Goal: Task Accomplishment & Management: Use online tool/utility

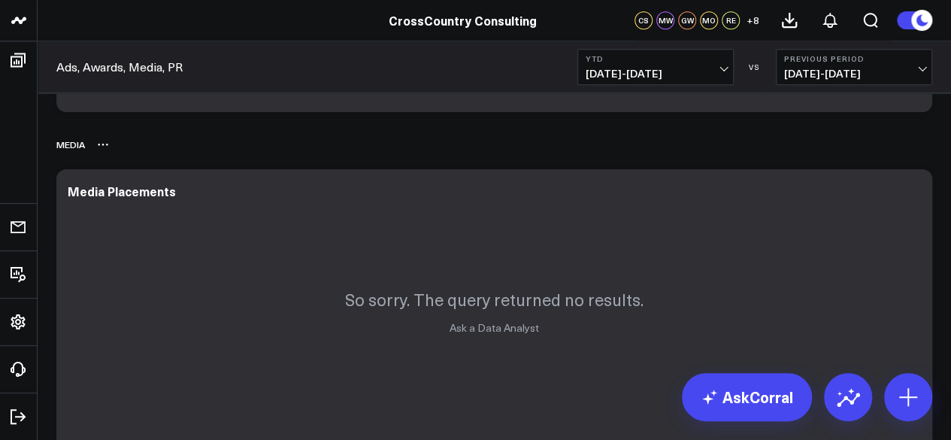
scroll to position [651, 0]
click at [105, 195] on div "Media Placements" at bounding box center [128, 191] width 121 height 17
copy div "Media Placements"
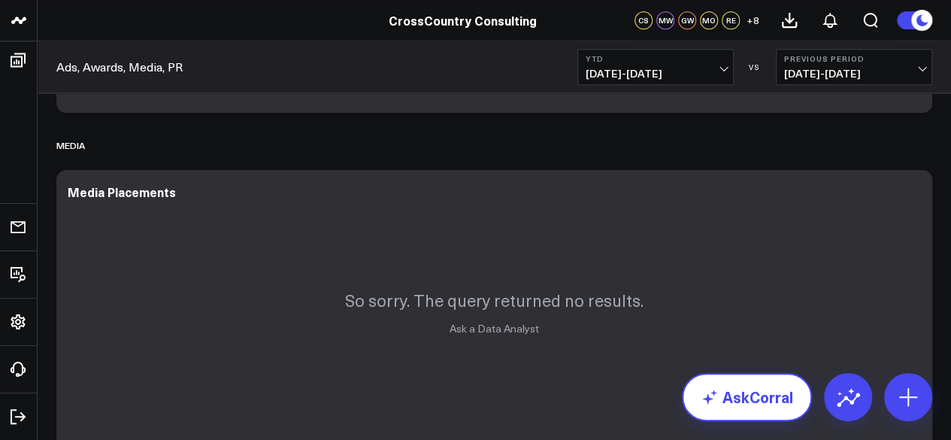
click at [728, 399] on link "AskCorral" at bounding box center [747, 397] width 130 height 48
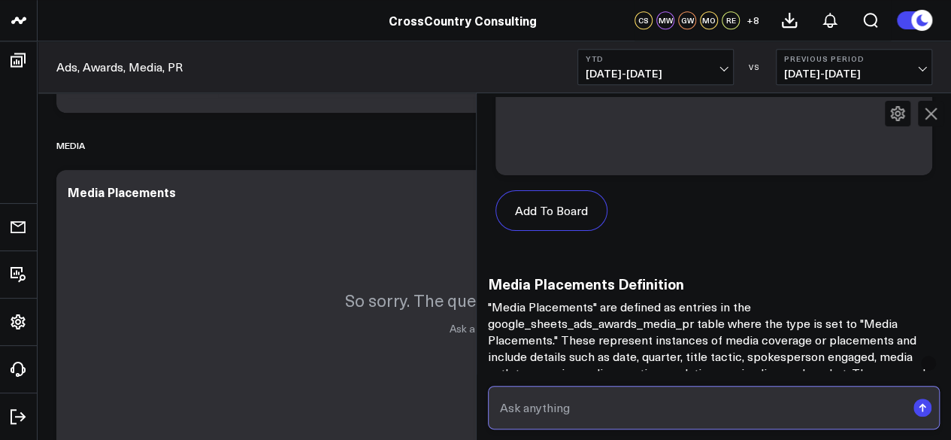
click at [595, 420] on input "text" at bounding box center [701, 407] width 410 height 27
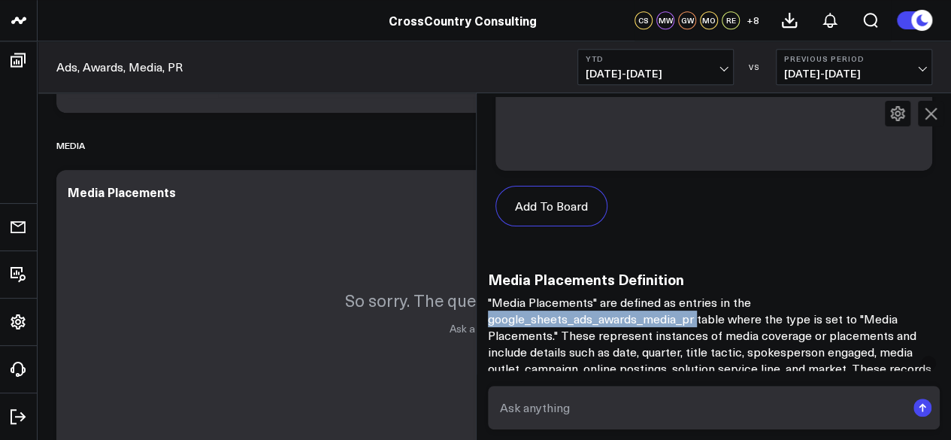
drag, startPoint x: 702, startPoint y: 321, endPoint x: 492, endPoint y: 318, distance: 210.5
copy p "google_sheets_ads_awards_media_pr"
click at [937, 112] on icon at bounding box center [931, 113] width 18 height 18
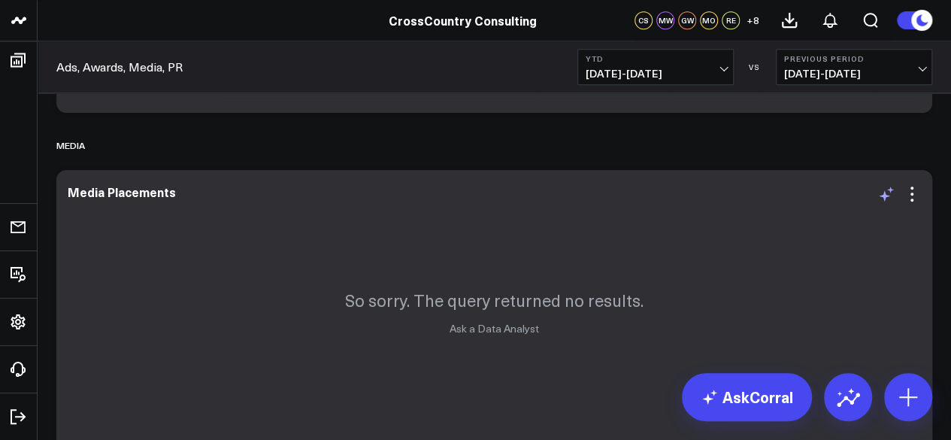
click at [888, 198] on icon at bounding box center [886, 194] width 18 height 18
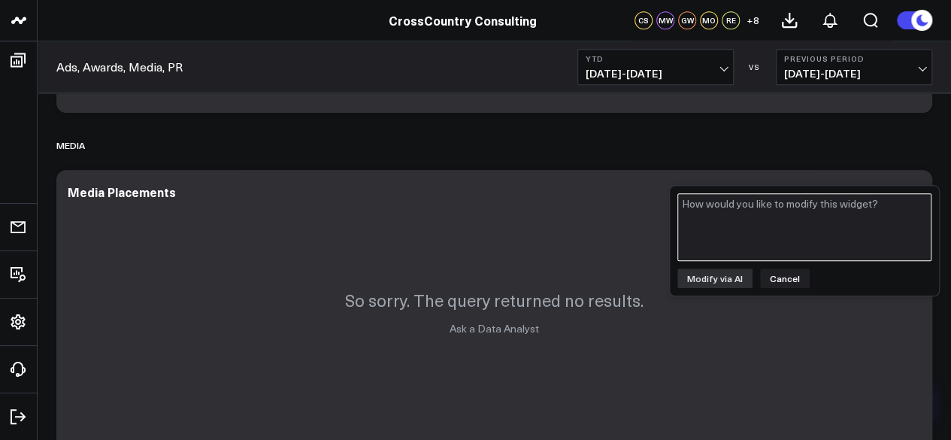
click at [711, 250] on textarea at bounding box center [804, 227] width 254 height 68
paste textarea "google_sheets_ads_awards_media_pr"
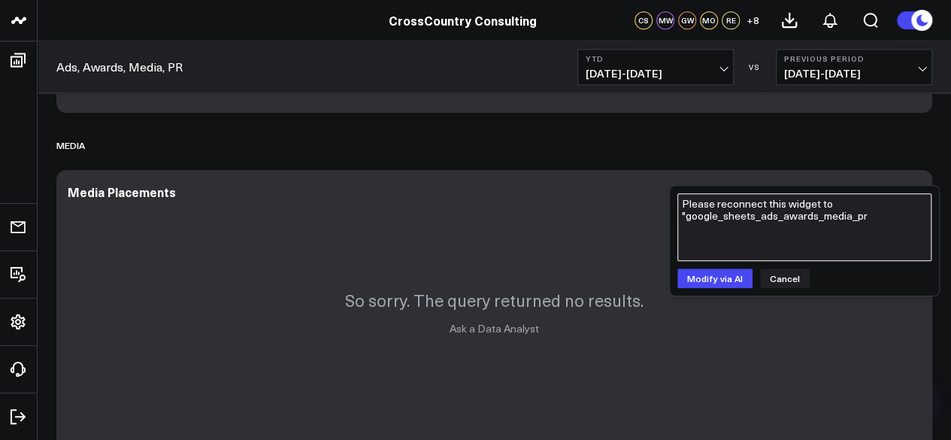
type textarea "Please reconnect this widget to "google_sheets_ads_awards_media_pr ""
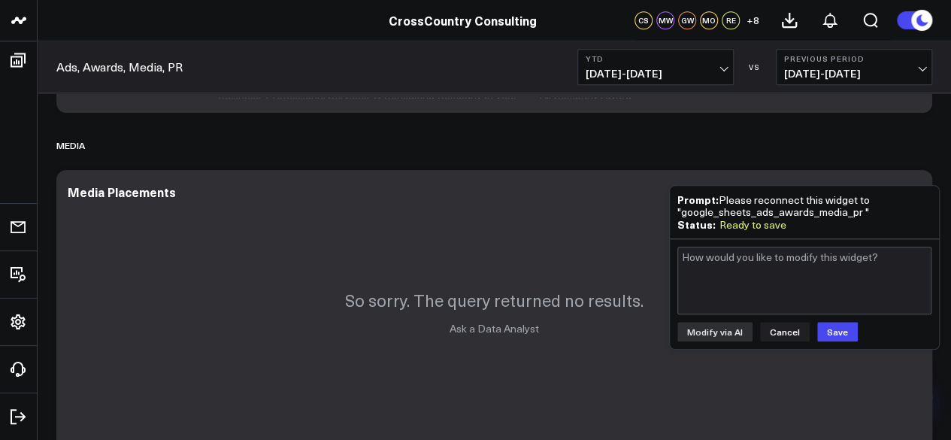
click at [777, 339] on div "Modify via AI Cancel Save" at bounding box center [804, 294] width 269 height 110
click at [782, 335] on button "Cancel" at bounding box center [785, 332] width 50 height 20
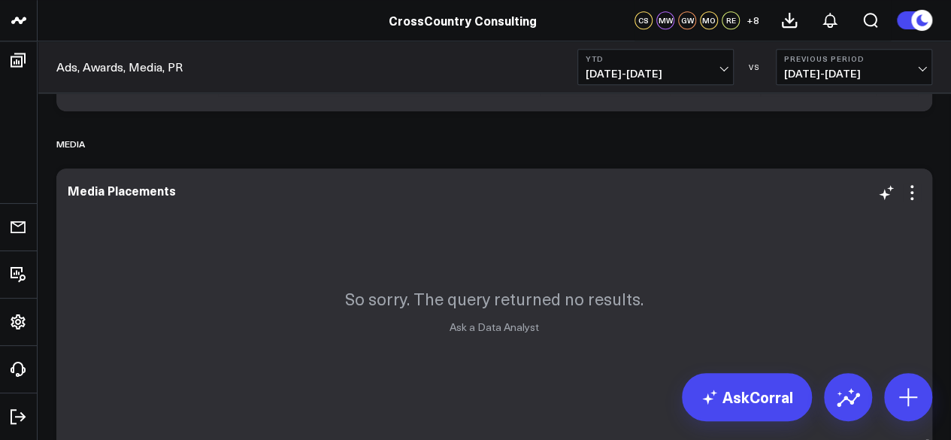
scroll to position [658, 0]
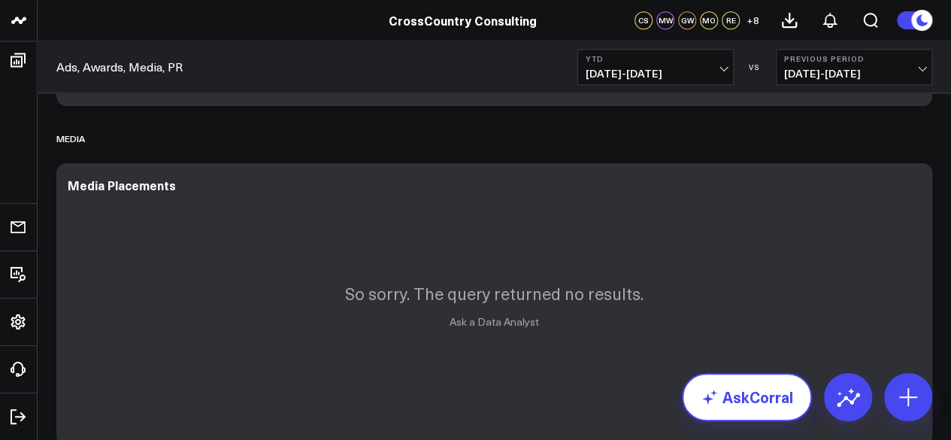
click at [741, 411] on link "AskCorral" at bounding box center [747, 397] width 130 height 48
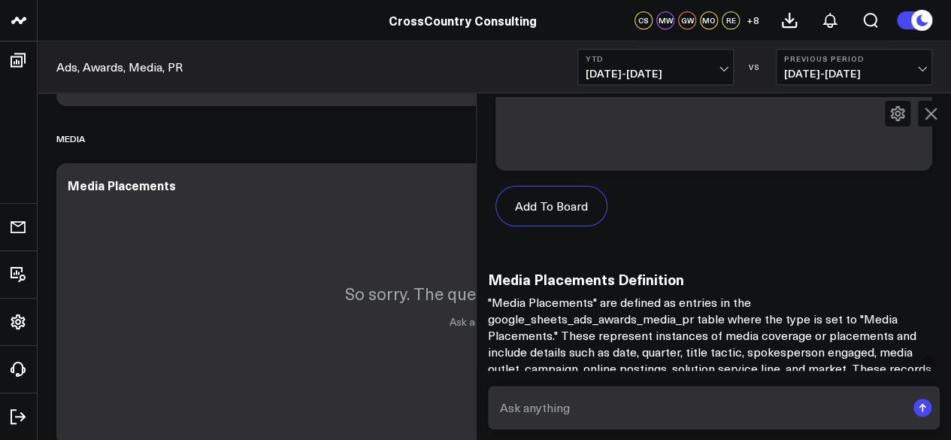
click at [931, 109] on icon at bounding box center [931, 113] width 18 height 18
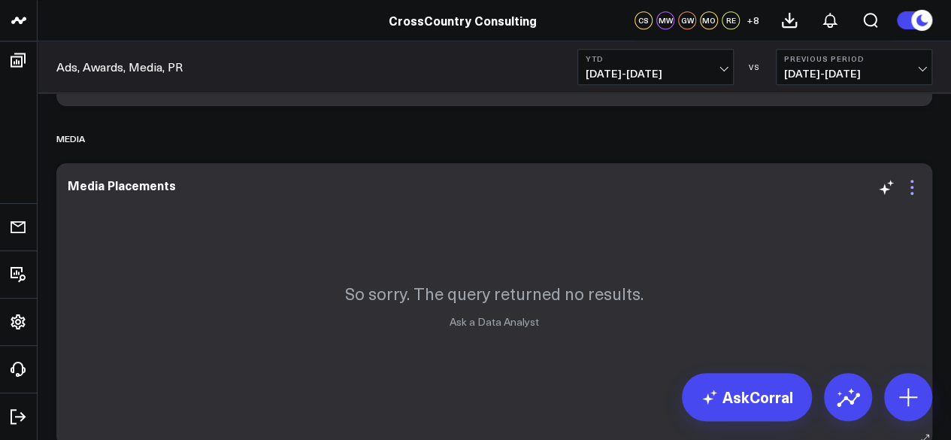
click at [913, 187] on icon at bounding box center [911, 187] width 3 height 3
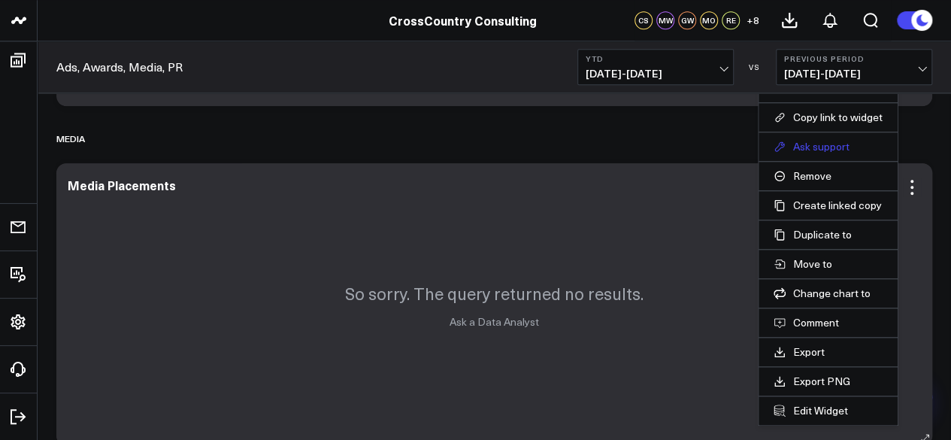
click at [837, 145] on button "Ask support" at bounding box center [828, 147] width 109 height 14
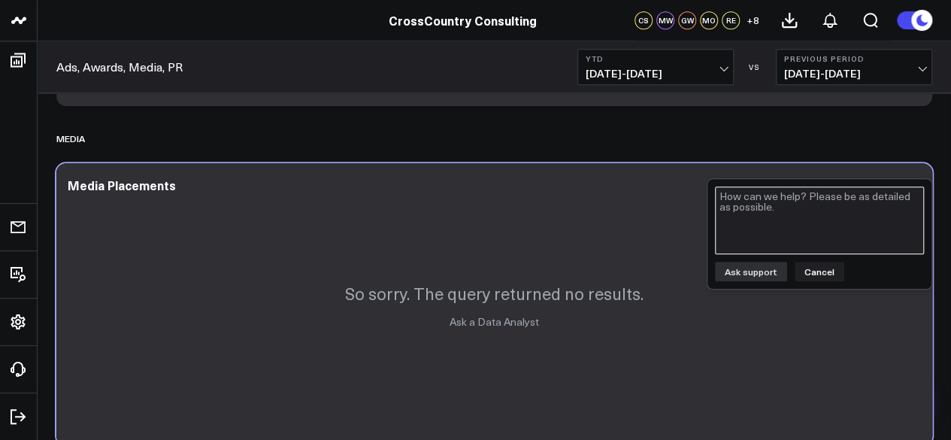
click at [798, 207] on textarea at bounding box center [819, 220] width 209 height 68
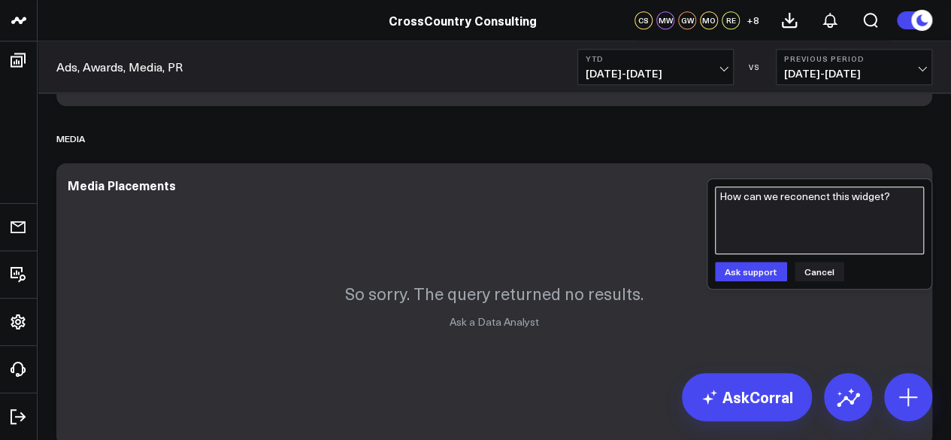
click at [798, 201] on textarea "How can we reconenct this widget?" at bounding box center [819, 220] width 209 height 68
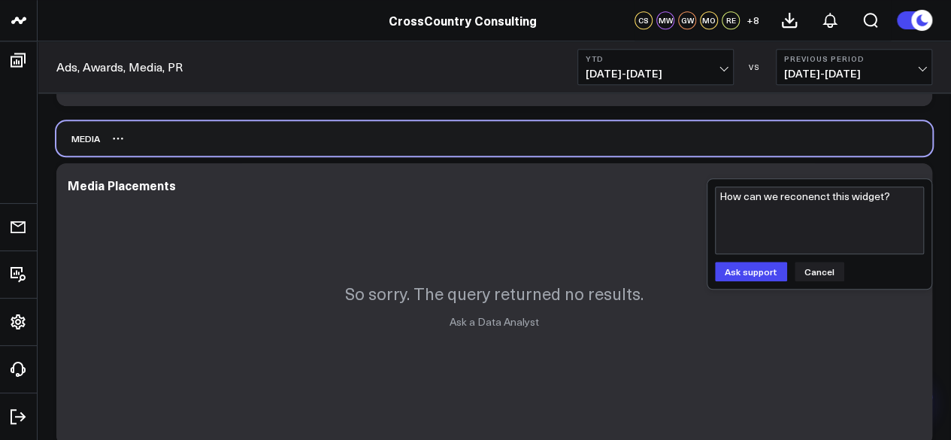
drag, startPoint x: 798, startPoint y: 201, endPoint x: 711, endPoint y: 147, distance: 103.0
click at [711, 147] on div "Media" at bounding box center [494, 138] width 876 height 35
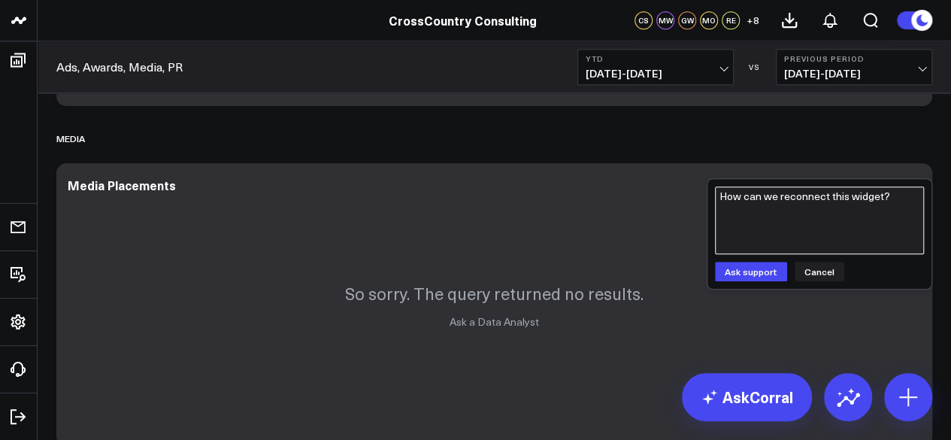
click at [904, 207] on textarea "How can we reconnect this widget?" at bounding box center [819, 220] width 209 height 68
paste textarea "google_sheets_ads_awards_media_pr"
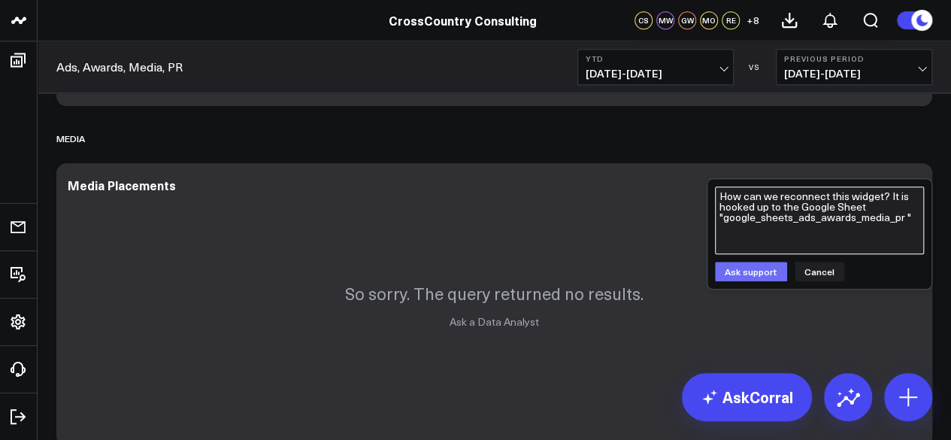
type textarea "How can we reconnect this widget? It is hooked up to the Google Sheet "google_s…"
click at [764, 268] on button "Ask support" at bounding box center [751, 272] width 72 height 20
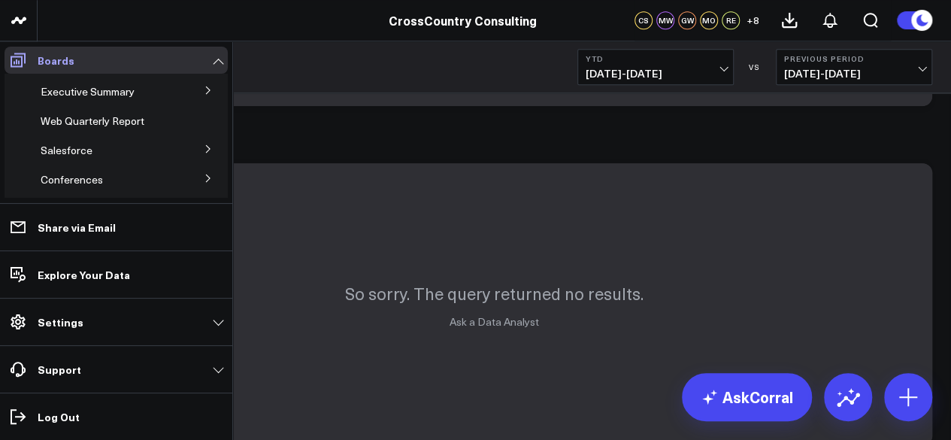
click at [29, 57] on span at bounding box center [18, 60] width 27 height 27
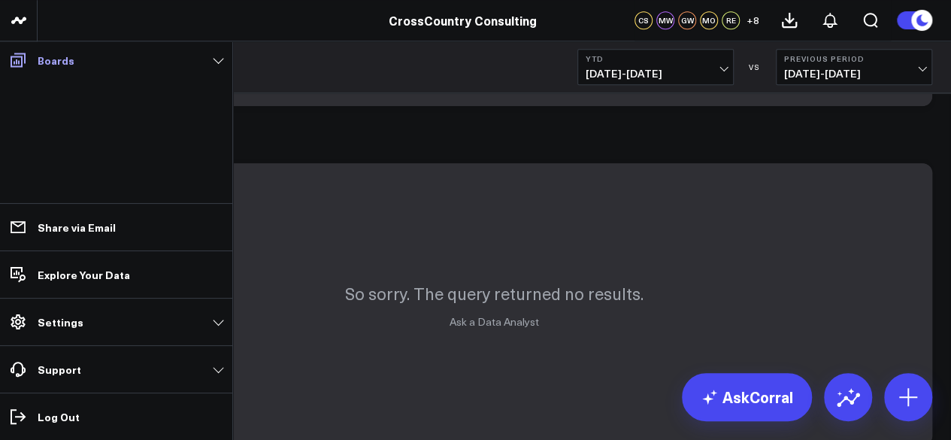
click at [35, 62] on link "Boards" at bounding box center [116, 60] width 223 height 27
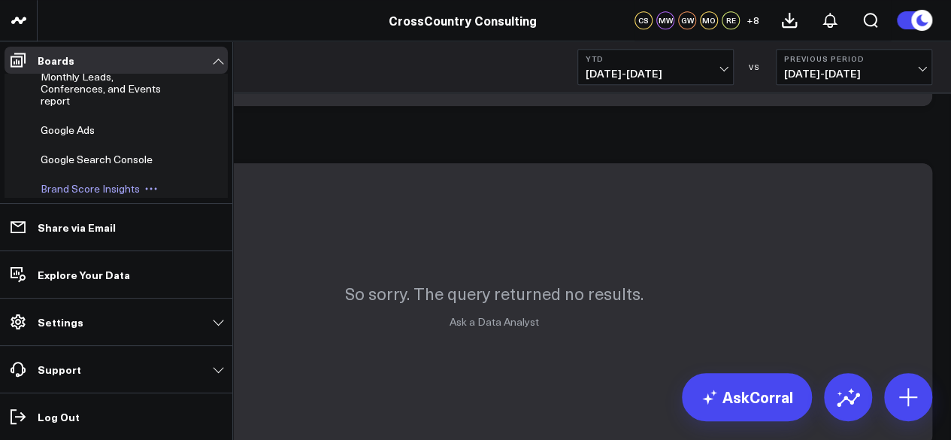
scroll to position [457, 0]
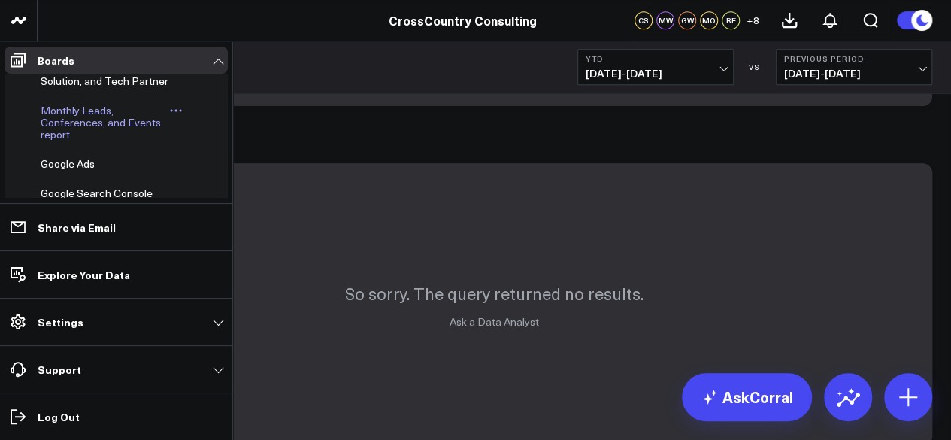
click at [80, 141] on span "Monthly Leads, Conferences, and Events report" at bounding box center [101, 122] width 120 height 38
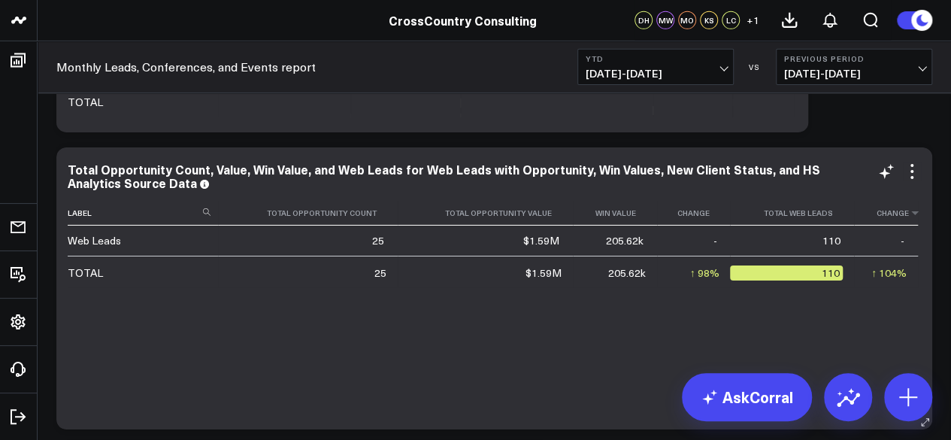
scroll to position [2430, 0]
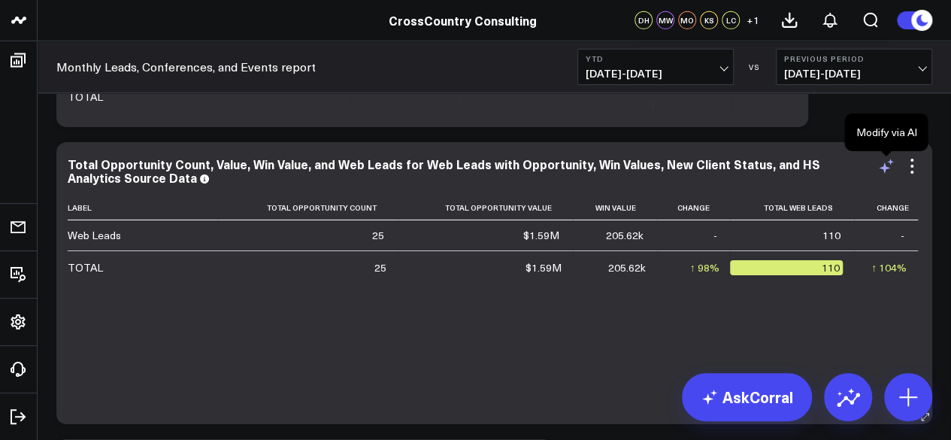
click at [886, 171] on icon at bounding box center [886, 166] width 18 height 18
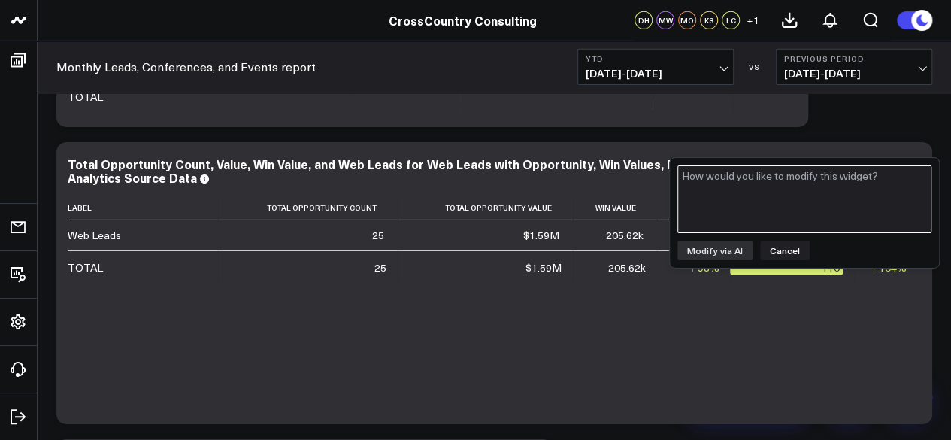
click at [850, 184] on textarea at bounding box center [804, 199] width 254 height 68
type textarea "Could you pull out a indivudal widget that"
click at [850, 184] on textarea "Could you pull out a indivudal widget that" at bounding box center [804, 199] width 254 height 68
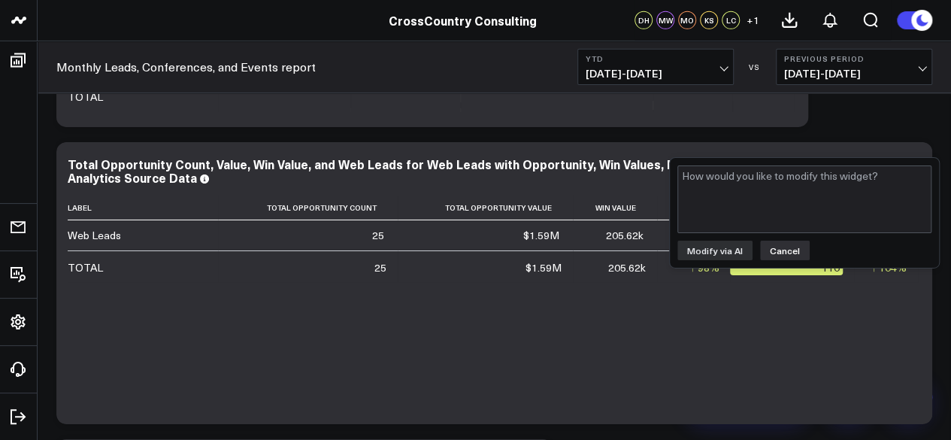
click at [779, 256] on button "Cancel" at bounding box center [785, 251] width 50 height 20
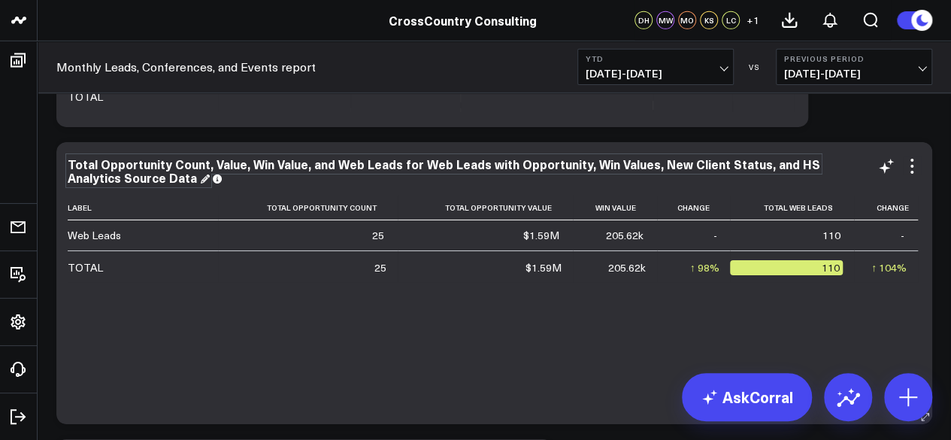
click at [161, 171] on div "Total Opportunity Count, Value, Win Value, and Web Leads for Web Leads with Opp…" at bounding box center [444, 171] width 753 height 30
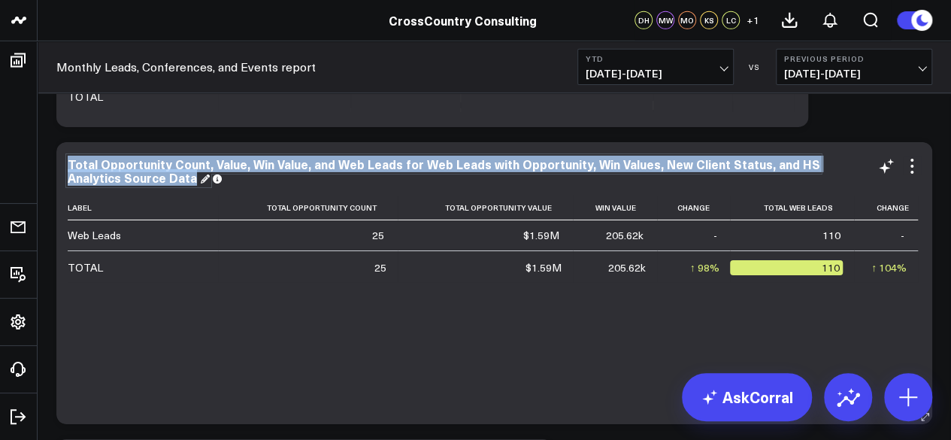
click at [161, 171] on div "Total Opportunity Count, Value, Win Value, and Web Leads for Web Leads with Opp…" at bounding box center [444, 171] width 753 height 30
copy div "Total Opportunity Count, Value, Win Value, and Web Leads for Web Leads with Opp…"
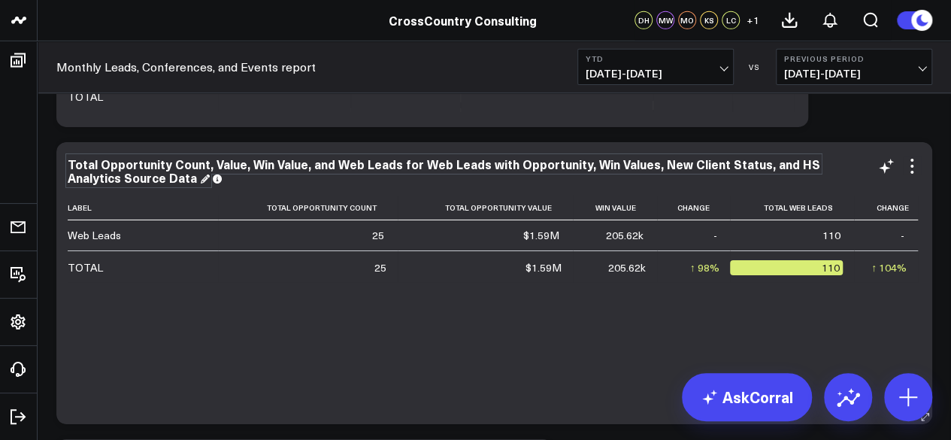
click at [392, 168] on div "Total Opportunity Count, Value, Win Value, and Web Leads for Web Leads with Opp…" at bounding box center [444, 171] width 753 height 30
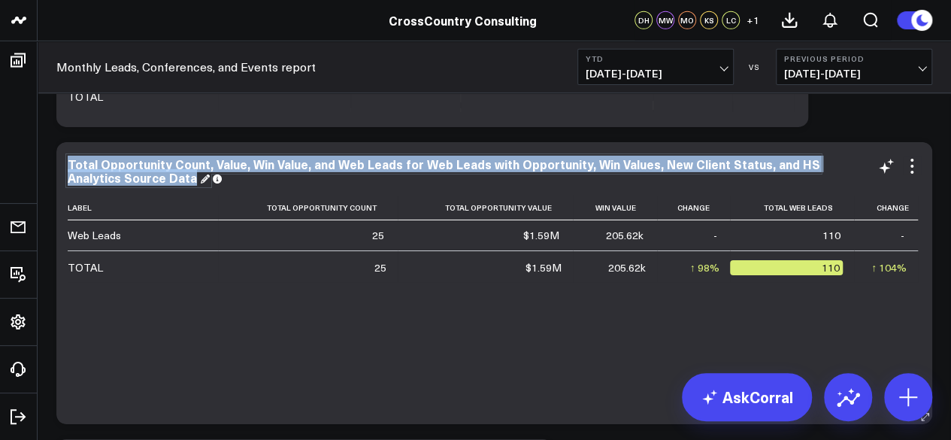
click at [392, 168] on div "Total Opportunity Count, Value, Win Value, and Web Leads for Web Leads with Opp…" at bounding box center [444, 171] width 753 height 30
copy div "Total Opportunity Count, Value, Win Value, and Web Leads for Web Leads with Opp…"
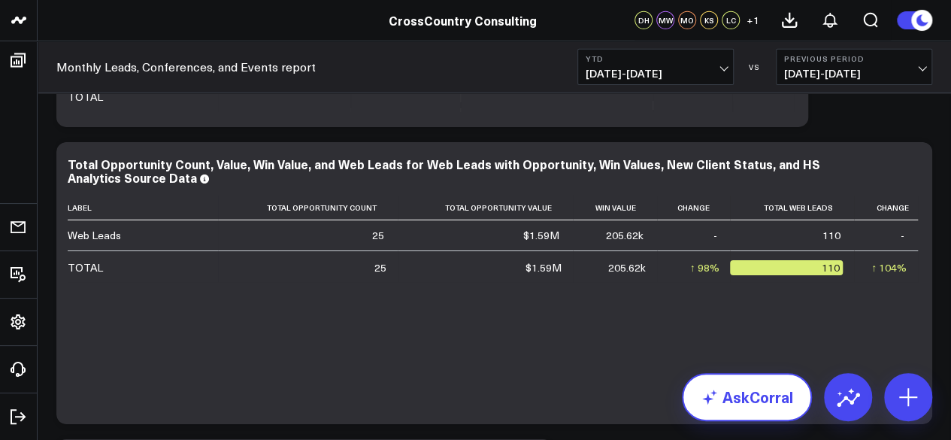
click at [774, 398] on link "AskCorral" at bounding box center [747, 397] width 130 height 48
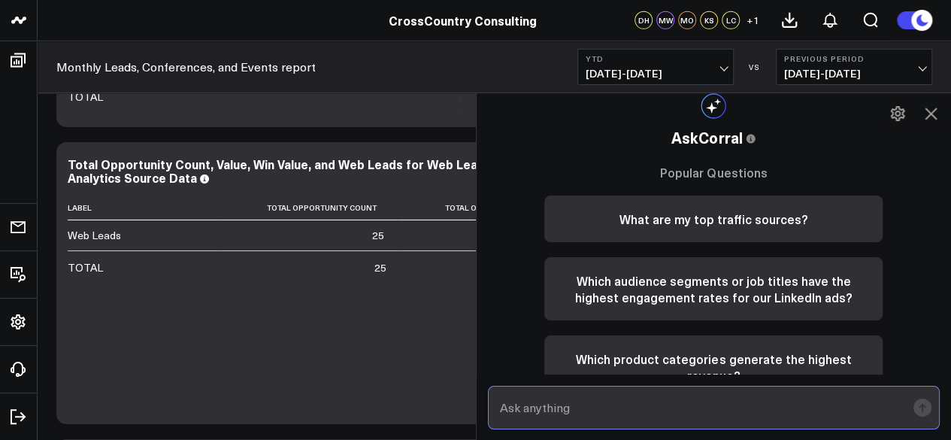
click at [622, 418] on input "text" at bounding box center [701, 407] width 410 height 27
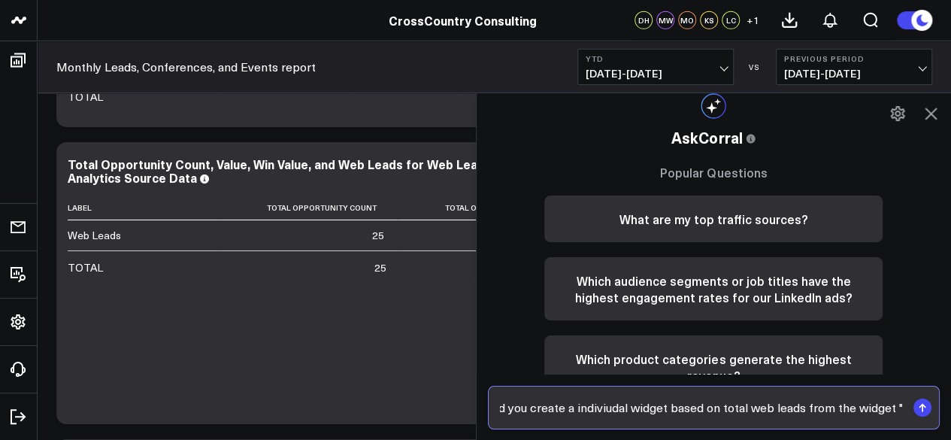
paste input "Total Opportunity Count, Value, Win Value, and Web Leads for Web Leads with Opp…"
type input "Could you create a indiviudal widget based on total web leads from the widget "…"
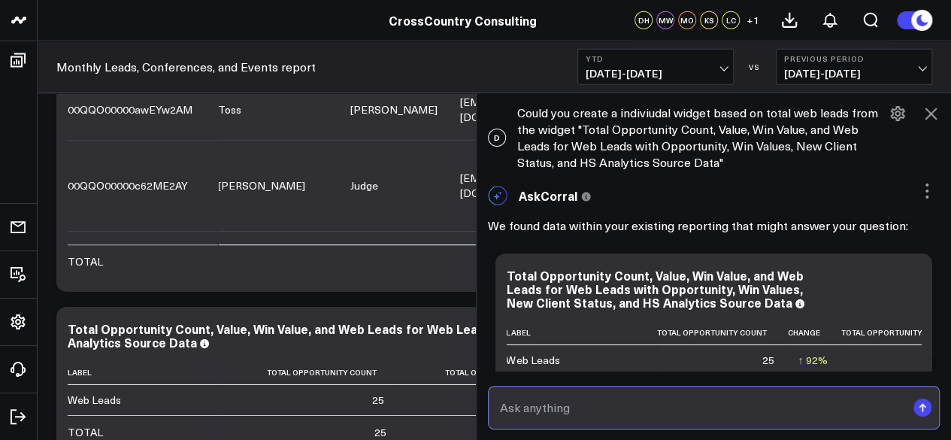
scroll to position [2251, 0]
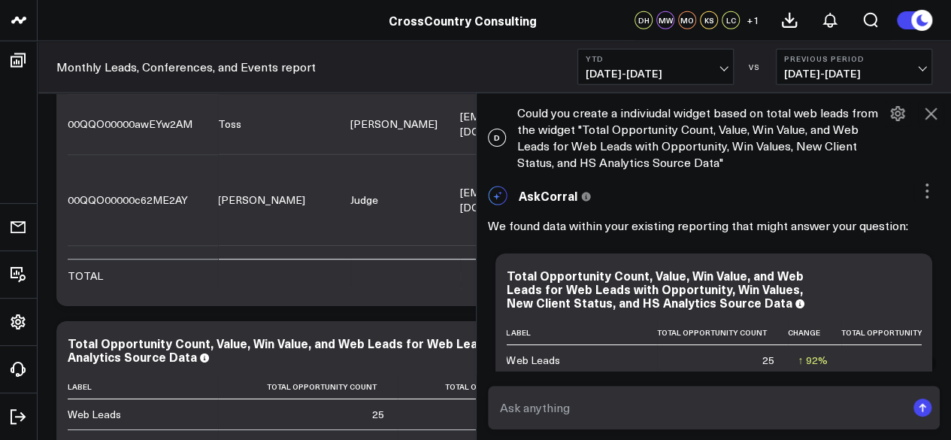
click at [925, 103] on button at bounding box center [931, 114] width 26 height 26
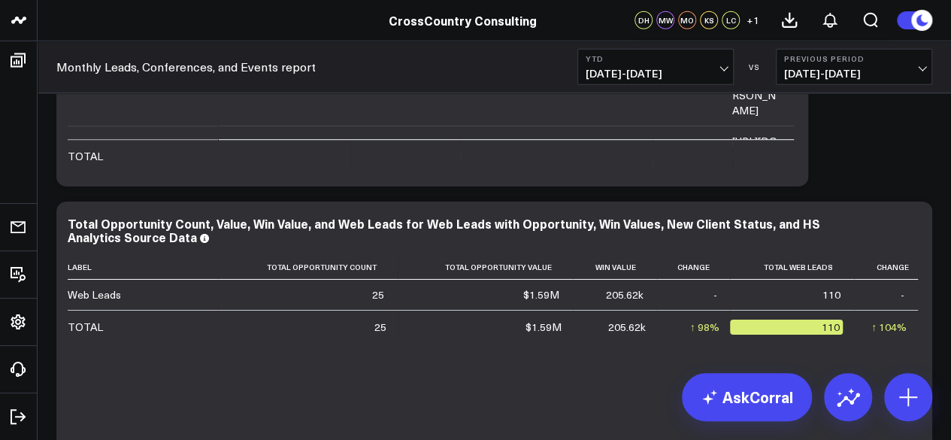
scroll to position [2385, 0]
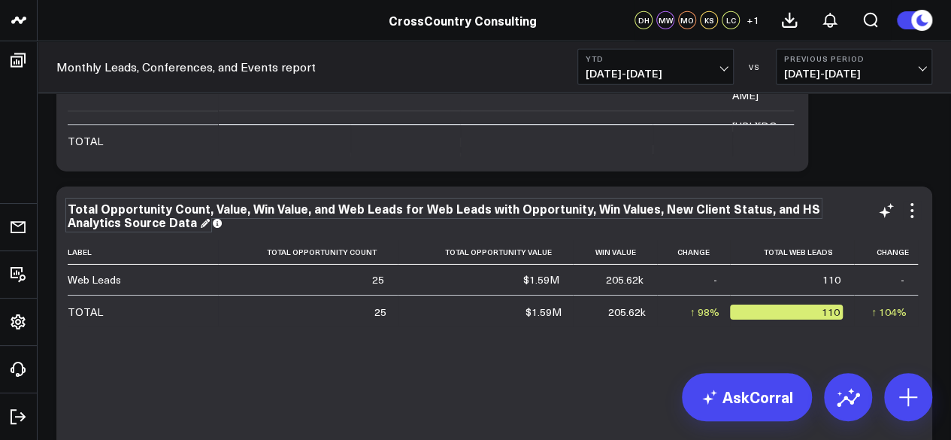
click at [169, 211] on div "Total Opportunity Count, Value, Win Value, and Web Leads for Web Leads with Opp…" at bounding box center [444, 215] width 753 height 30
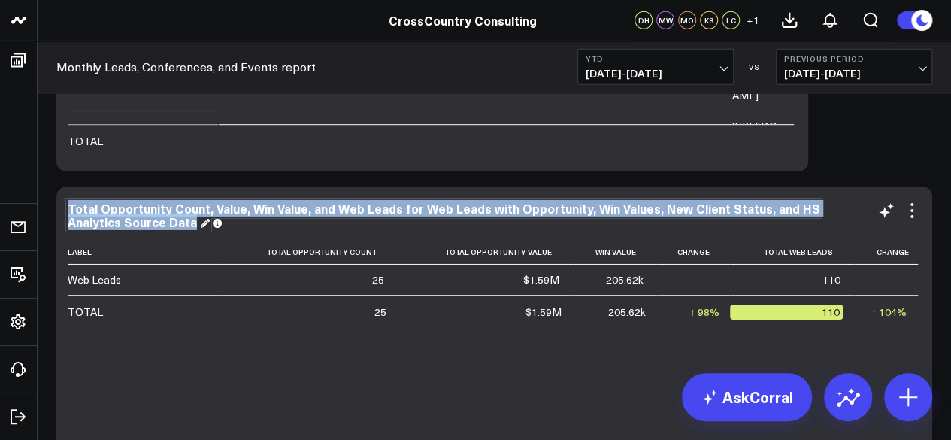
click at [169, 211] on div "Total Opportunity Count, Value, Win Value, and Web Leads for Web Leads with Opp…" at bounding box center [444, 215] width 753 height 30
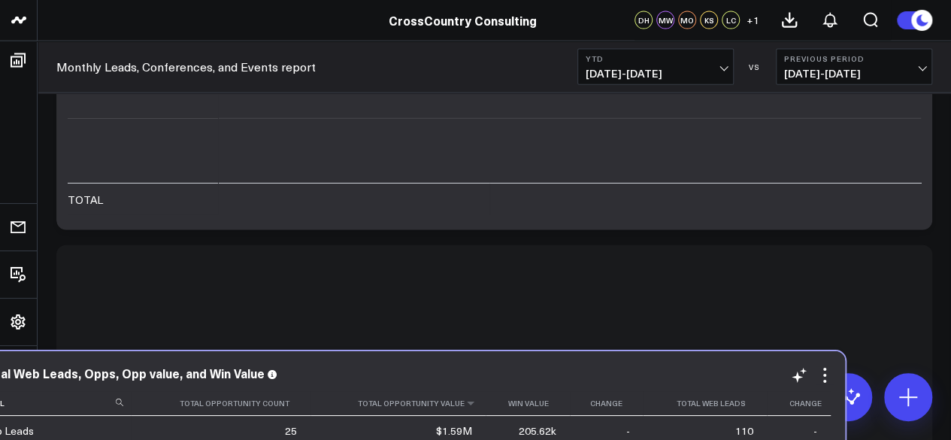
scroll to position [1752, 0]
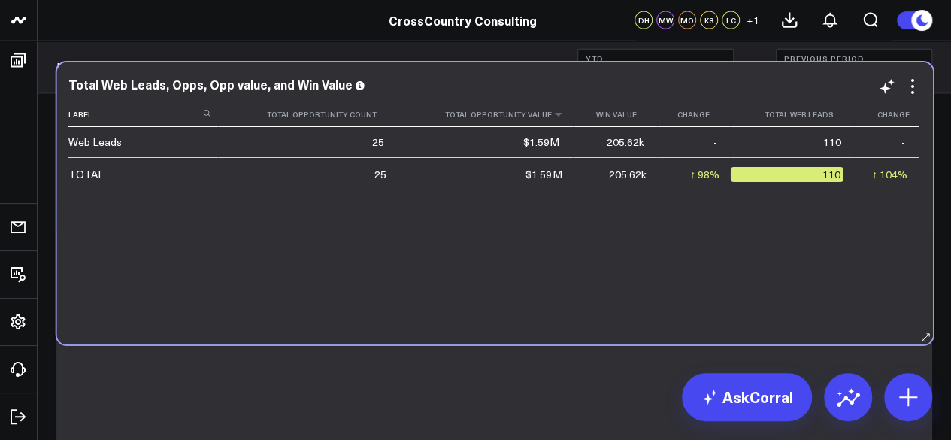
drag, startPoint x: 438, startPoint y: 240, endPoint x: 440, endPoint y: 112, distance: 127.8
click at [440, 112] on th "Total Opportunity Value" at bounding box center [485, 114] width 175 height 25
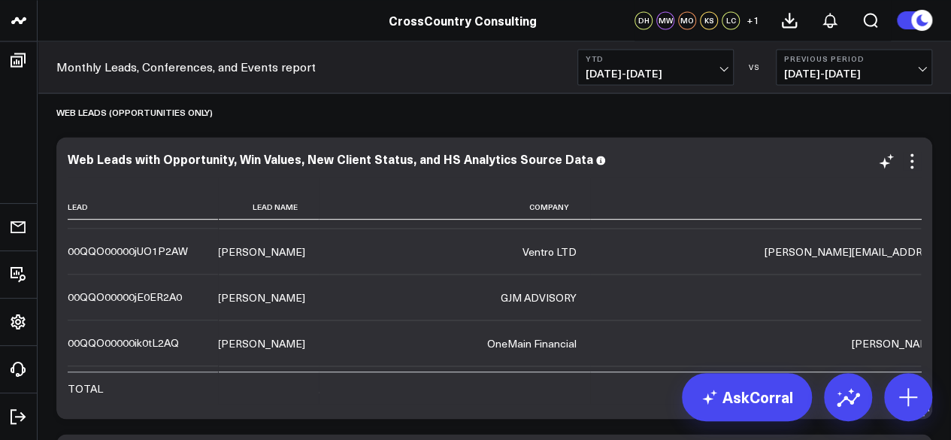
scroll to position [1422, 0]
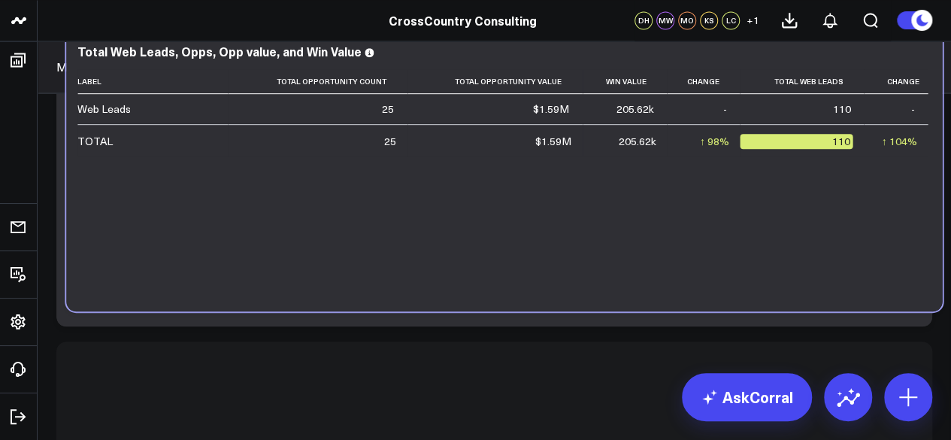
drag, startPoint x: 353, startPoint y: 290, endPoint x: 362, endPoint y: 65, distance: 225.0
click at [362, 65] on div "Total Web Leads, Opps, Opp value, and Win Value Label Total Opportunity Count T…" at bounding box center [503, 170] width 853 height 252
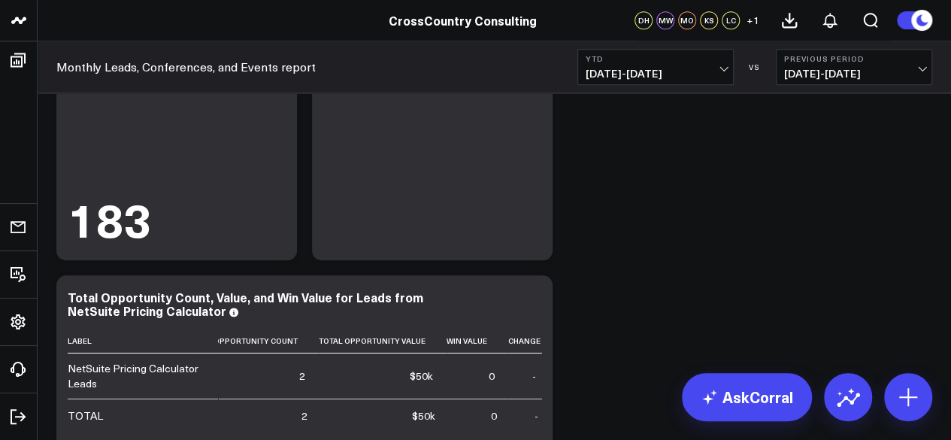
scroll to position [957, 0]
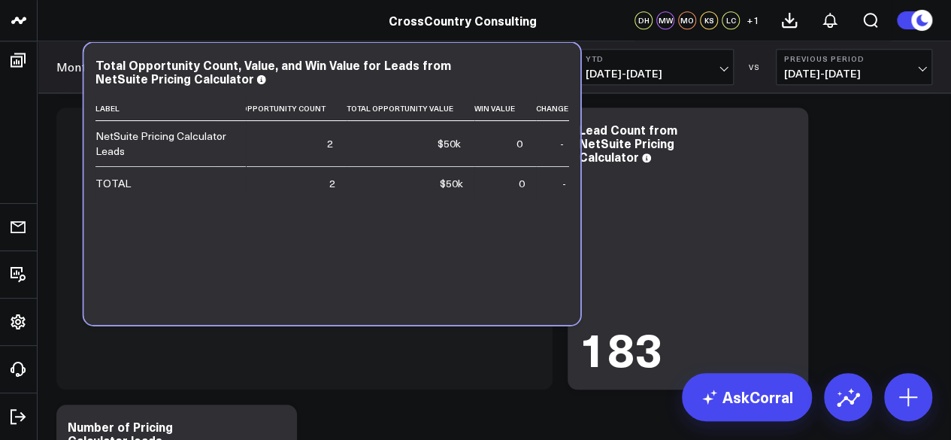
drag, startPoint x: 466, startPoint y: 435, endPoint x: 494, endPoint y: 71, distance: 365.7
click at [494, 71] on div "Total Opportunity Count, Value, and Win Value for Leads from NetSuite Pricing C…" at bounding box center [332, 71] width 474 height 27
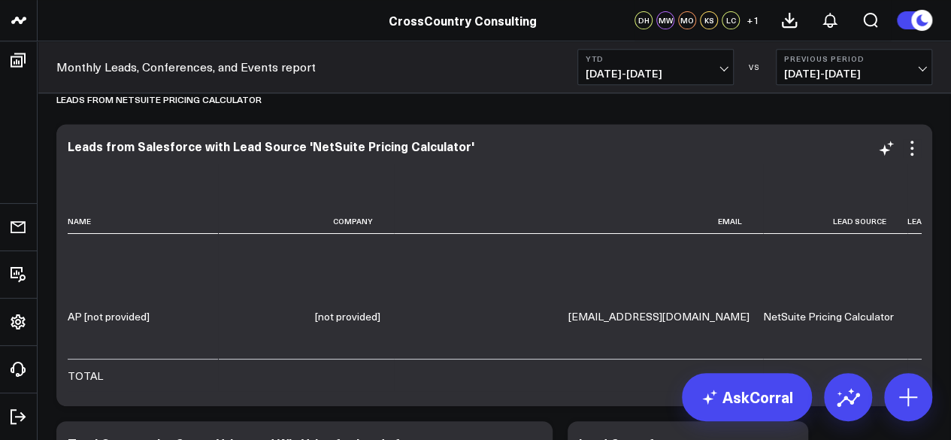
scroll to position [344, 0]
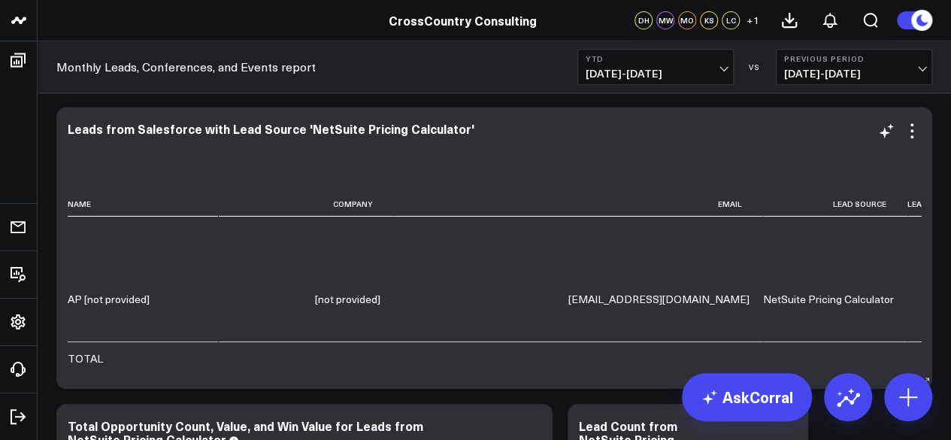
drag, startPoint x: 376, startPoint y: 428, endPoint x: 437, endPoint y: 388, distance: 72.8
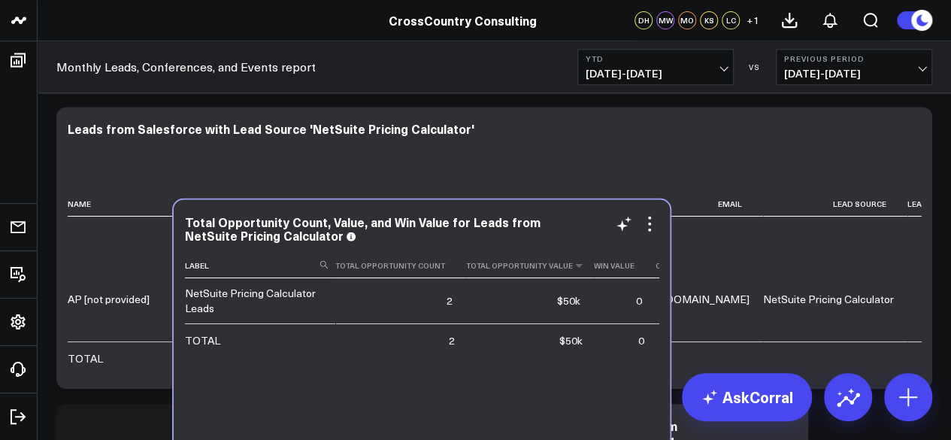
scroll to position [408, 0]
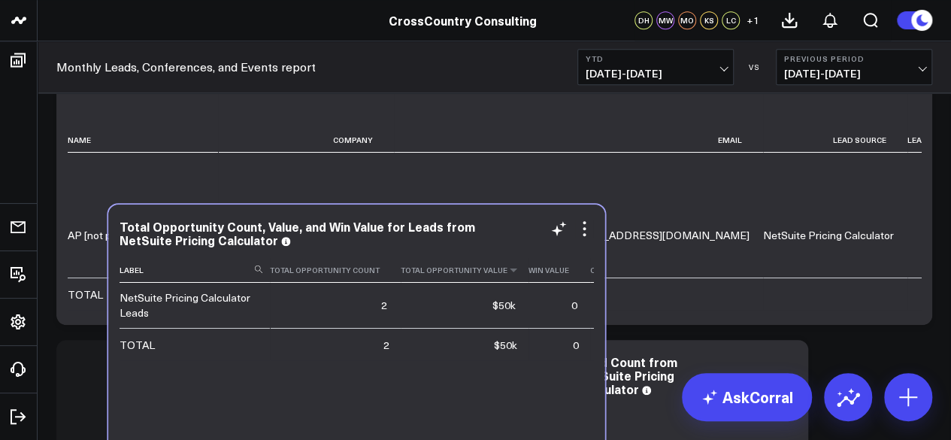
drag, startPoint x: 445, startPoint y: 428, endPoint x: 429, endPoint y: 246, distance: 182.7
click at [429, 246] on div "Total Opportunity Count, Value, and Win Value for Leads from NetSuite Pricing C…" at bounding box center [357, 346] width 474 height 252
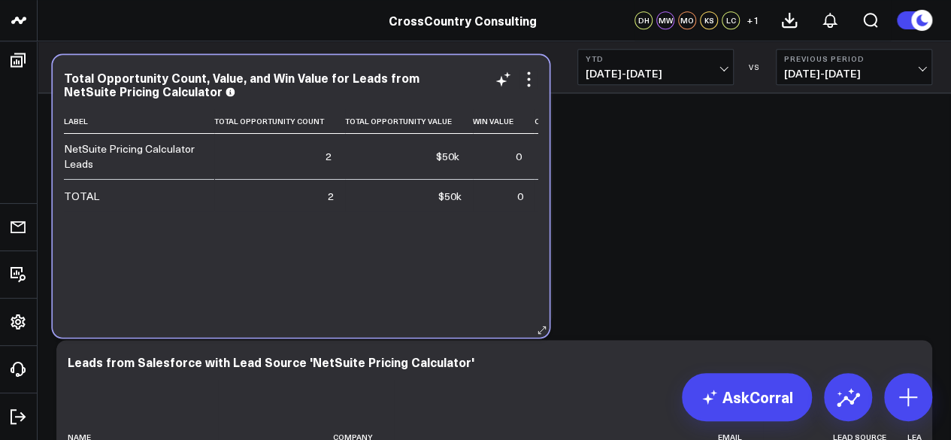
drag, startPoint x: 470, startPoint y: 365, endPoint x: 466, endPoint y: 95, distance: 269.9
click at [466, 95] on div "Total Opportunity Count, Value, and Win Value for Leads from NetSuite Pricing C…" at bounding box center [301, 83] width 474 height 27
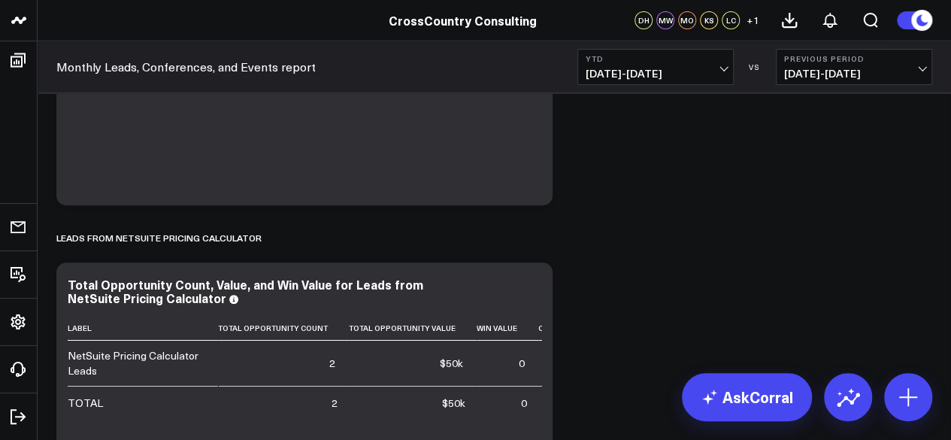
scroll to position [334, 0]
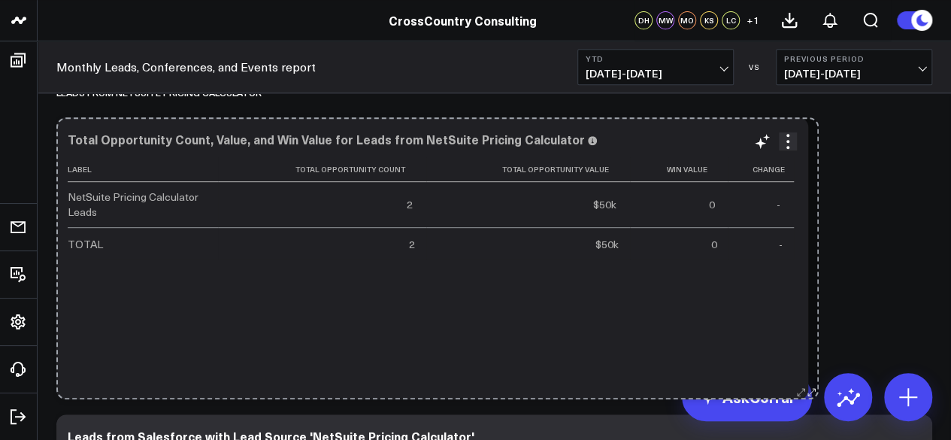
drag, startPoint x: 544, startPoint y: 388, endPoint x: 805, endPoint y: 368, distance: 261.7
click at [805, 368] on div "Total Opportunity Count, Value, and Win Value for Leads from NetSuite Pricing C…" at bounding box center [432, 258] width 752 height 282
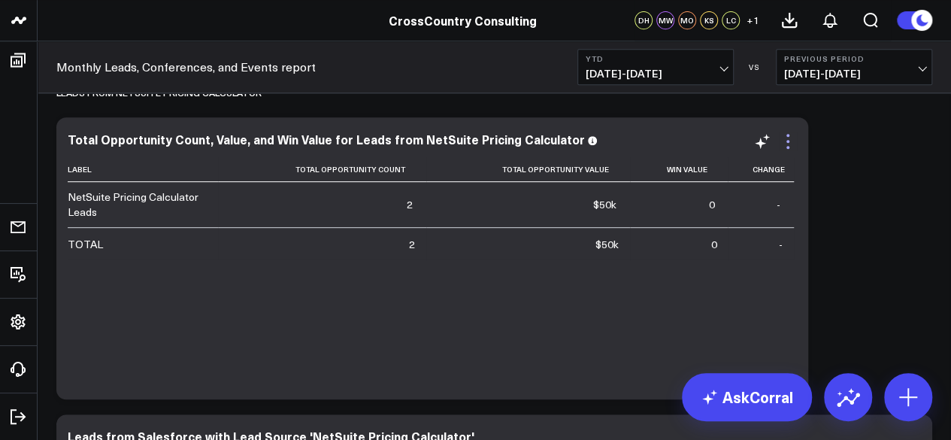
click at [791, 149] on icon at bounding box center [788, 141] width 18 height 18
drag, startPoint x: 522, startPoint y: 323, endPoint x: 932, endPoint y: 254, distance: 416.3
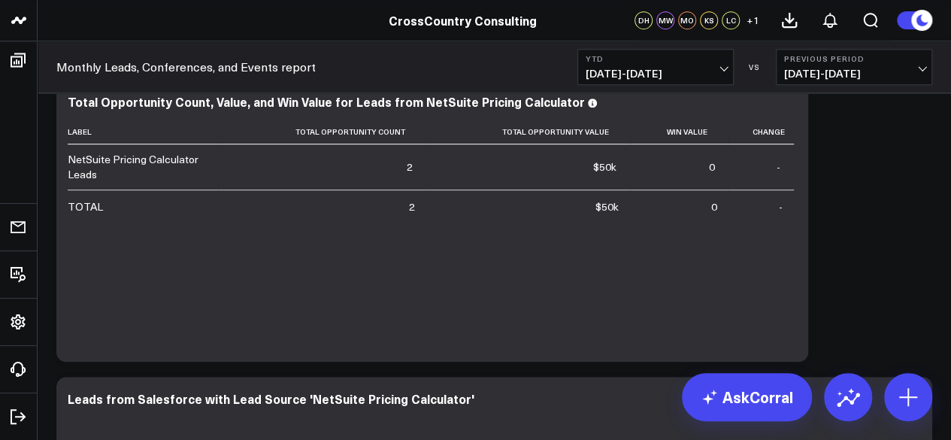
scroll to position [371, 0]
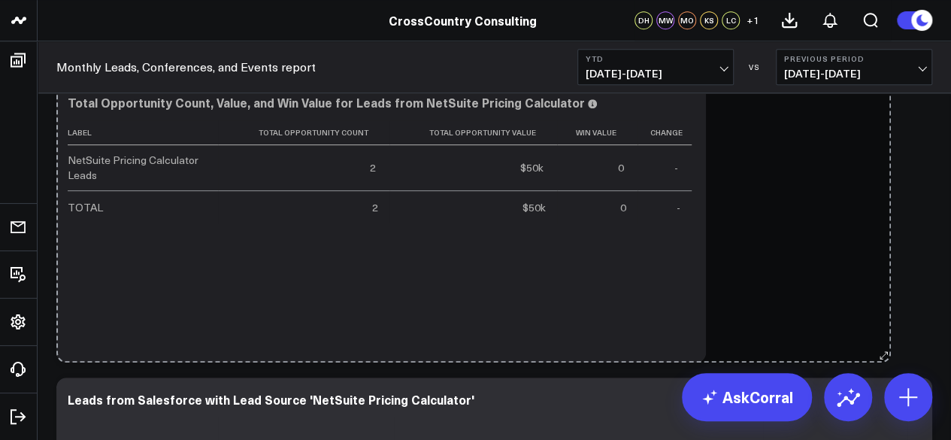
drag, startPoint x: 798, startPoint y: 356, endPoint x: 879, endPoint y: 347, distance: 81.0
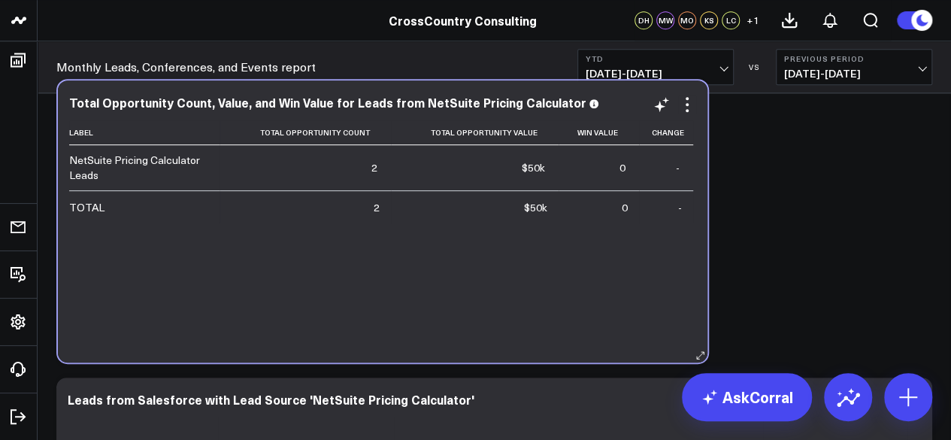
click at [671, 353] on div "Total Opportunity Count, Value, and Win Value for Leads from NetSuite Pricing C…" at bounding box center [383, 221] width 650 height 282
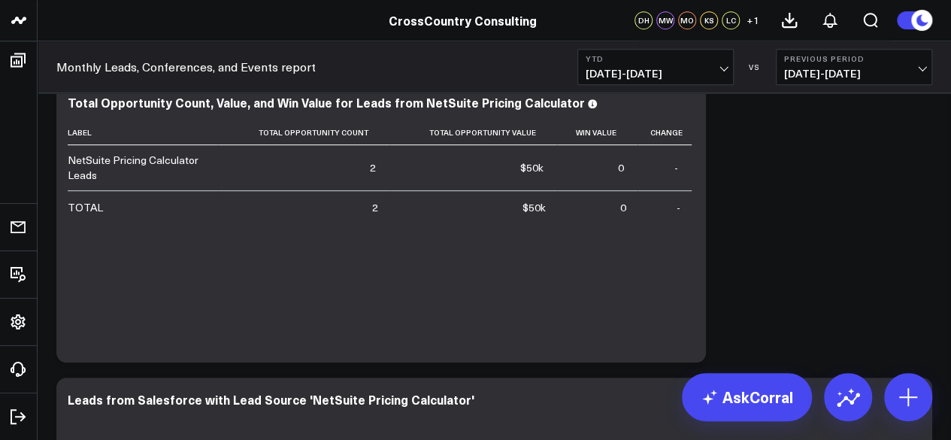
scroll to position [371, 0]
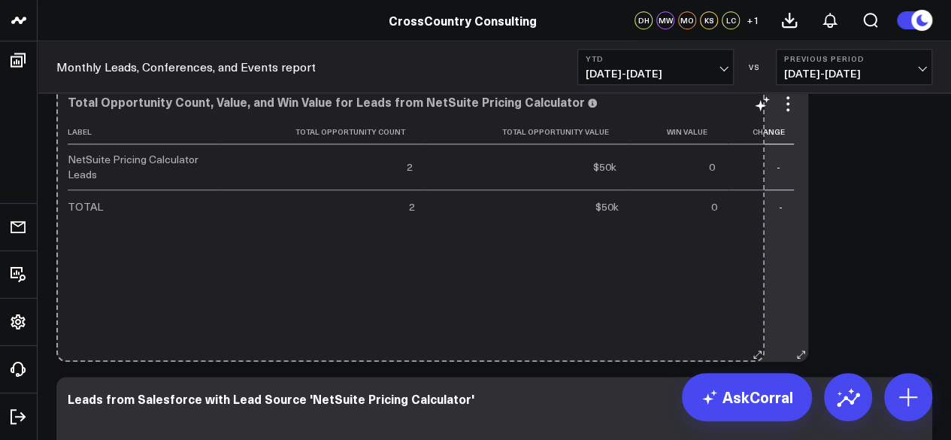
drag, startPoint x: 678, startPoint y: 359, endPoint x: 756, endPoint y: 347, distance: 79.0
click at [756, 347] on div "Total Opportunity Count, Value, and Win Value for Leads from NetSuite Pricing C…" at bounding box center [432, 221] width 752 height 282
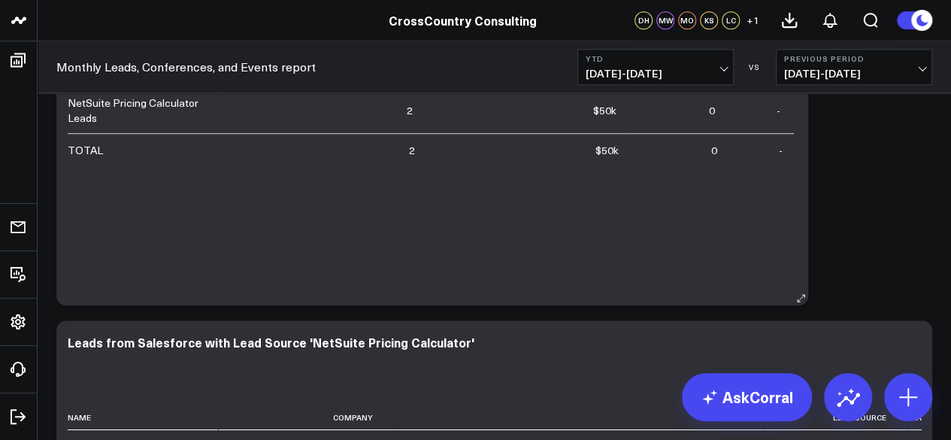
scroll to position [286, 0]
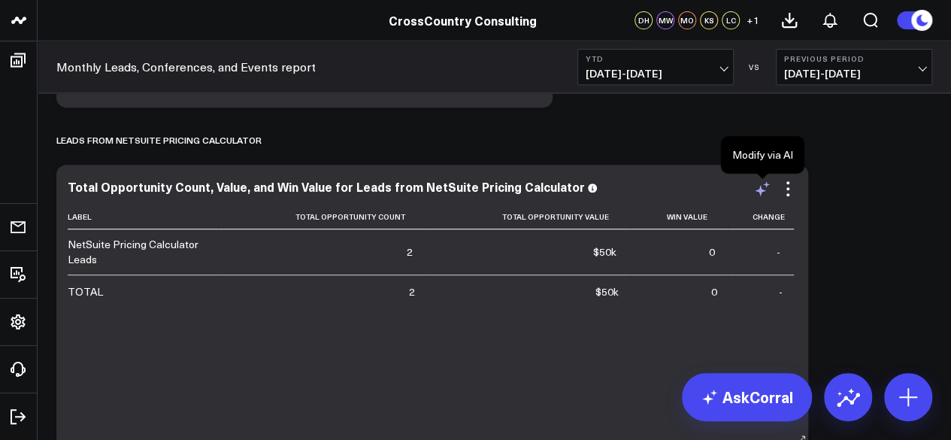
click at [761, 193] on icon at bounding box center [762, 189] width 18 height 18
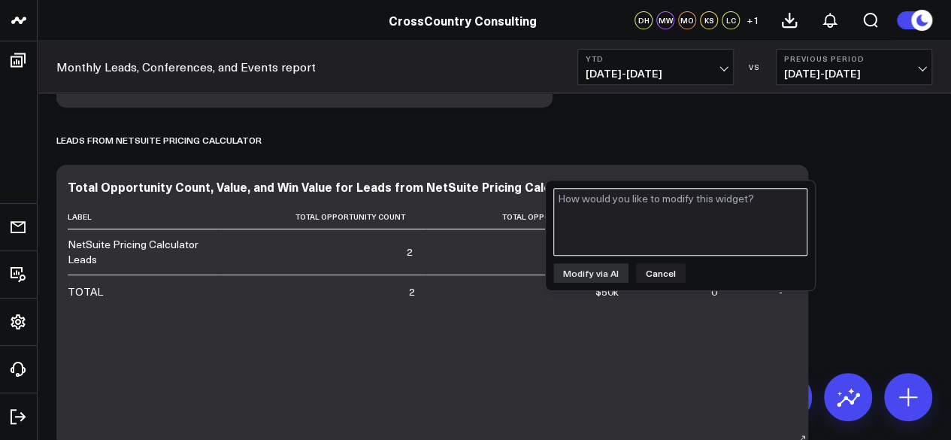
click at [761, 193] on textarea at bounding box center [680, 222] width 254 height 68
type textarea "Could you add a total lead count column?"
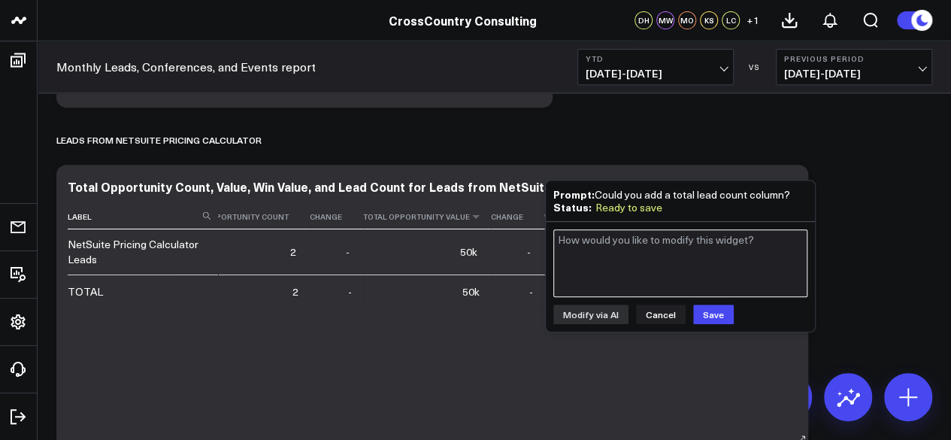
scroll to position [0, 38]
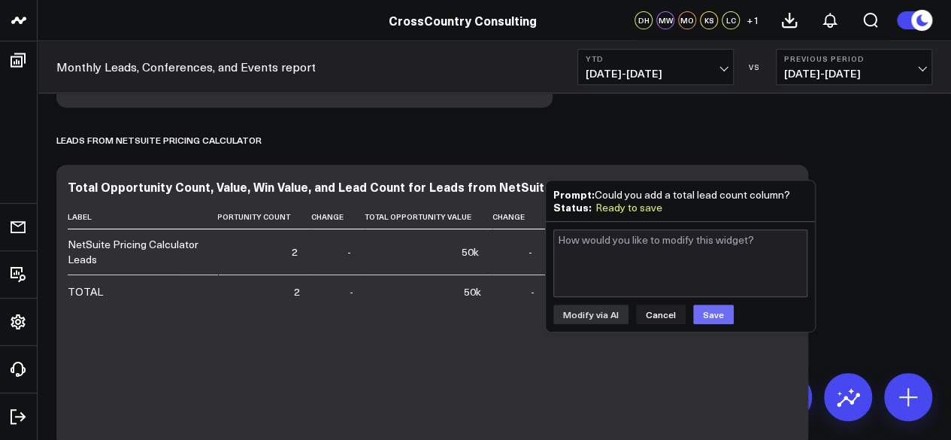
click at [695, 307] on button "Save" at bounding box center [713, 314] width 41 height 20
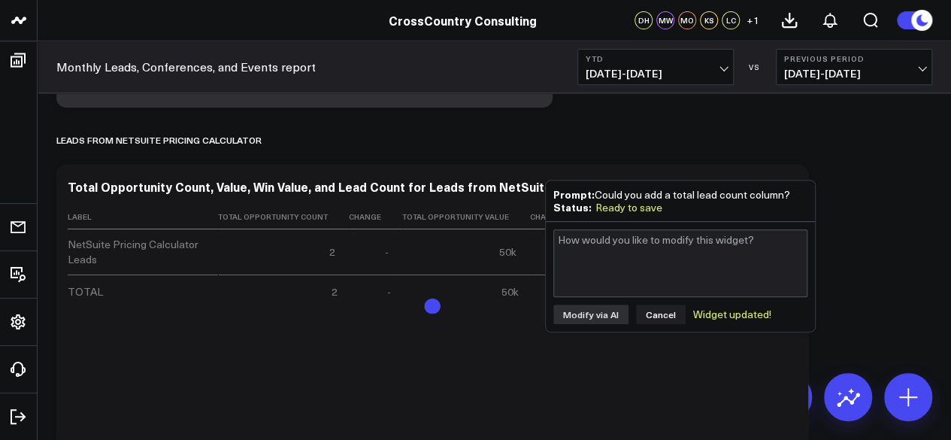
click at [721, 307] on div "Modify via AI Cancel Widget updated!" at bounding box center [680, 314] width 254 height 20
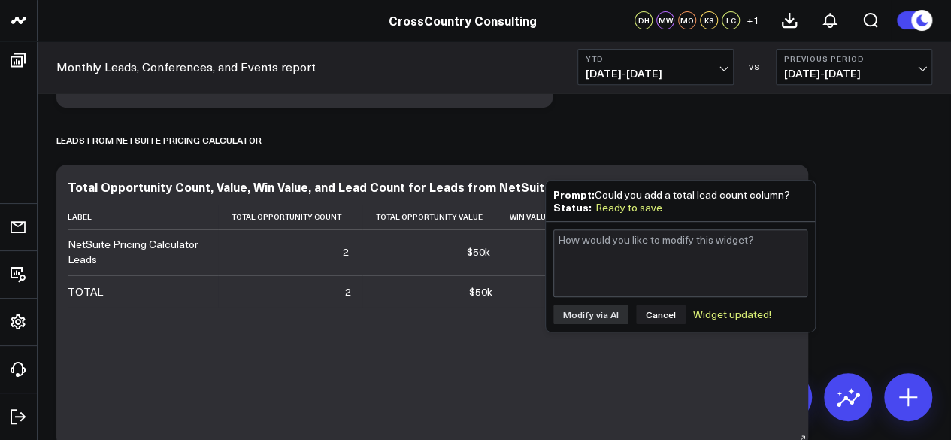
click at [456, 338] on div "Label Total Opportunity Count Total Opportunity Value Win Value Change Total Le…" at bounding box center [432, 317] width 729 height 227
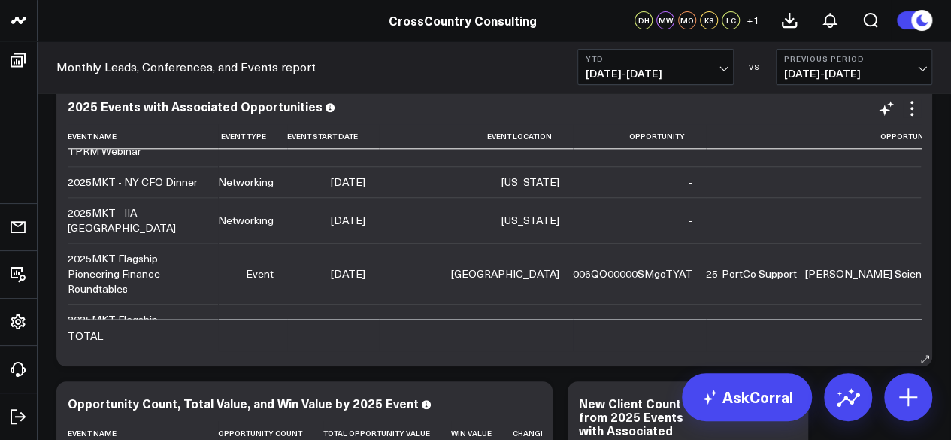
scroll to position [884, 0]
drag, startPoint x: 301, startPoint y: 410, endPoint x: 439, endPoint y: 373, distance: 143.2
click at [439, 373] on div "Modify via AI Copy link to widget Ask support Remove Create linked copy Executi…" at bounding box center [494, 374] width 891 height 6786
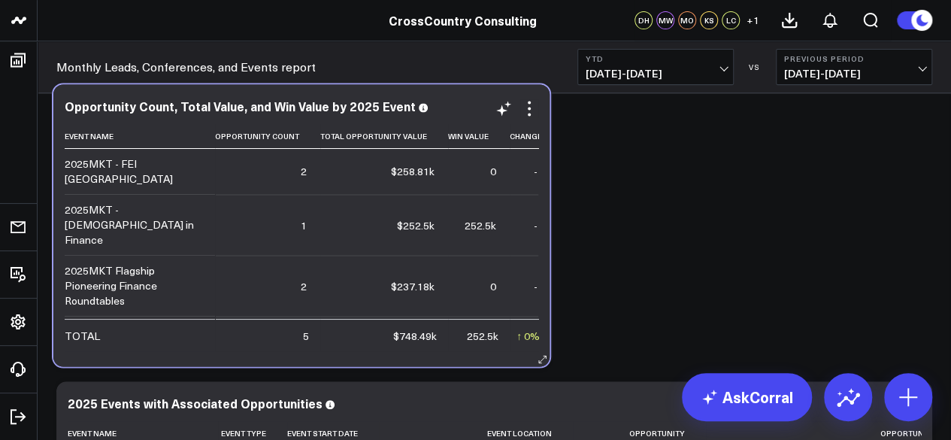
drag, startPoint x: 439, startPoint y: 398, endPoint x: 435, endPoint y: 111, distance: 287.2
click at [435, 111] on div "Opportunity Count, Total Value, and Win Value by 2025 Event" at bounding box center [302, 106] width 474 height 14
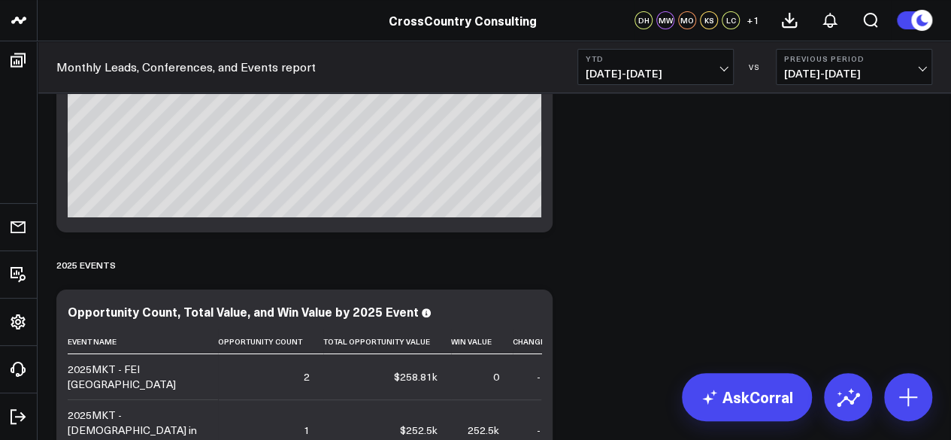
scroll to position [3150, 0]
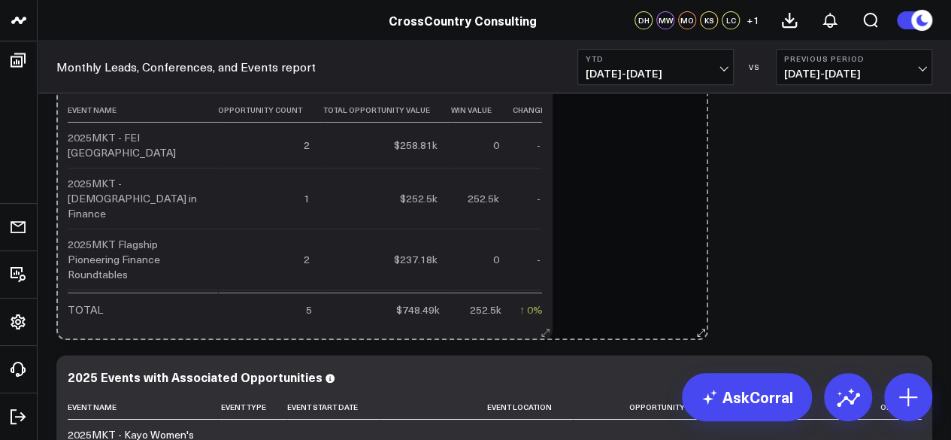
drag, startPoint x: 543, startPoint y: 329, endPoint x: 724, endPoint y: 320, distance: 181.4
click at [553, 320] on div "Opportunity Count, Total Value, and Win Value by 2025 Event Event Name Opportun…" at bounding box center [304, 199] width 496 height 282
drag, startPoint x: 802, startPoint y: 332, endPoint x: 598, endPoint y: 320, distance: 204.1
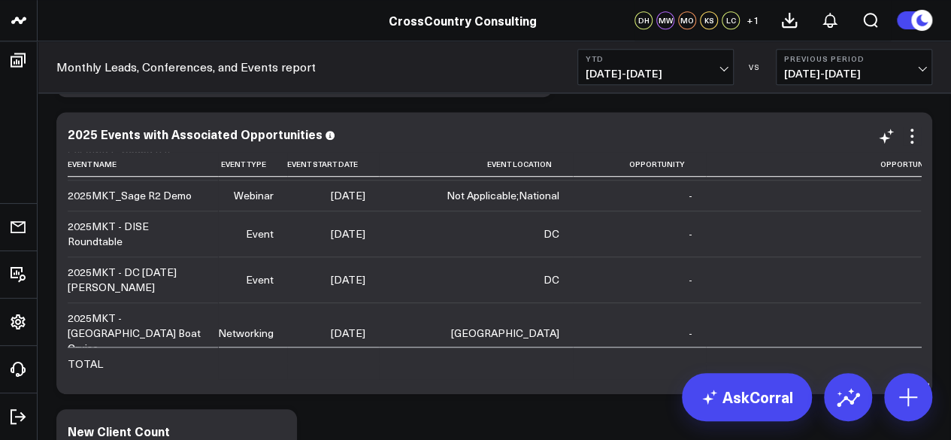
scroll to position [3389, 0]
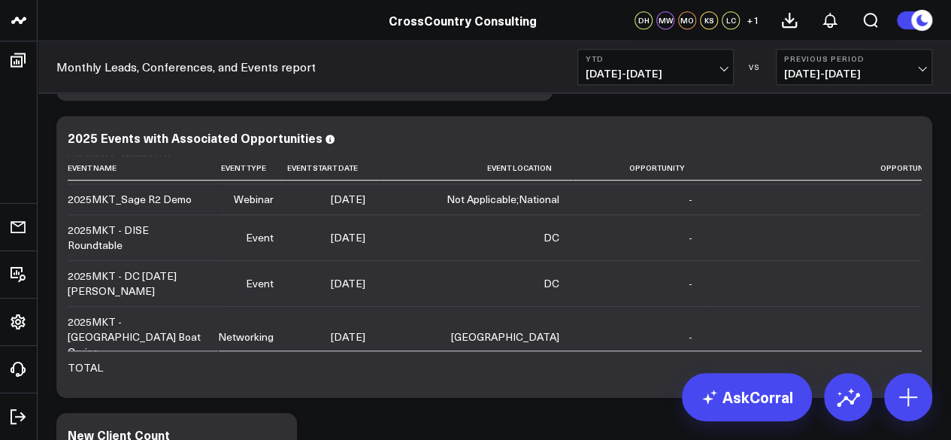
drag, startPoint x: 258, startPoint y: 428, endPoint x: 672, endPoint y: 87, distance: 536.3
click at [672, 87] on div "Monthly Leads, Conferences, and Events report YTD 01/01/25 - 08/13/25 VS Previo…" at bounding box center [494, 270] width 913 height 7236
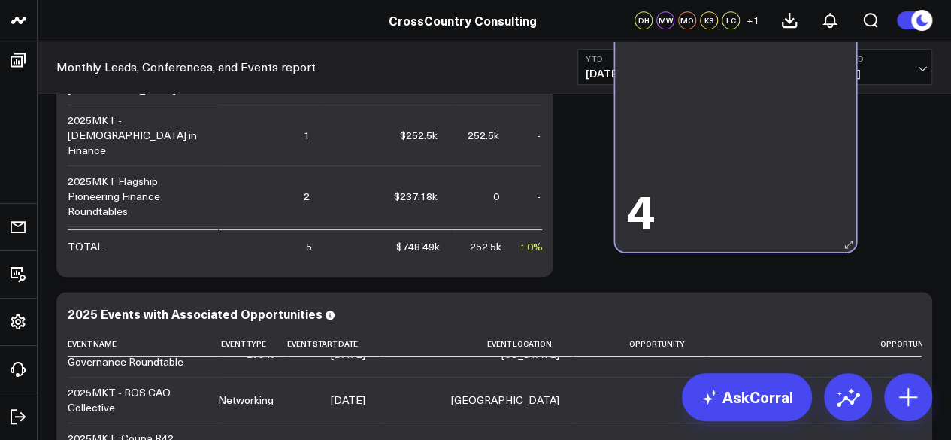
scroll to position [3203, 0]
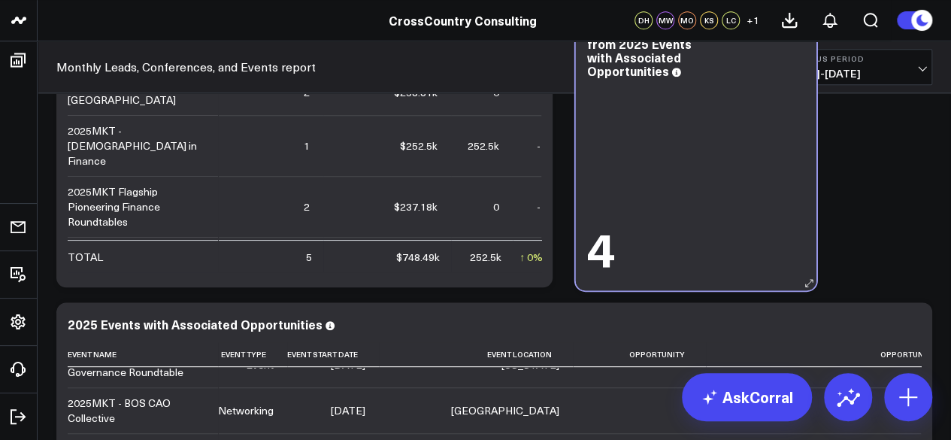
drag, startPoint x: 211, startPoint y: 405, endPoint x: 729, endPoint y: 120, distance: 591.5
click at [729, 120] on div "4" at bounding box center [696, 178] width 218 height 194
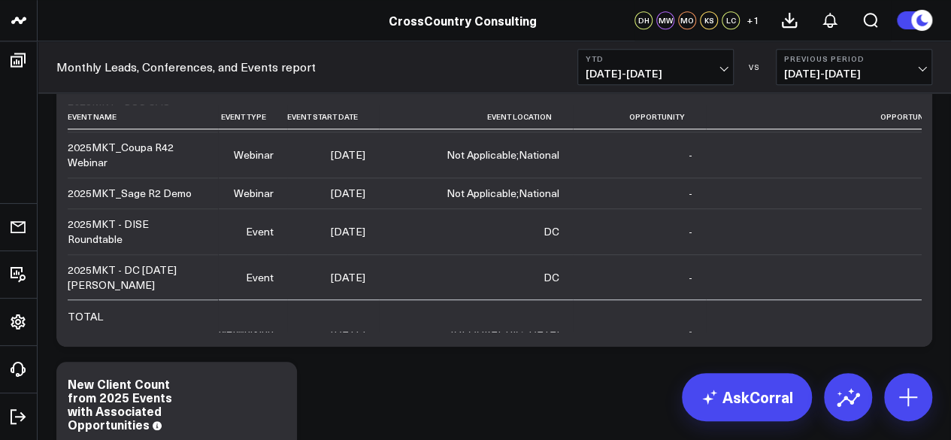
scroll to position [541, 0]
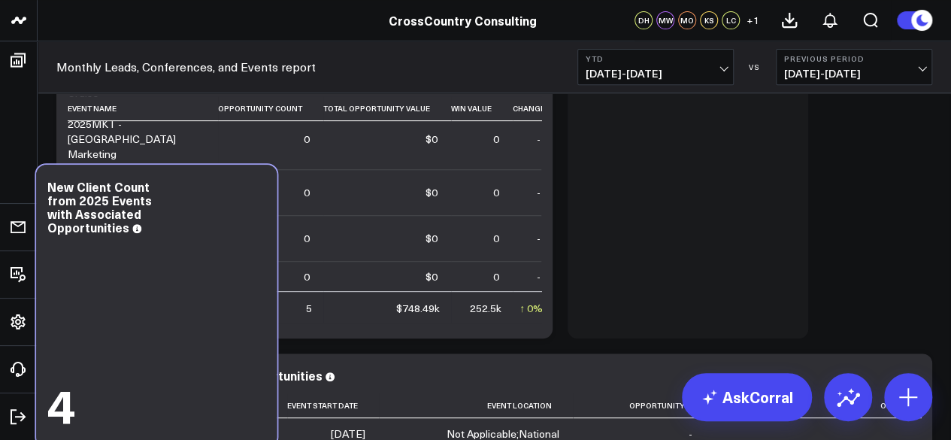
drag, startPoint x: 227, startPoint y: 407, endPoint x: 408, endPoint y: 56, distance: 395.8
click at [408, 56] on div "Monthly Leads, Conferences, and Events report YTD 01/01/25 - 08/13/25 VS Previo…" at bounding box center [494, 359] width 913 height 6939
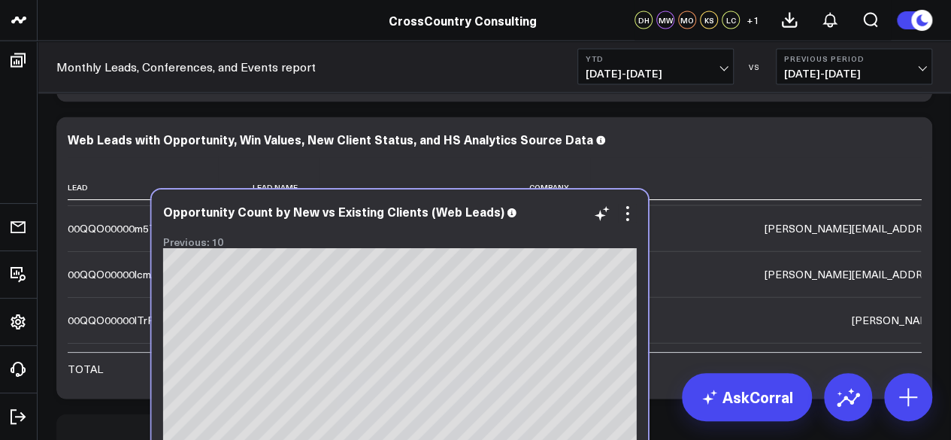
scroll to position [1599, 0]
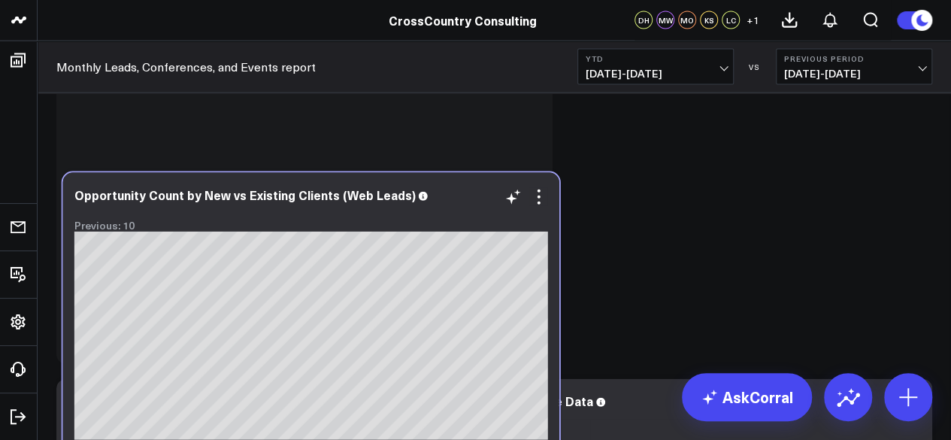
drag, startPoint x: 414, startPoint y: 428, endPoint x: 412, endPoint y: 209, distance: 218.8
click at [412, 209] on div "Opportunity Count by New vs Existing Clients (Web Leads) Previous: 10 [fontSize…" at bounding box center [311, 314] width 496 height 282
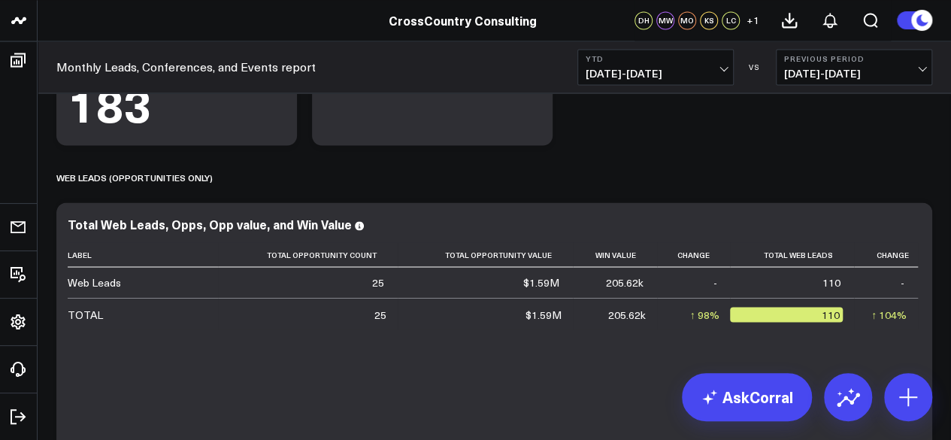
scroll to position [1181, 0]
click at [190, 178] on div "WEB LEADS (OPPORTUNITIES ONLY)" at bounding box center [134, 178] width 156 height 35
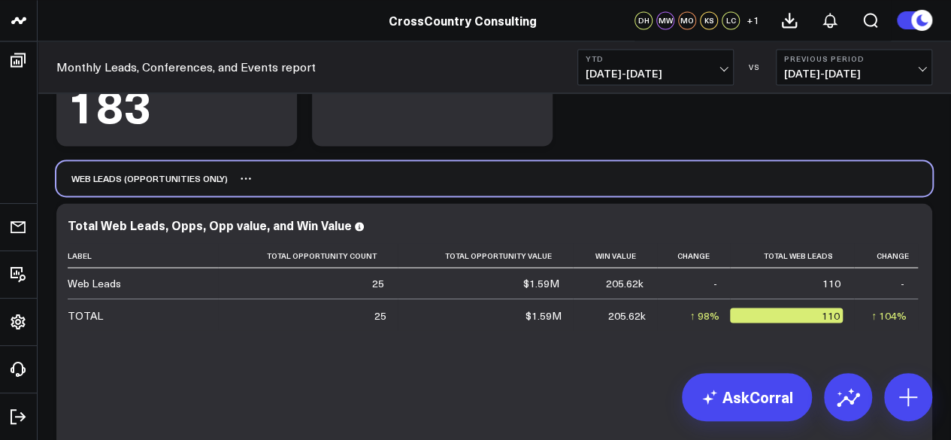
click at [215, 192] on div "WEB LEADS (OPPORTUNITIES ONLY)" at bounding box center [494, 178] width 876 height 35
click at [211, 189] on div "WEB LEADS (OPPORTUNITIES ONLY)" at bounding box center [494, 178] width 876 height 35
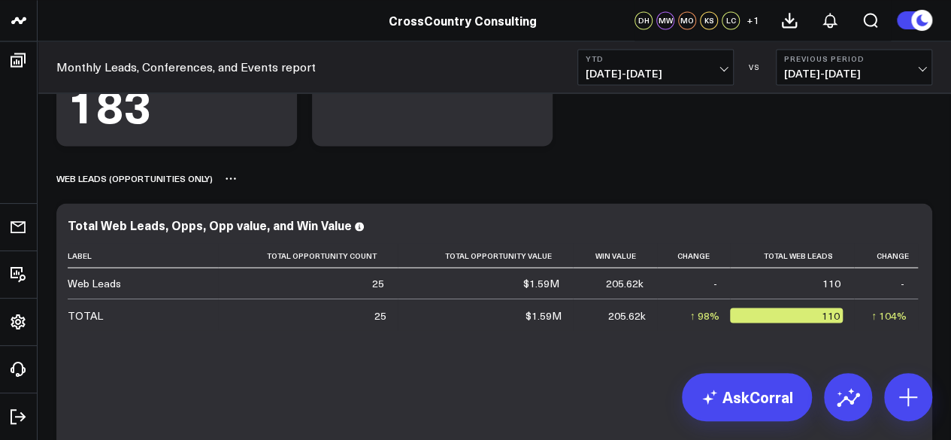
click at [232, 187] on div "WEB LEADS (OPPORTUNITIES ONLY)" at bounding box center [494, 178] width 876 height 35
click at [231, 179] on icon at bounding box center [231, 178] width 12 height 12
click at [259, 192] on button "Rename" at bounding box center [270, 195] width 65 height 26
click at [432, 161] on div "WEB LEADS" at bounding box center [494, 178] width 876 height 35
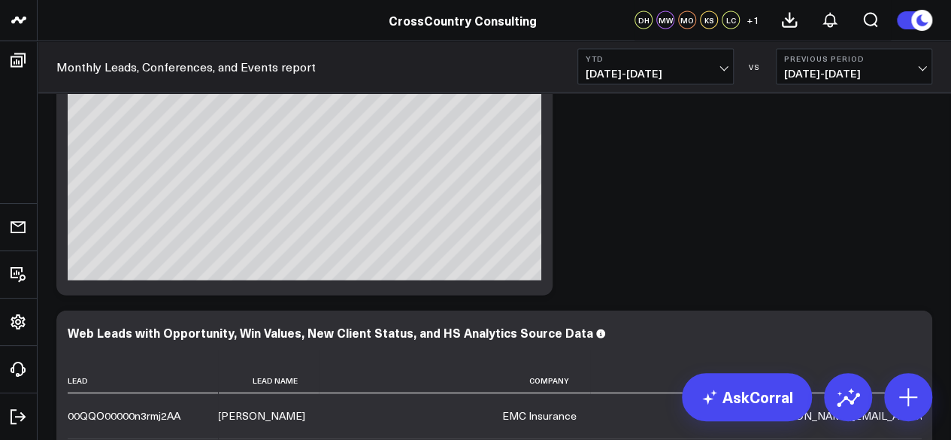
scroll to position [1614, 0]
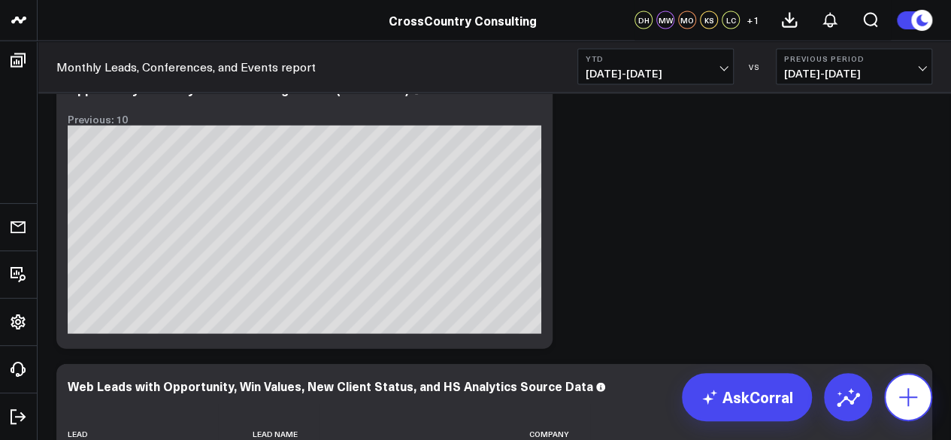
click at [908, 399] on icon at bounding box center [908, 397] width 24 height 24
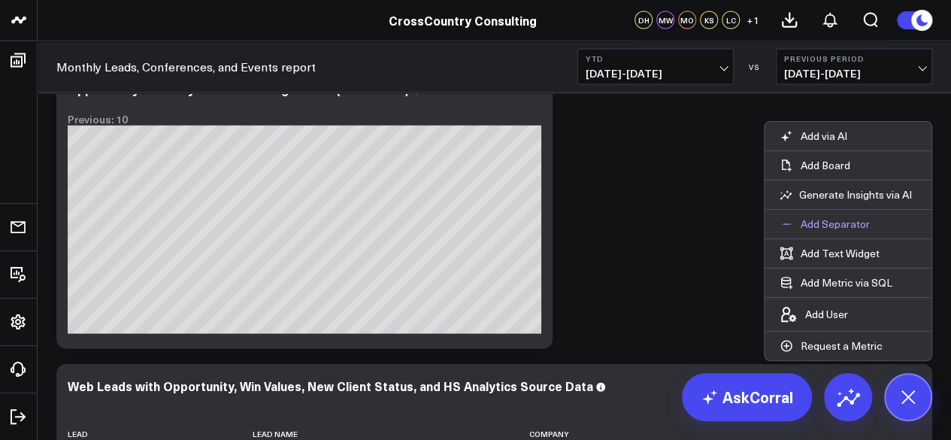
click at [835, 229] on p "Add Separator" at bounding box center [835, 224] width 69 height 14
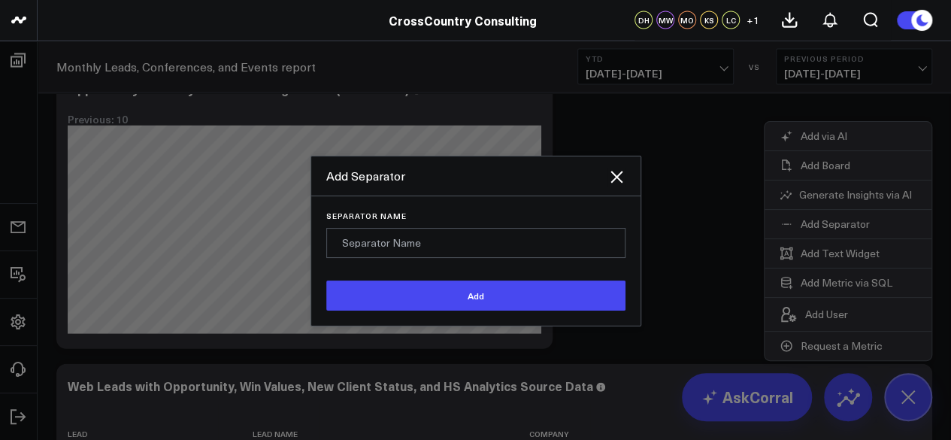
click at [632, 168] on div "Add Separator" at bounding box center [475, 176] width 329 height 40
click at [627, 171] on div "Add Separator" at bounding box center [475, 176] width 329 height 40
click at [616, 177] on icon at bounding box center [616, 177] width 12 height 12
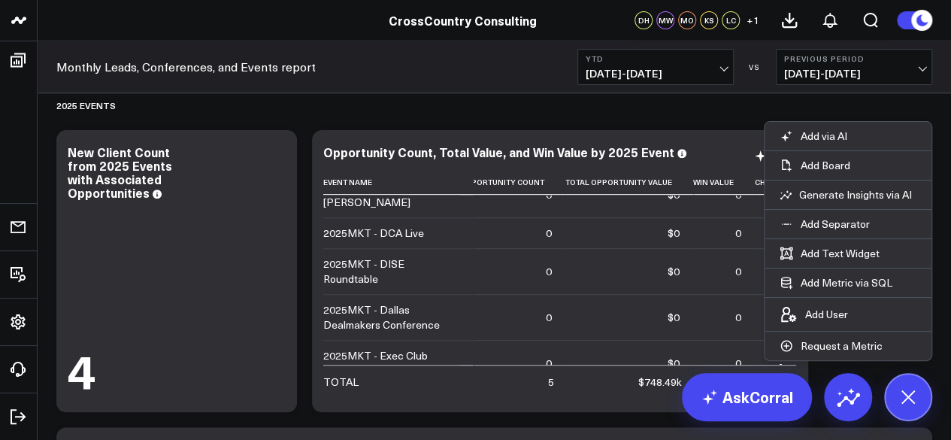
scroll to position [450, 13]
click at [864, 114] on div "2025 Events" at bounding box center [494, 105] width 876 height 35
click at [923, 390] on button at bounding box center [908, 397] width 48 height 48
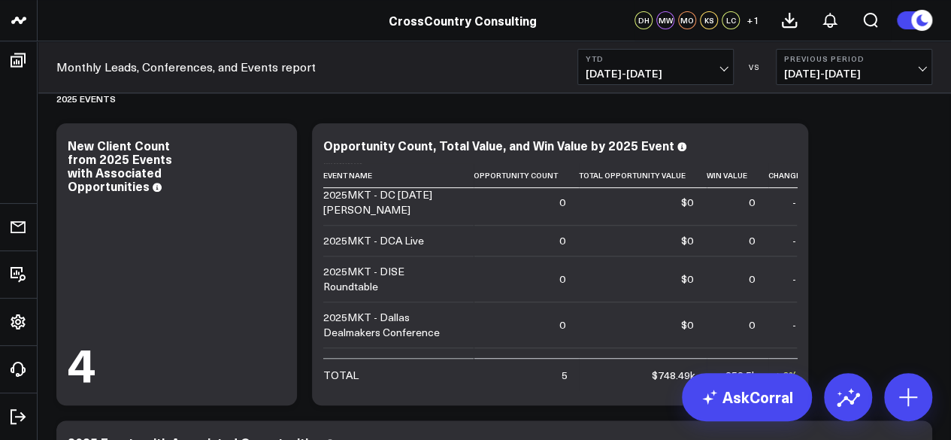
scroll to position [3398, 0]
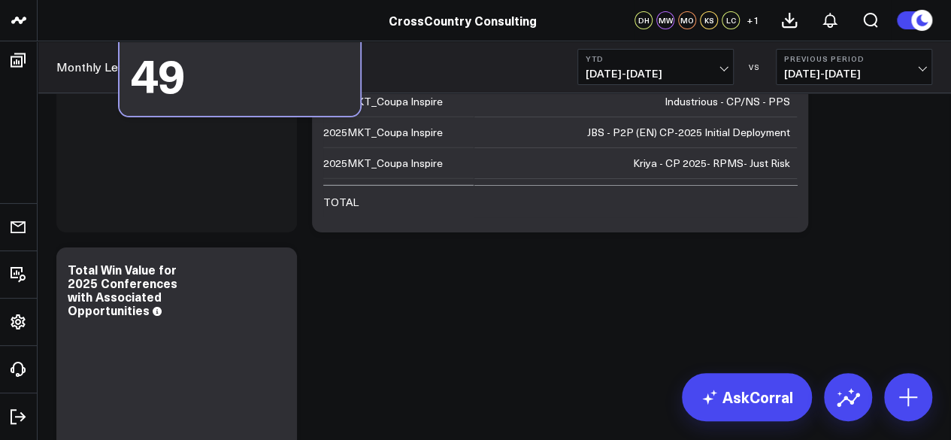
drag, startPoint x: 221, startPoint y: 323, endPoint x: 284, endPoint y: 14, distance: 314.6
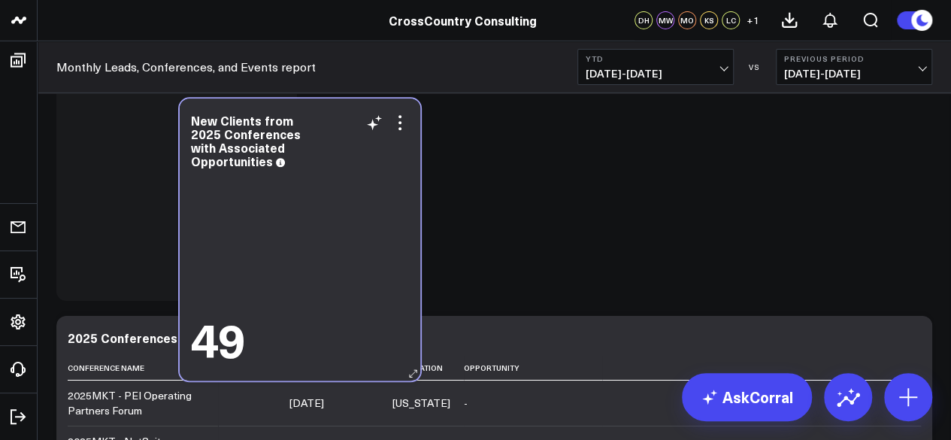
drag, startPoint x: 214, startPoint y: 391, endPoint x: 333, endPoint y: 111, distance: 304.8
click at [333, 111] on div "New Clients from 2025 Conferences with Associated Opportunities 49" at bounding box center [300, 239] width 241 height 282
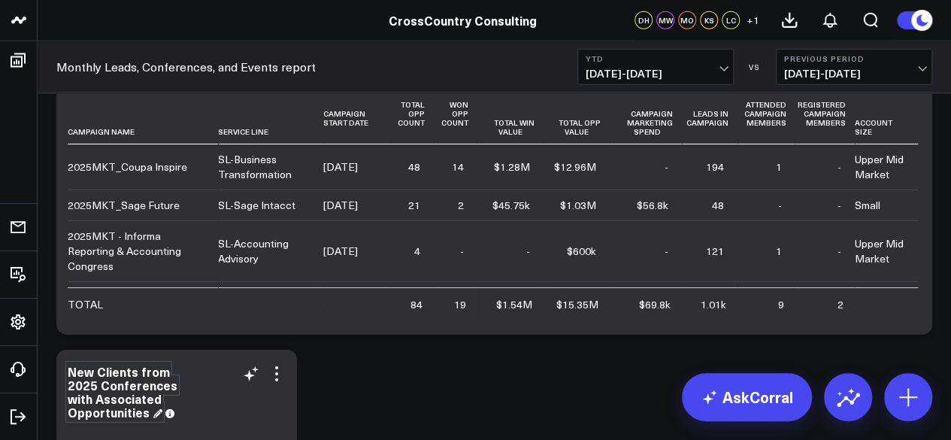
click at [110, 382] on div "New Clients from 2025 Conferences with Associated Opportunities" at bounding box center [123, 391] width 110 height 57
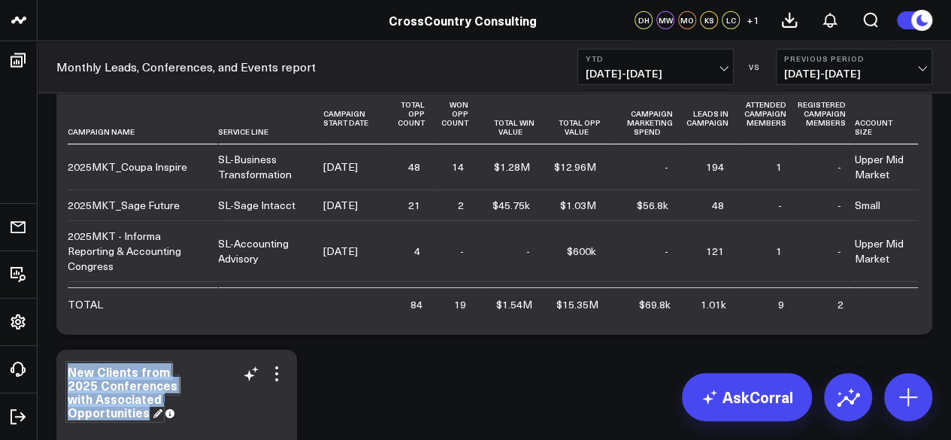
click at [110, 382] on div "New Clients from 2025 Conferences with Associated Opportunities" at bounding box center [123, 391] width 110 height 57
copy div "New Clients from 2025 Conferences with Associated Opportunities"
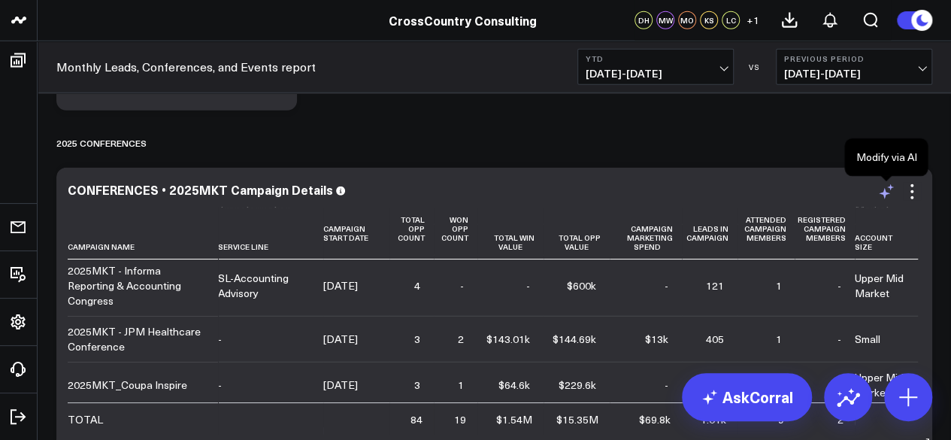
click at [881, 198] on icon at bounding box center [886, 192] width 18 height 18
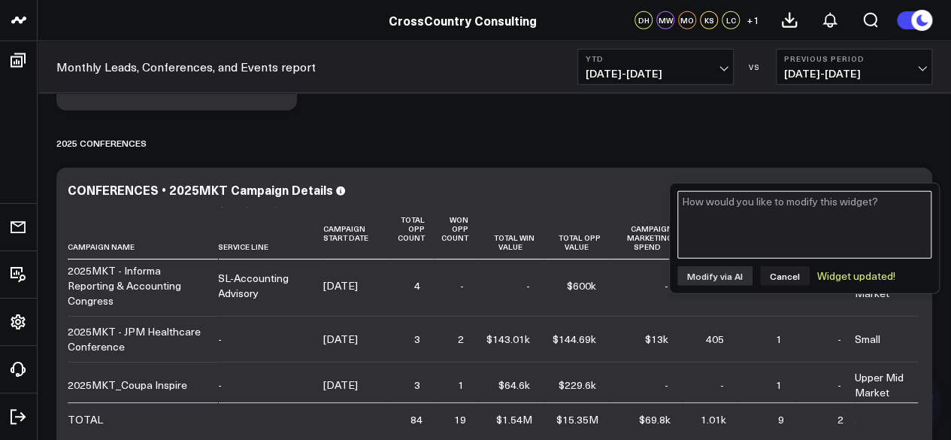
click at [792, 235] on textarea at bounding box center [804, 225] width 254 height 68
paste textarea "New Clients from 2025 Conferences with Associated Opportunities"
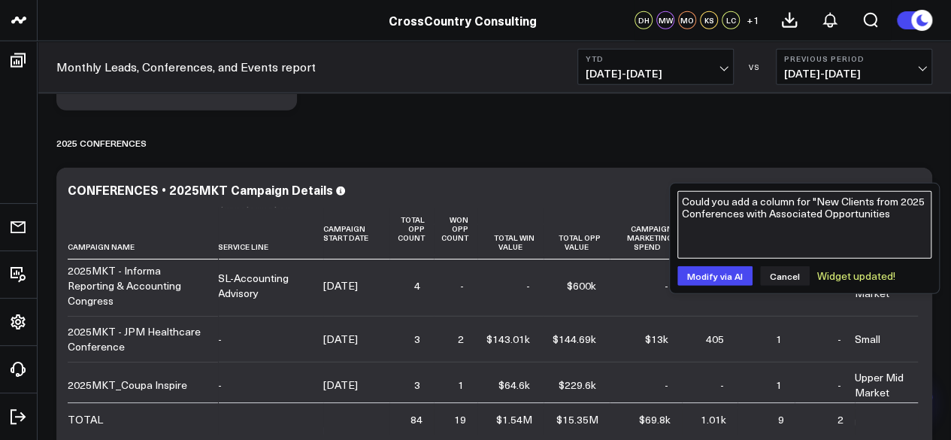
type textarea "Could you add a column for "New Clients from 2025 Conferences with Associated O…"
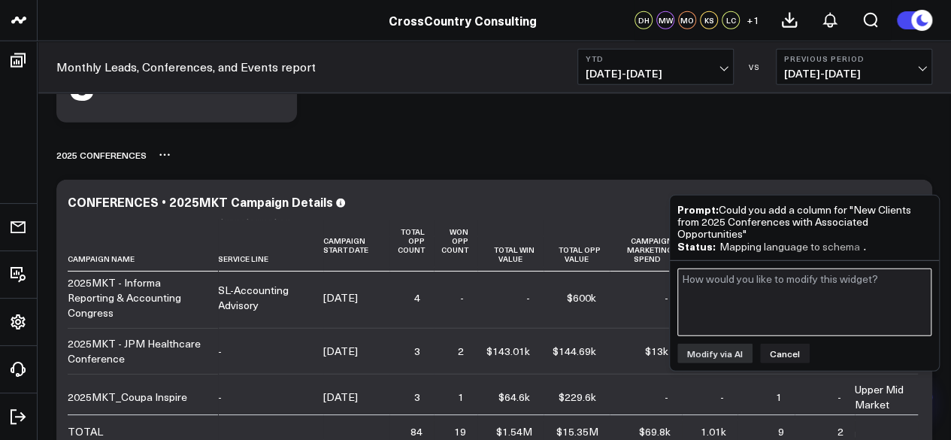
scroll to position [4956, 0]
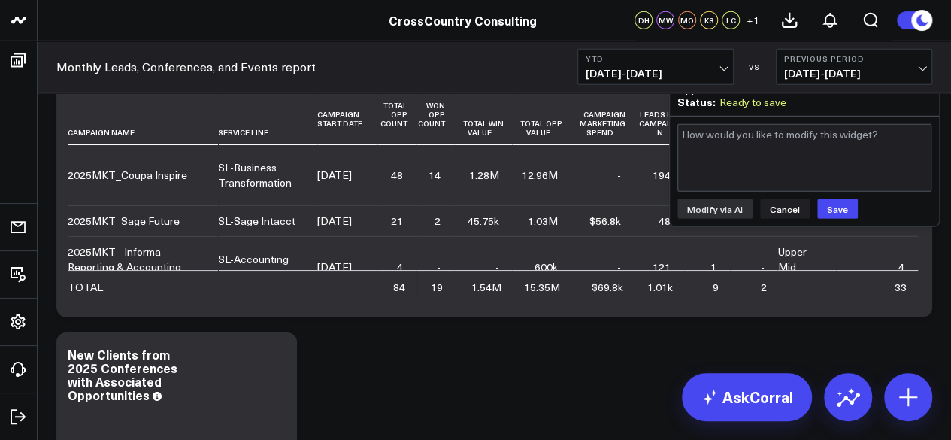
scroll to position [4962, 0]
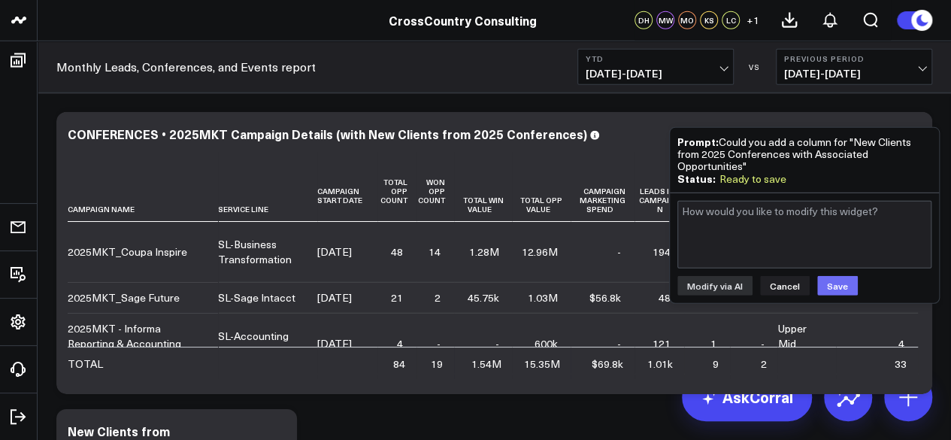
click at [838, 289] on button "Save" at bounding box center [837, 286] width 41 height 20
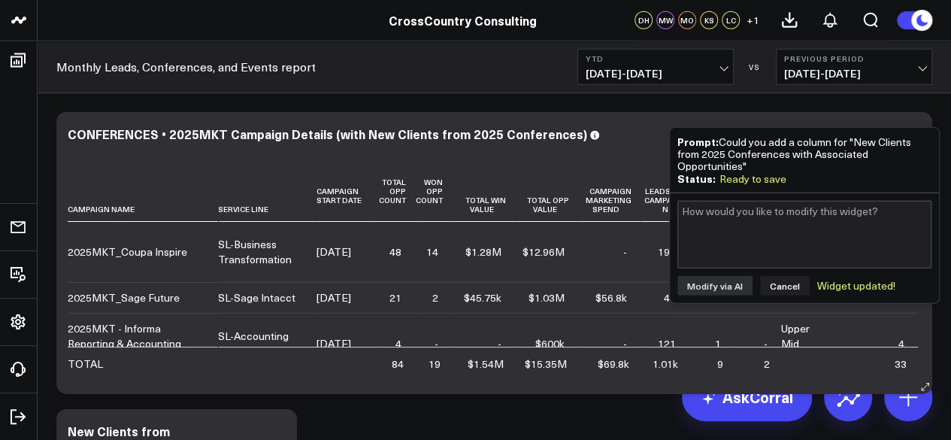
click at [641, 130] on div "CONFERENCES • 2025MKT Campaign Details (with New Clients from 2025 Conferences)" at bounding box center [494, 134] width 853 height 14
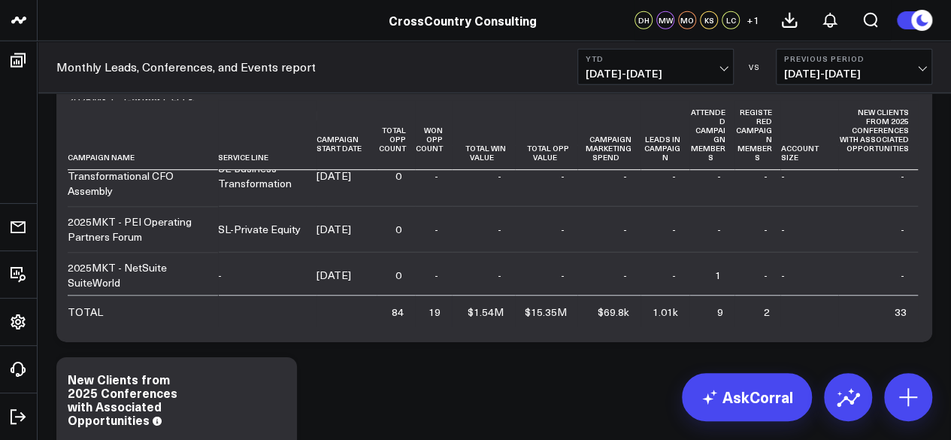
scroll to position [317, 0]
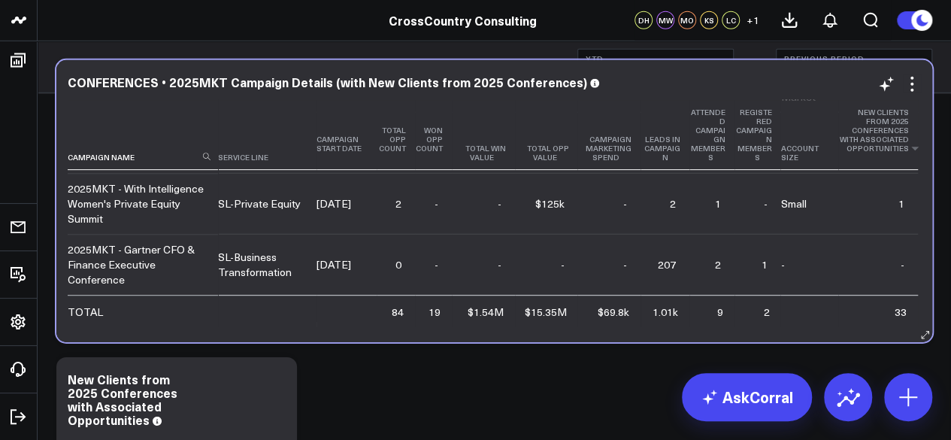
click at [872, 132] on th "New Clients From 2025 Conferences With Associated Opportunities" at bounding box center [878, 135] width 80 height 70
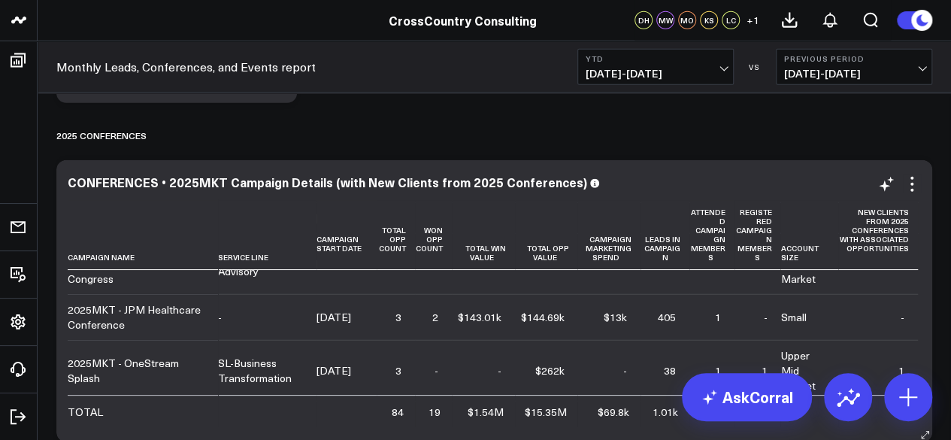
scroll to position [4884, 0]
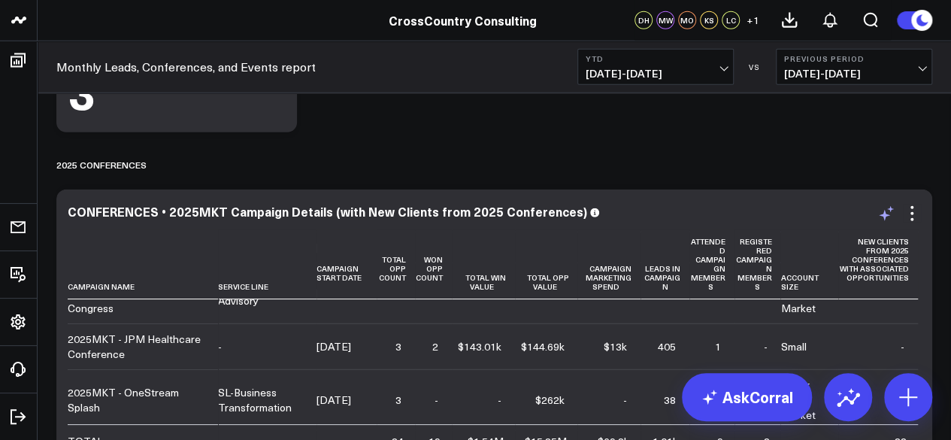
click at [882, 217] on icon at bounding box center [886, 213] width 18 height 18
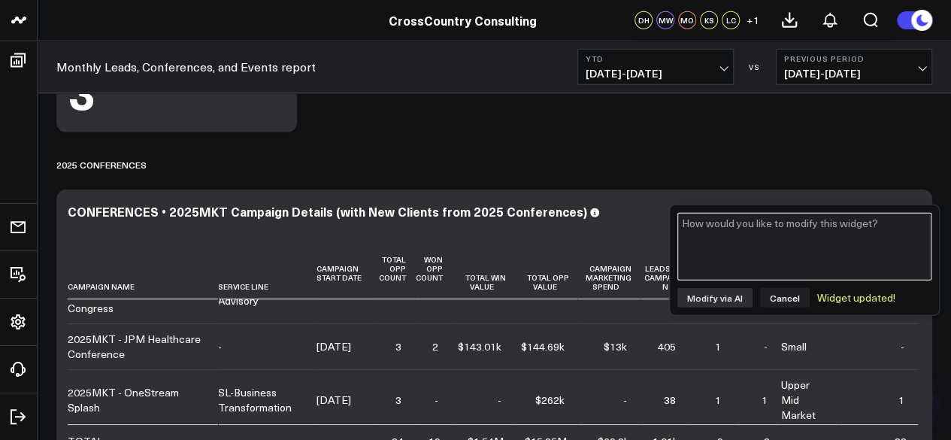
click at [812, 247] on textarea at bounding box center [804, 247] width 254 height 68
paste textarea "New Clients from 2025 Conferences with Associated Opportunities"
type textarea "please remove the column New Clients from 2025 Conferences with Associated Oppo…"
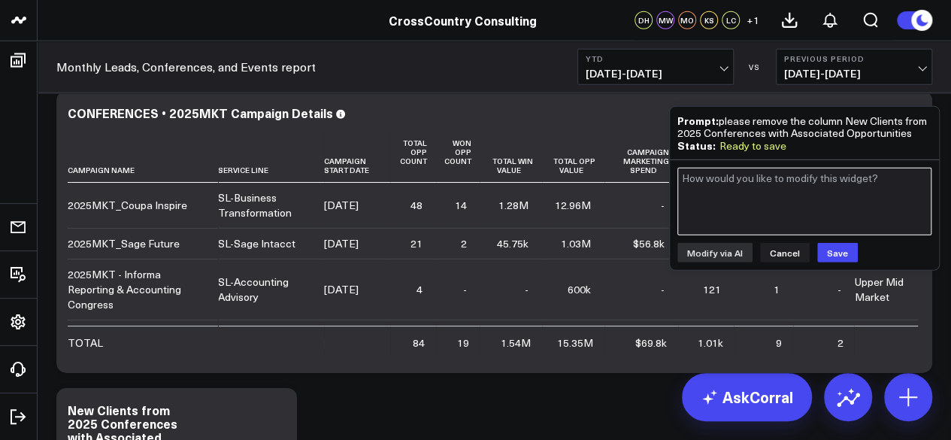
scroll to position [4908, 0]
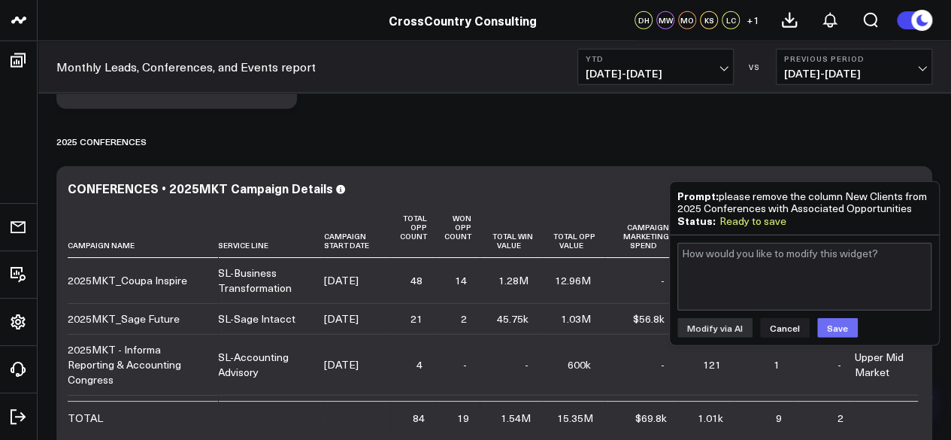
click at [827, 329] on button "Save" at bounding box center [837, 328] width 41 height 20
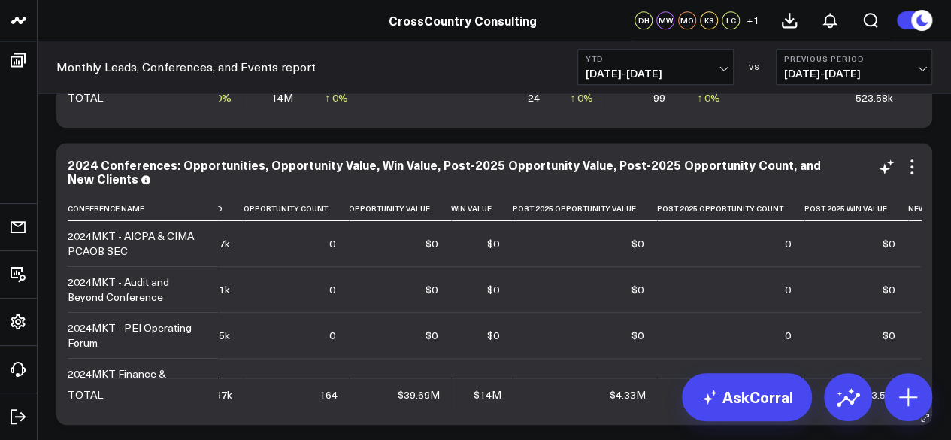
scroll to position [6323, 0]
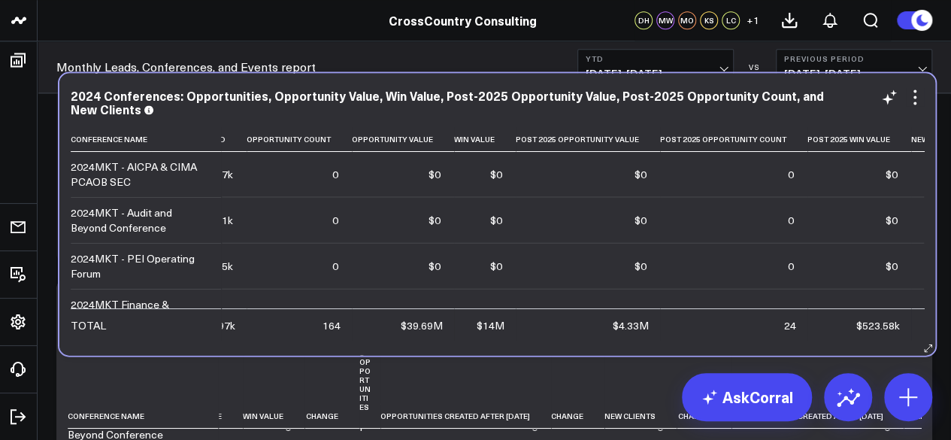
drag, startPoint x: 459, startPoint y: 321, endPoint x: 463, endPoint y: 123, distance: 197.8
click at [463, 119] on div "2024 Conferences: Opportunities, Opportunity Value, Win Value, Post-2025 Opport…" at bounding box center [497, 103] width 853 height 31
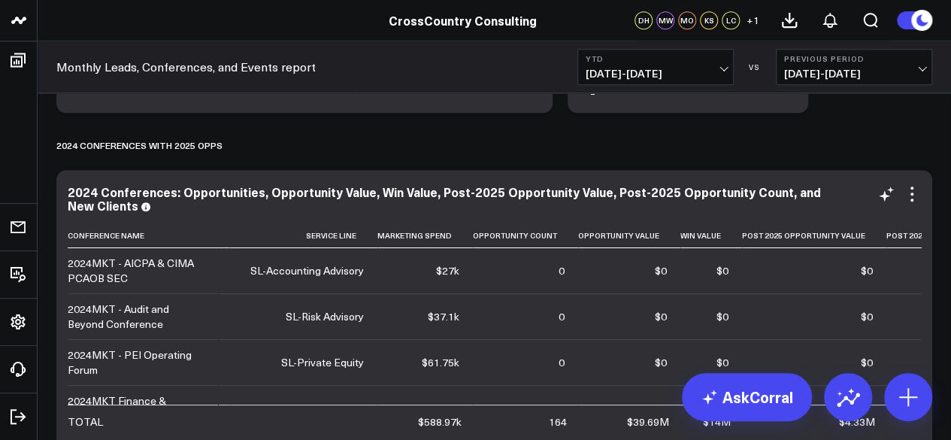
scroll to position [0, 237]
click at [499, 147] on div "2024 Conferences with 2025 Opps" at bounding box center [494, 145] width 876 height 35
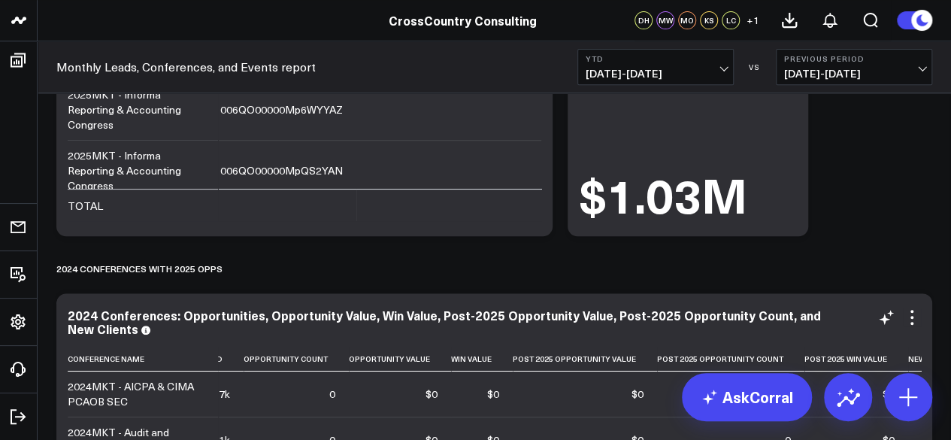
scroll to position [6129, 0]
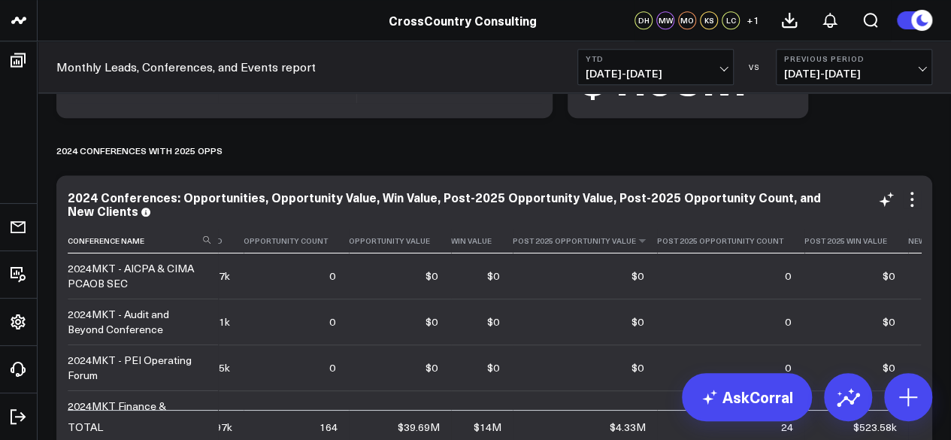
click at [520, 243] on th "Post 2025 Opportunity Value" at bounding box center [585, 241] width 144 height 25
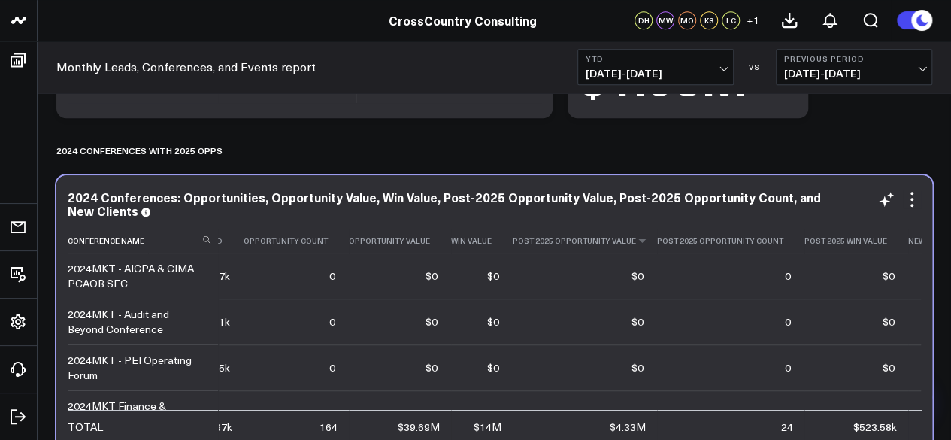
click at [577, 238] on th "Post 2025 Opportunity Value" at bounding box center [585, 241] width 144 height 25
click at [532, 242] on th "Post 2025 Opportunity Value" at bounding box center [585, 241] width 144 height 25
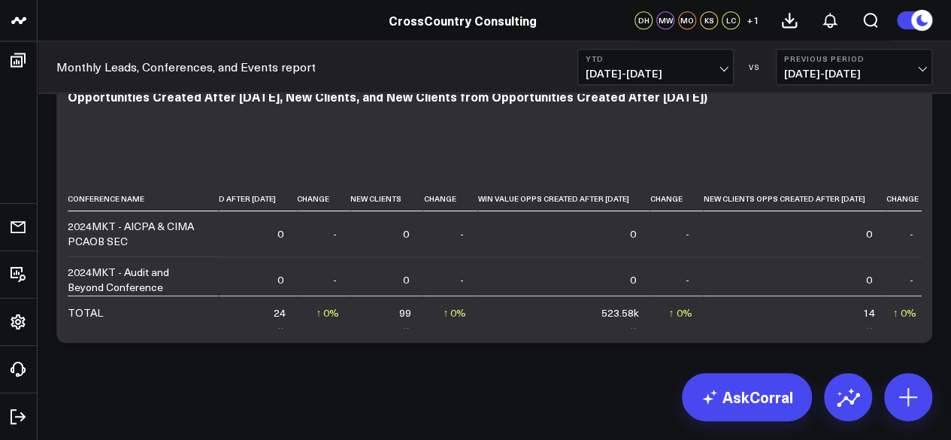
scroll to position [6440, 0]
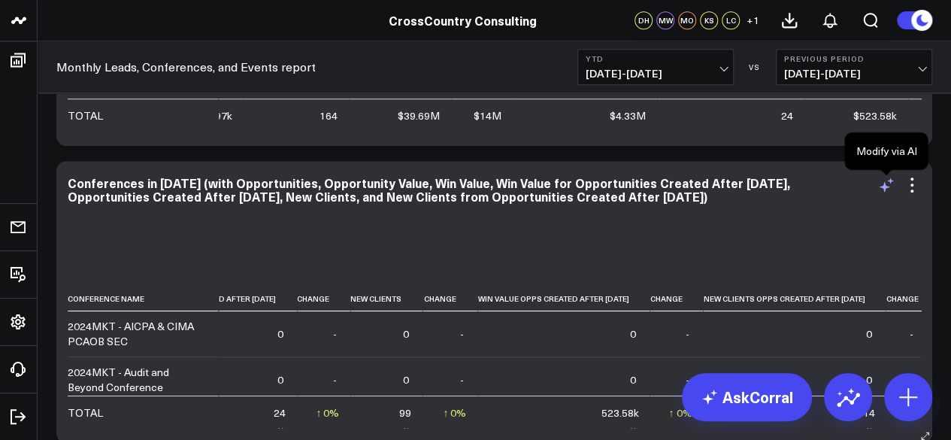
click at [883, 188] on icon at bounding box center [884, 186] width 11 height 11
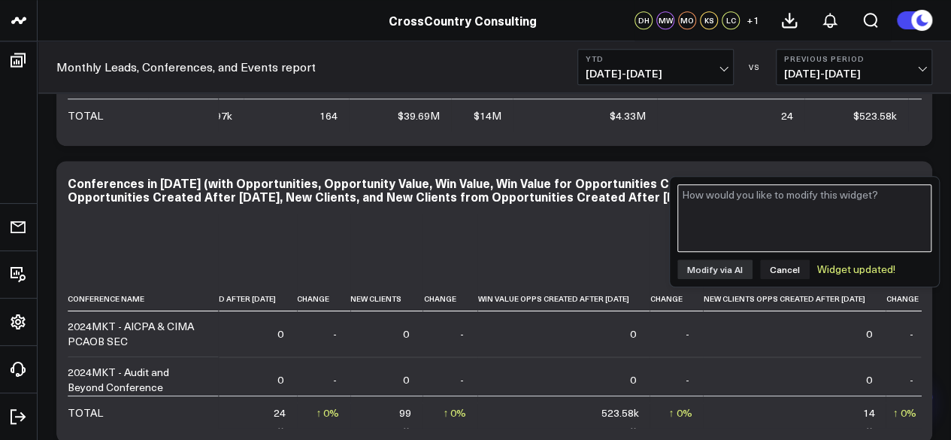
click at [743, 229] on textarea at bounding box center [804, 218] width 254 height 68
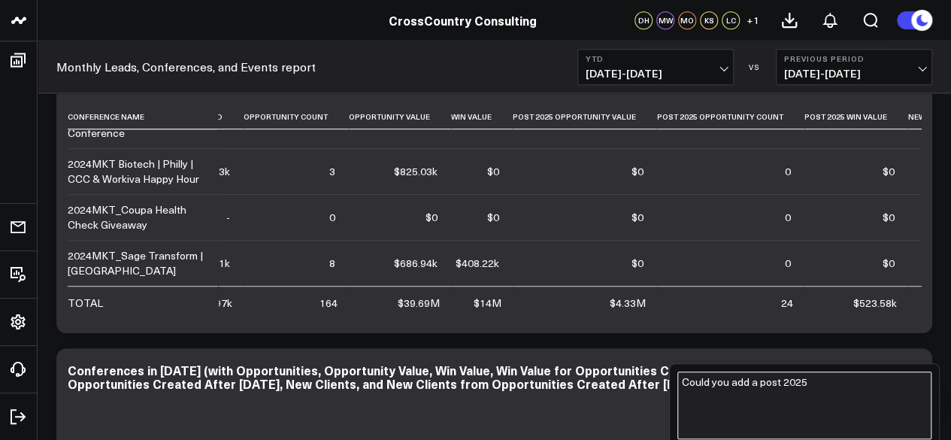
scroll to position [6462, 0]
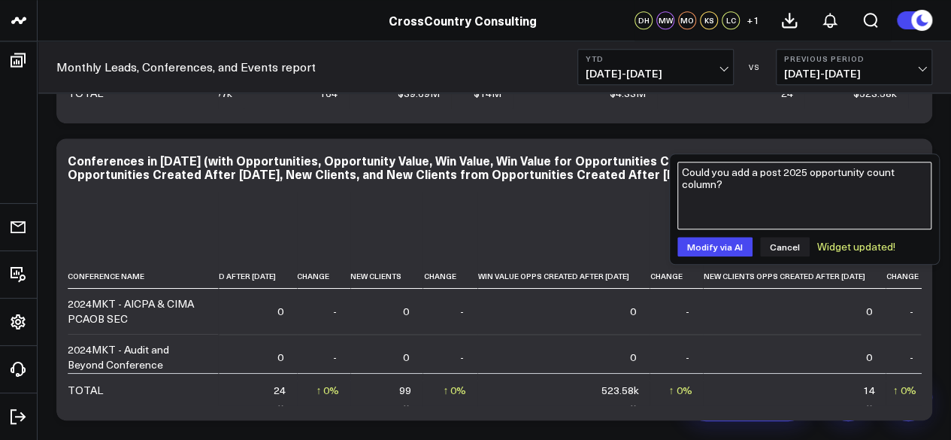
type textarea "Could you add a post 2025 opportunity count column?"
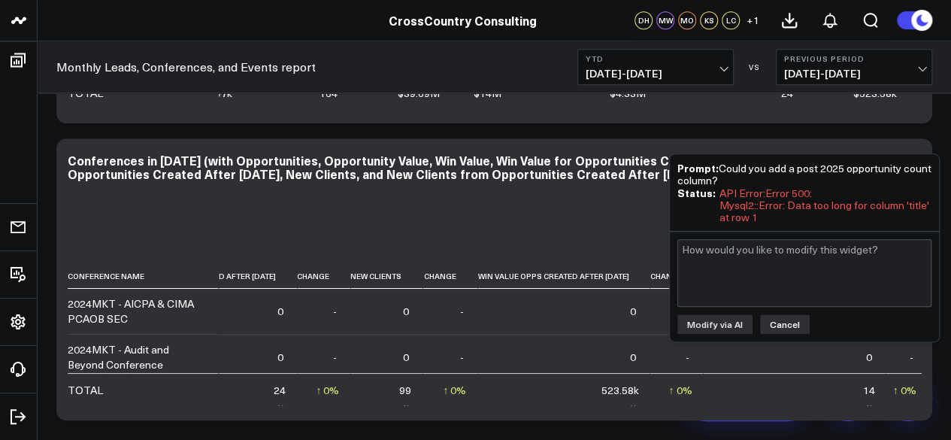
click at [779, 324] on button "Cancel" at bounding box center [785, 324] width 50 height 20
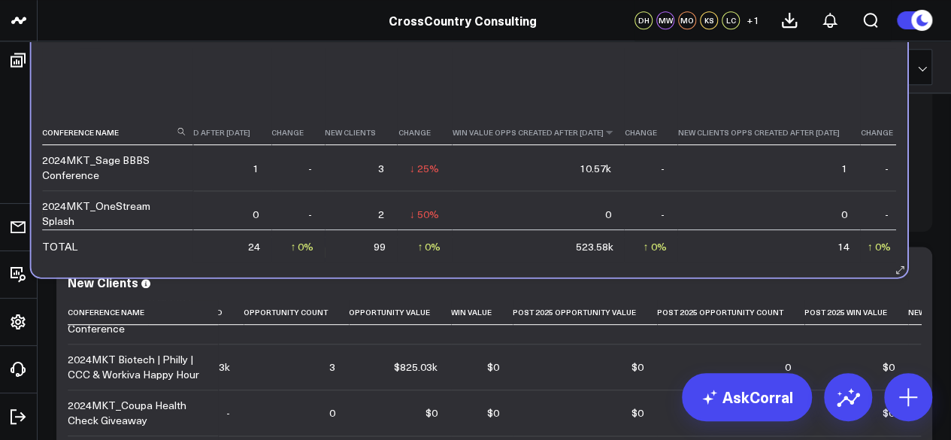
scroll to position [6313, 0]
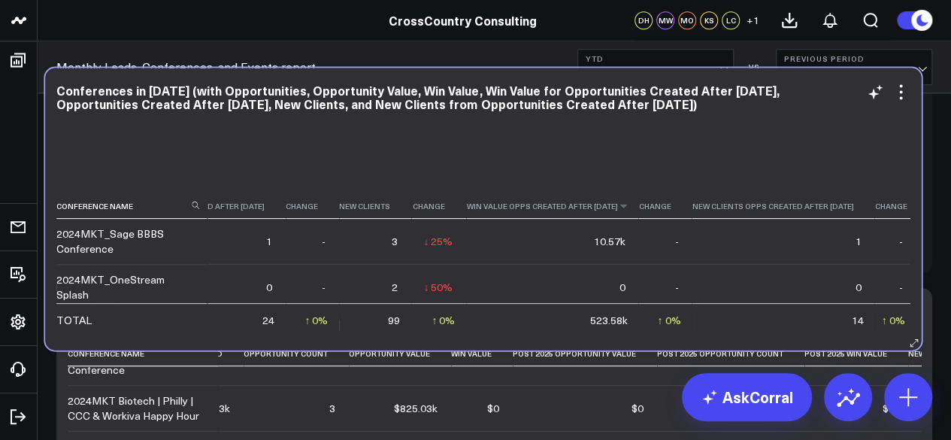
drag, startPoint x: 478, startPoint y: 332, endPoint x: 474, endPoint y: 159, distance: 172.2
click at [474, 159] on th "Win Value Opps Created After [DATE]" at bounding box center [552, 169] width 172 height 97
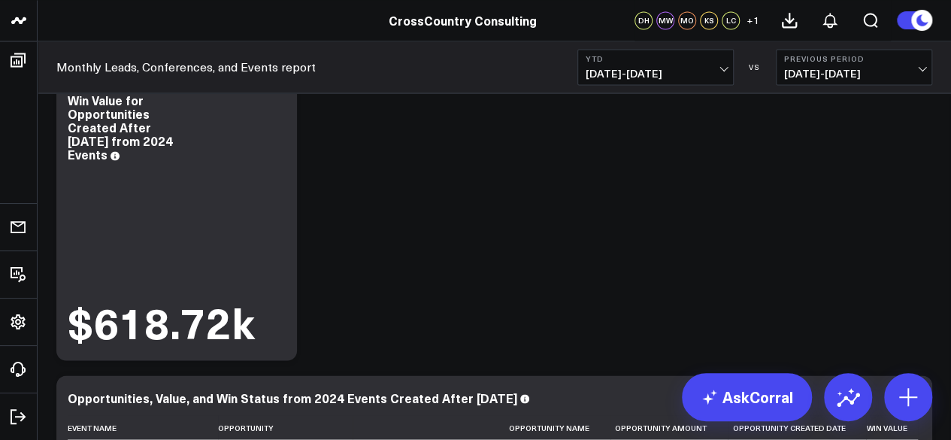
scroll to position [3998, 0]
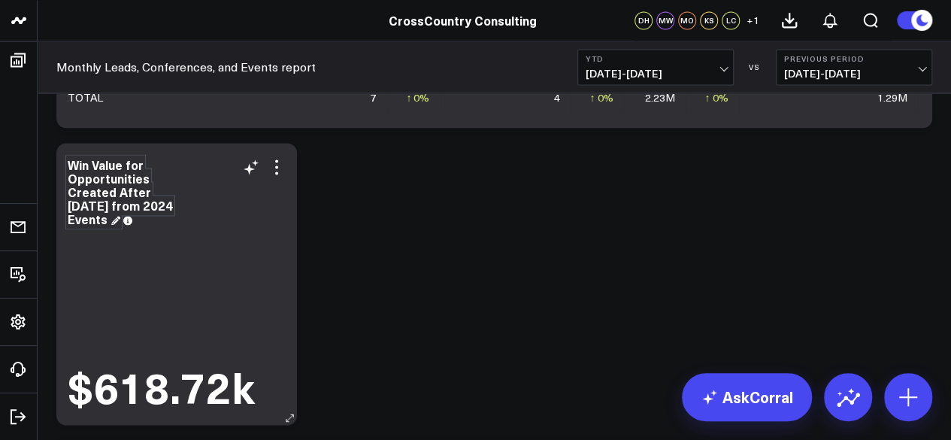
click at [101, 171] on div "Win Value for Opportunities Created After [DATE] from 2024 Events" at bounding box center [120, 191] width 105 height 71
copy div "Win Value for Opportunities Created After [DATE] from 2024 Events"
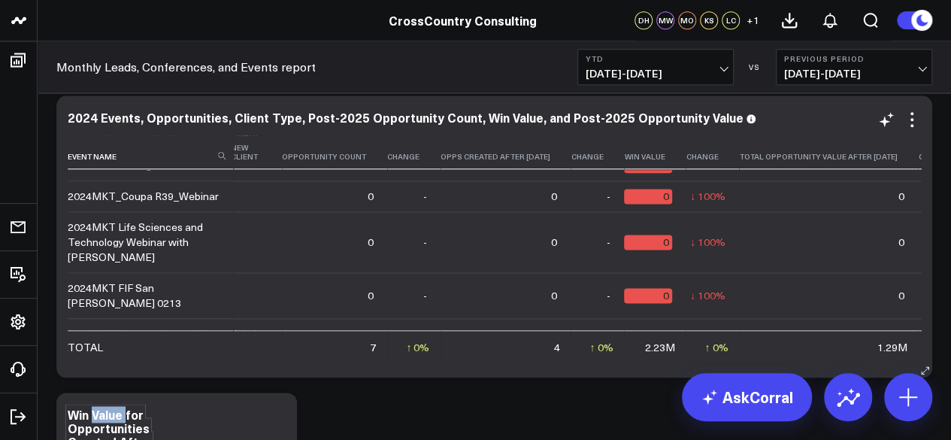
scroll to position [738, 988]
click at [880, 126] on icon at bounding box center [886, 120] width 18 height 18
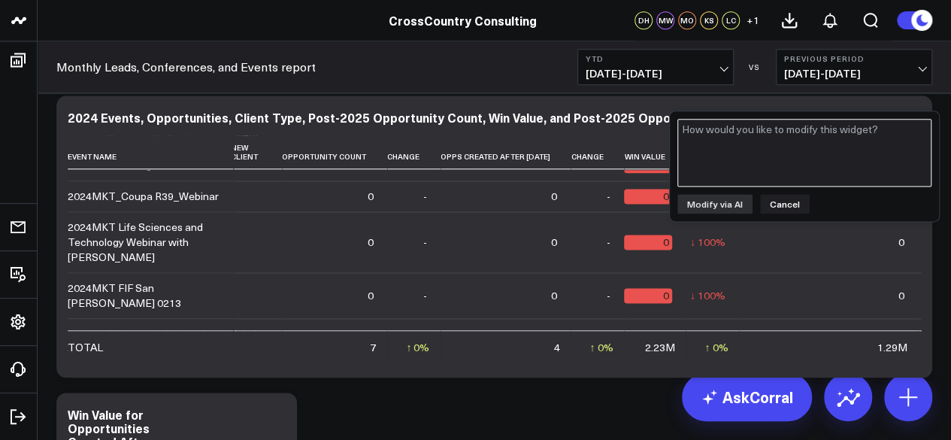
click at [834, 133] on textarea at bounding box center [804, 153] width 254 height 68
paste textarea "Win Value for Opportunities Created After [DATE] from 2024 Events"
type textarea "Could you create a column for Win Value for Opportunities Created After [DATE] …"
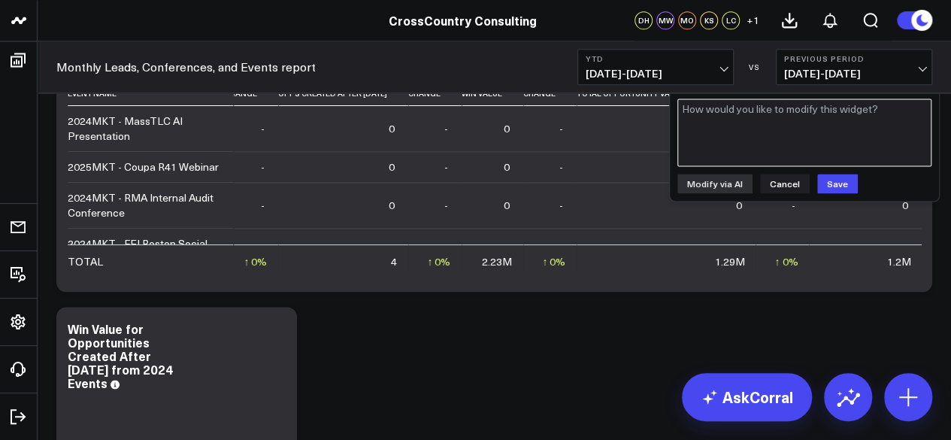
scroll to position [3759, 0]
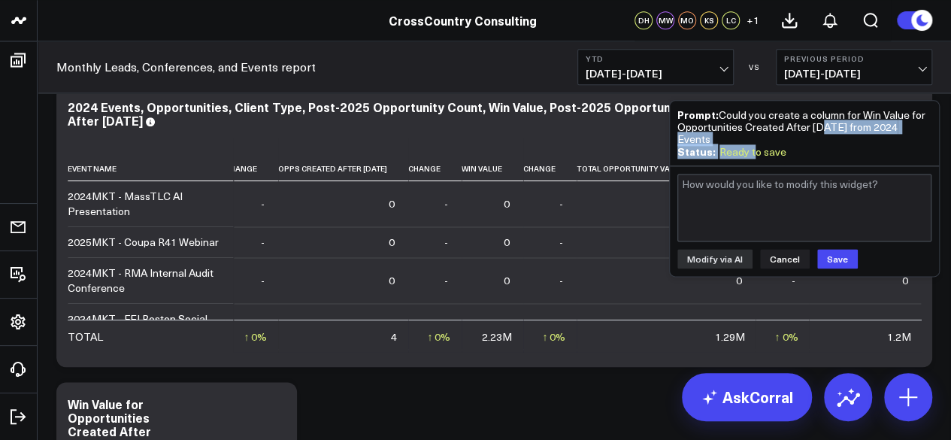
drag, startPoint x: 816, startPoint y: 121, endPoint x: 750, endPoint y: 144, distance: 69.2
click at [750, 144] on div "Prompt: Could you create a column for Win Value for Opportunities Created After…" at bounding box center [804, 133] width 254 height 50
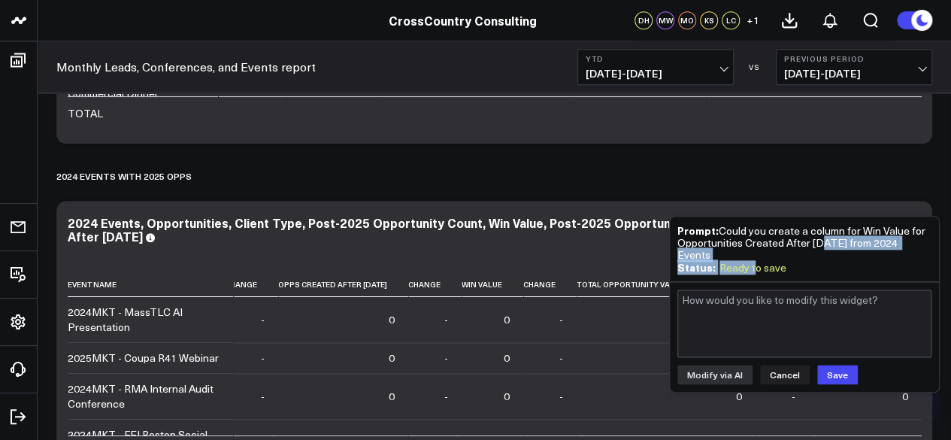
scroll to position [3736, 0]
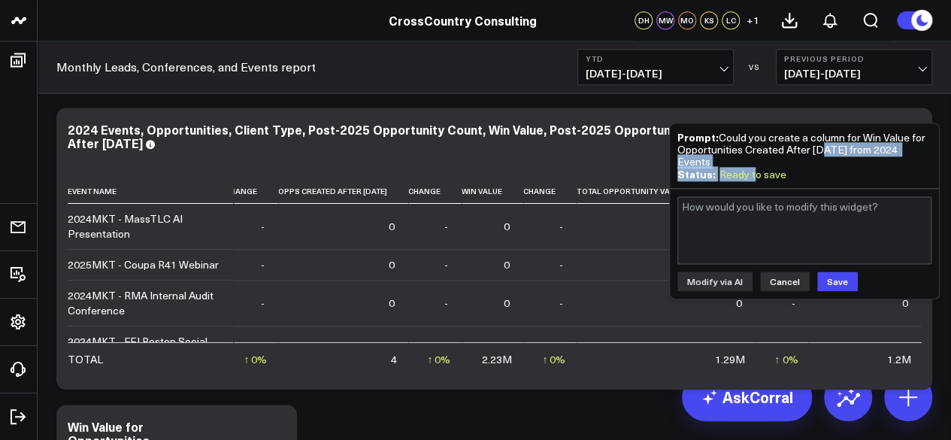
click at [771, 274] on button "Cancel" at bounding box center [785, 281] width 50 height 20
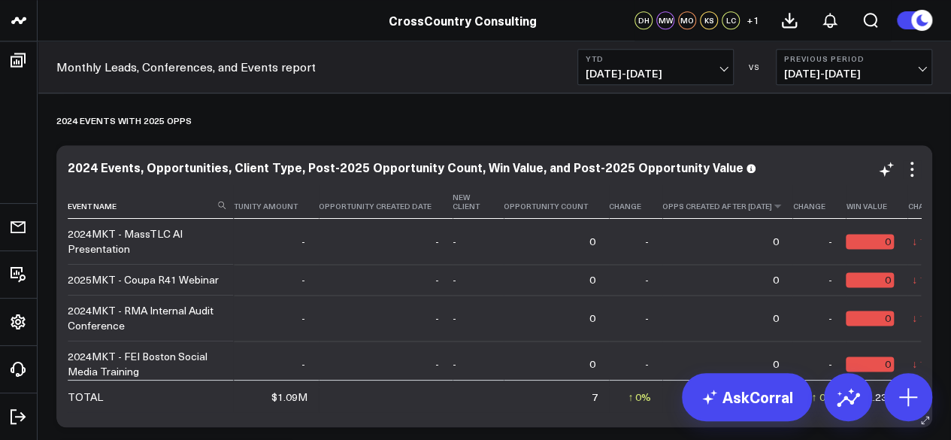
scroll to position [3697, 0]
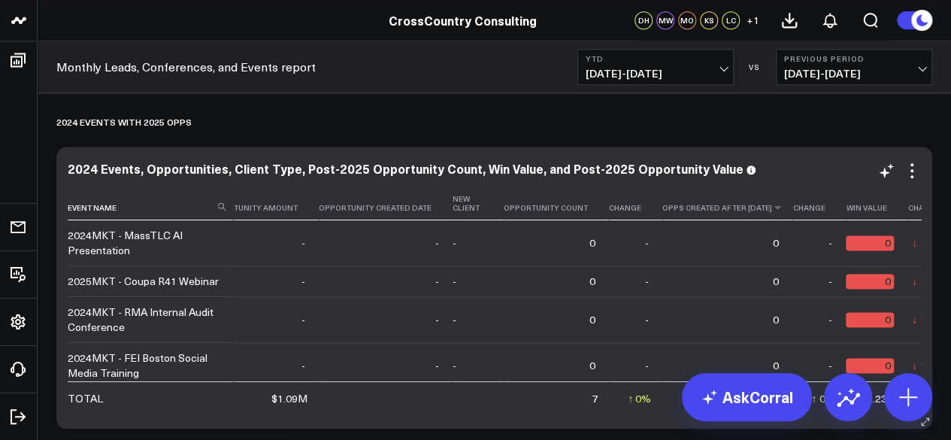
click at [662, 211] on th "Opps Created After [DATE]" at bounding box center [727, 203] width 130 height 34
click at [474, 162] on div "2024 Events, Opportunities, Client Type, Post-2025 Opportunity Count, Win Value…" at bounding box center [412, 168] width 689 height 17
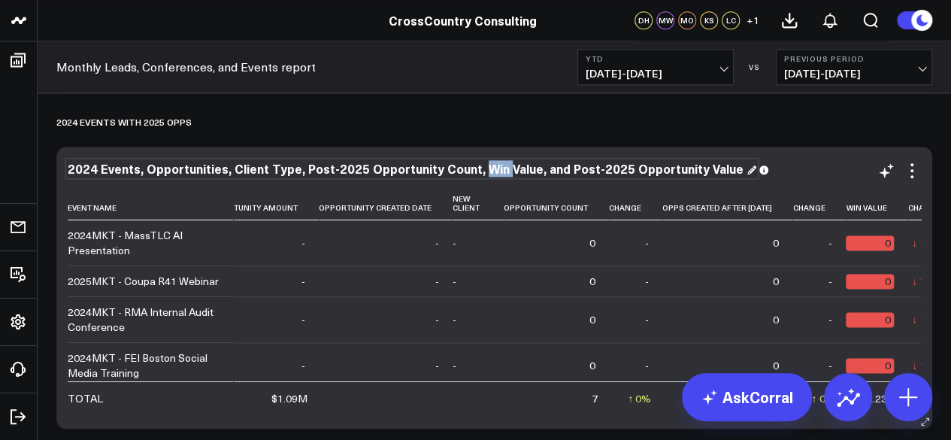
click at [474, 162] on div "2024 Events, Opportunities, Client Type, Post-2025 Opportunity Count, Win Value…" at bounding box center [412, 168] width 689 height 17
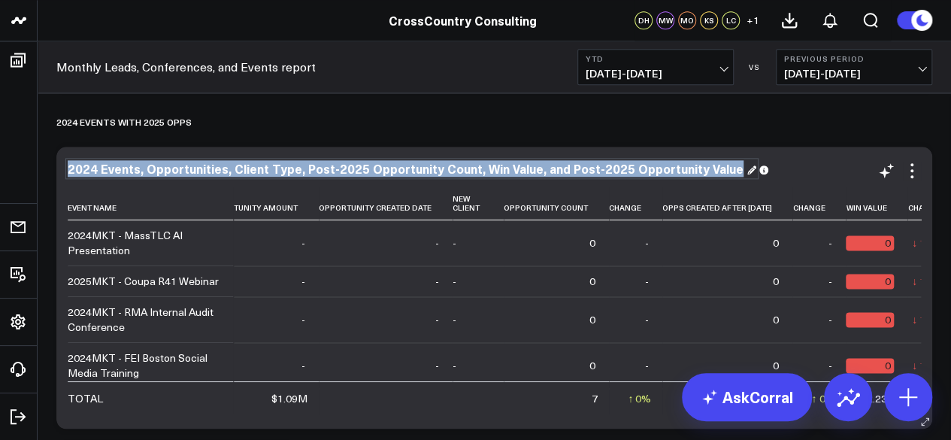
click at [474, 162] on div "2024 Events, Opportunities, Client Type, Post-2025 Opportunity Count, Win Value…" at bounding box center [412, 168] width 689 height 17
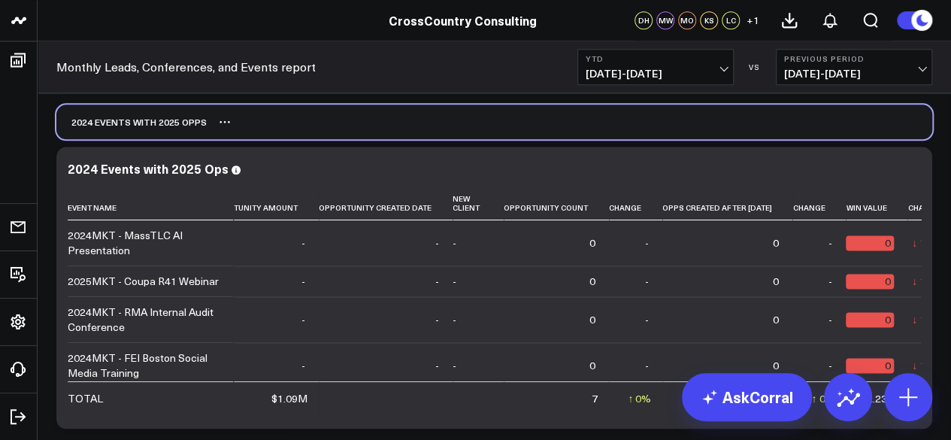
click at [451, 129] on div "2024 Events with 2025 Opps" at bounding box center [494, 121] width 876 height 35
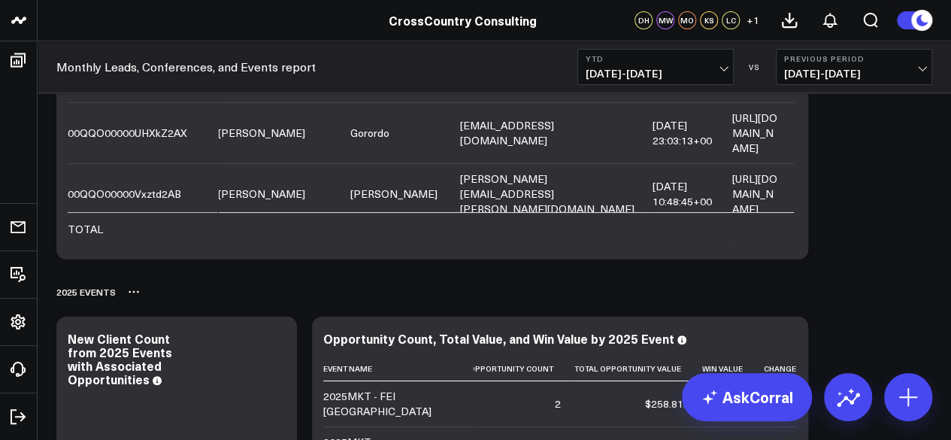
scroll to position [2943, 0]
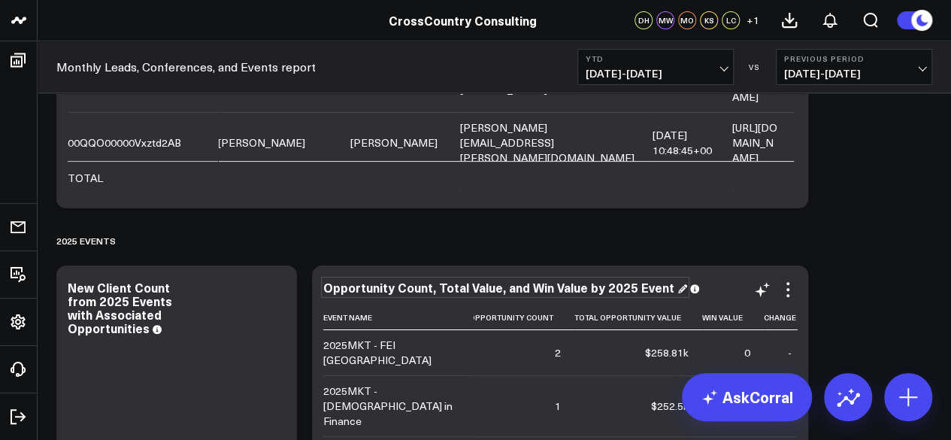
click at [627, 286] on div "Opportunity Count, Total Value, and Win Value by 2025 Event" at bounding box center [505, 287] width 364 height 17
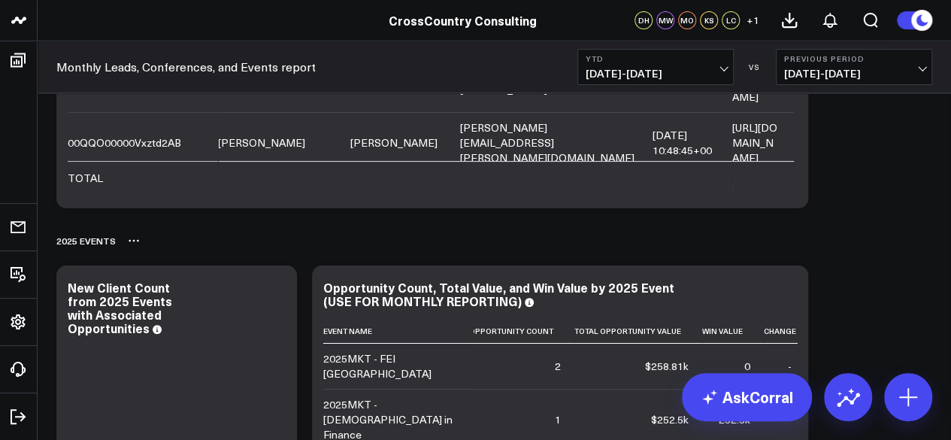
click at [926, 237] on div "2025 Events" at bounding box center [494, 240] width 876 height 35
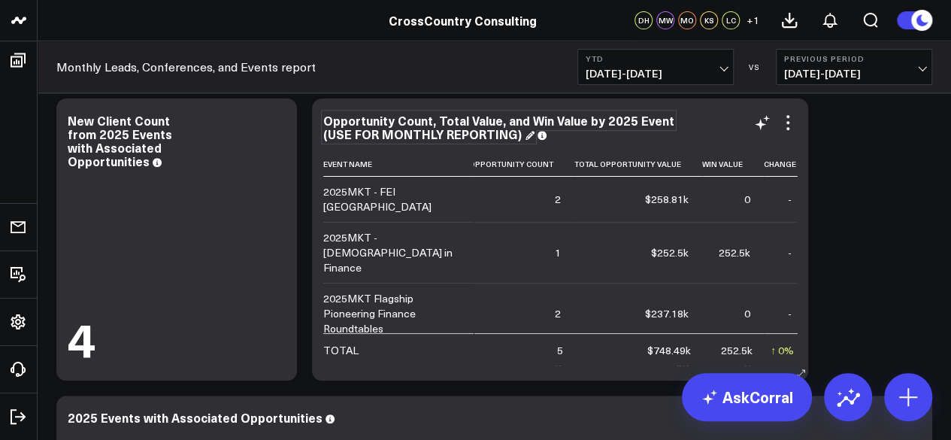
click at [477, 128] on div "Opportunity Count, Total Value, and Win Value by 2025 Event (USE FOR MONTHLY RE…" at bounding box center [498, 127] width 351 height 30
drag, startPoint x: 487, startPoint y: 138, endPoint x: 663, endPoint y: 121, distance: 176.7
click at [663, 121] on div "Opportunity Count, Total Value, and Win Value by 2025 Event (USE FOR MONTHLY RE…" at bounding box center [498, 127] width 351 height 30
copy div "(USE FOR MONTHLY REPORTING)"
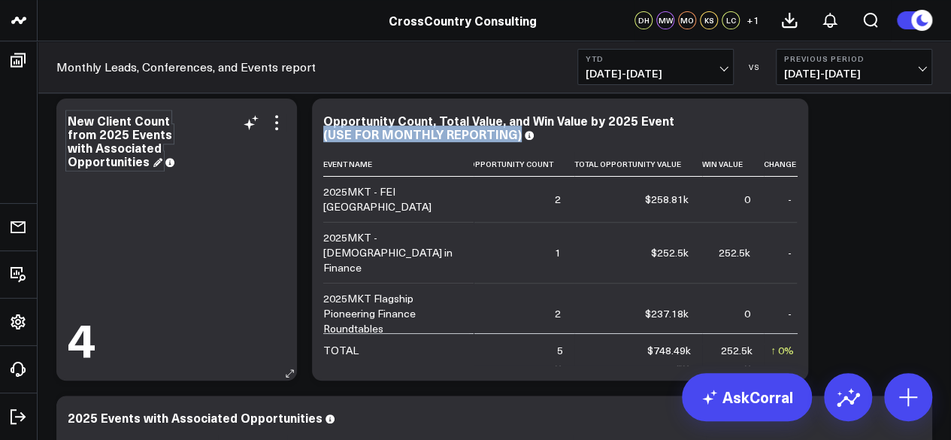
click at [154, 146] on div "New Client Count from 2025 Events with Associated Opportunities" at bounding box center [120, 140] width 104 height 57
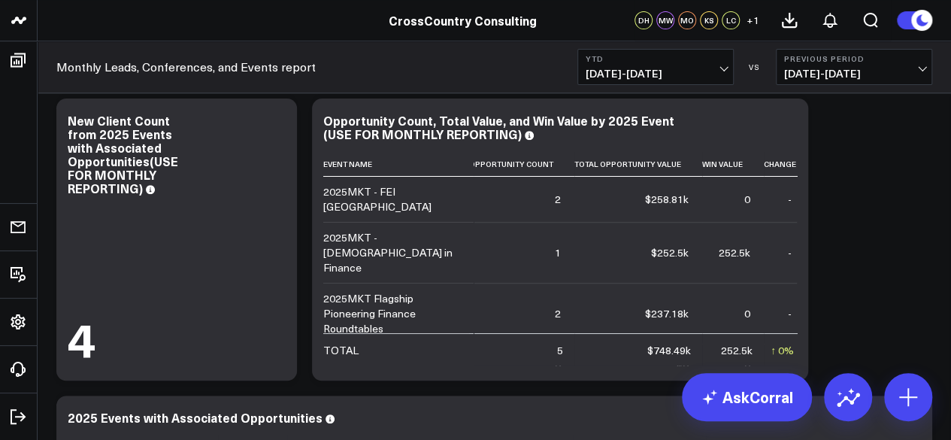
click at [302, 179] on div "Modify via AI Copy link to widget Ask support Remove Create linked copy Executi…" at bounding box center [494, 388] width 891 height 6786
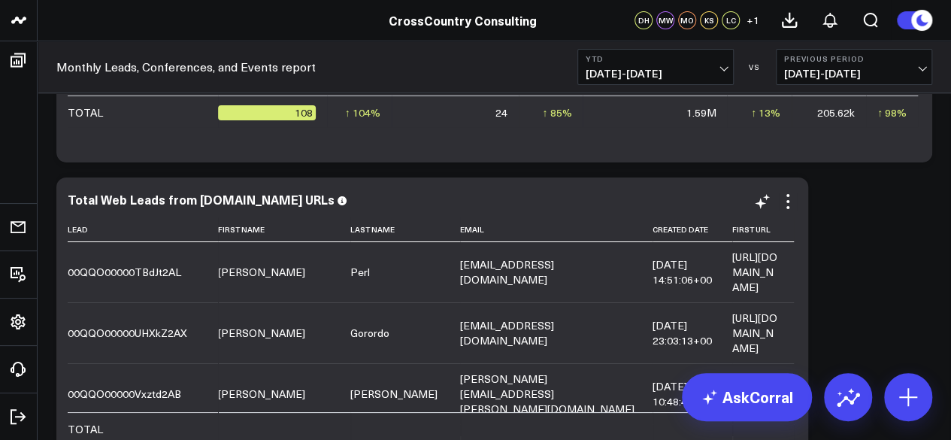
scroll to position [2725, 0]
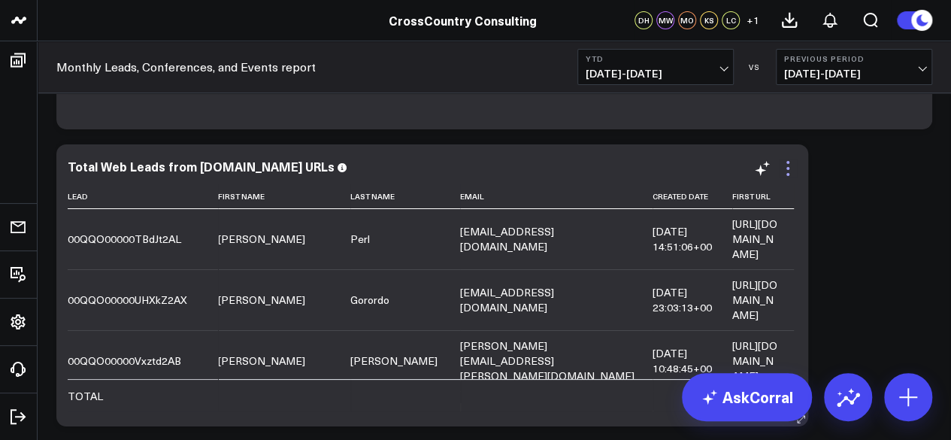
click at [788, 170] on icon at bounding box center [788, 168] width 18 height 18
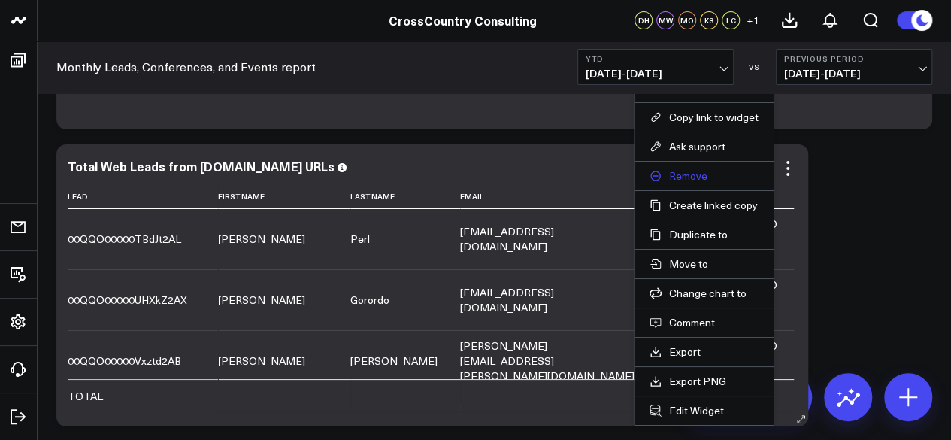
click at [680, 171] on button "Remove" at bounding box center [704, 176] width 109 height 14
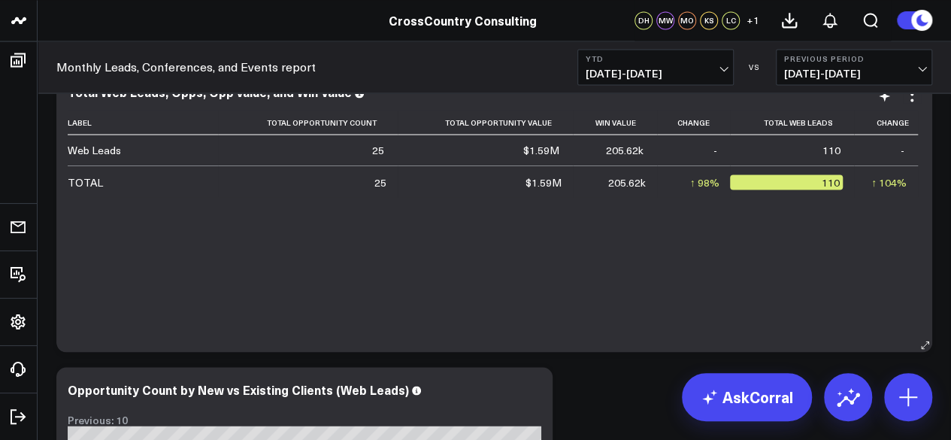
scroll to position [1254, 0]
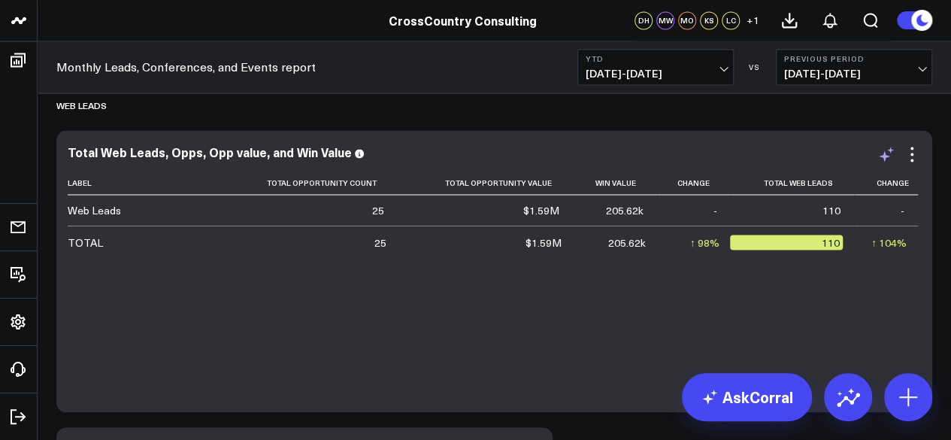
click at [880, 159] on icon at bounding box center [886, 154] width 18 height 18
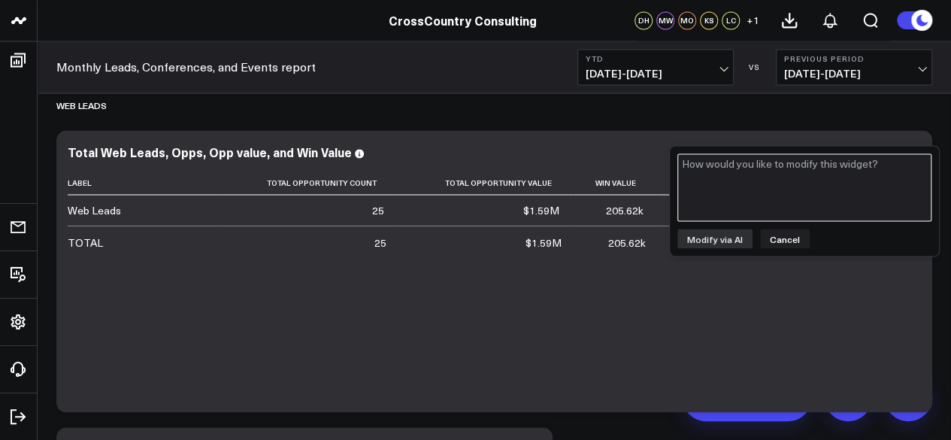
click at [818, 177] on textarea at bounding box center [804, 187] width 254 height 68
type textarea "C"
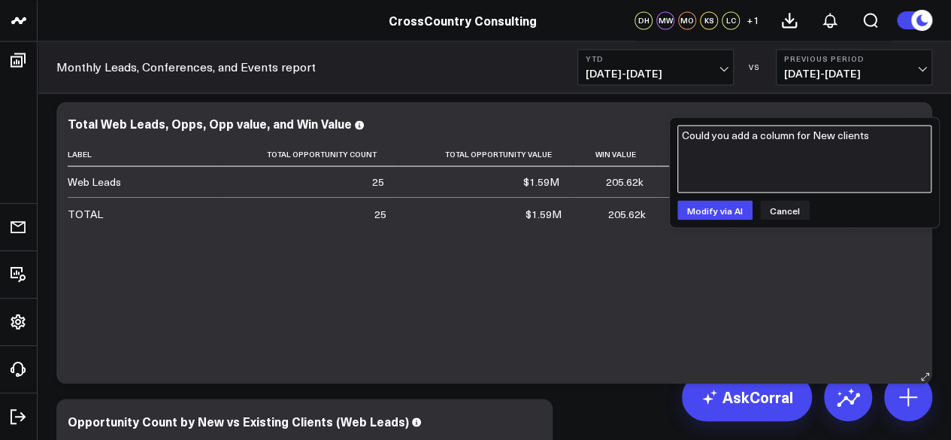
scroll to position [1281, 0]
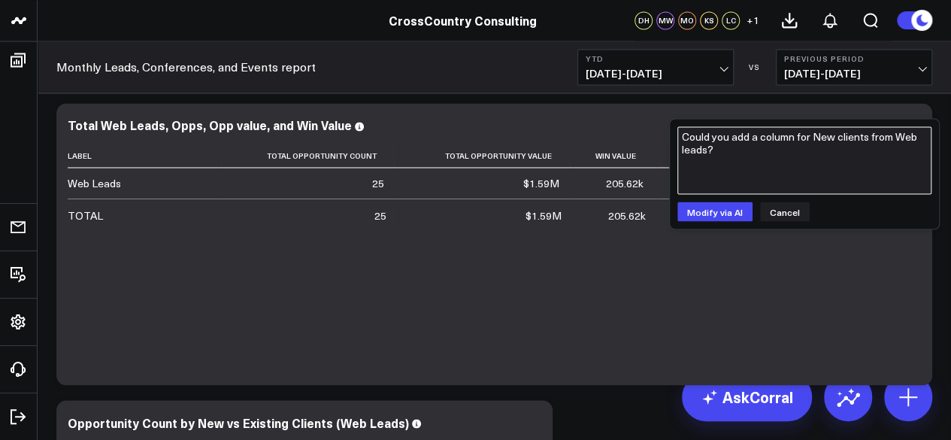
type textarea "Could you add a column for New clients from Web leads?"
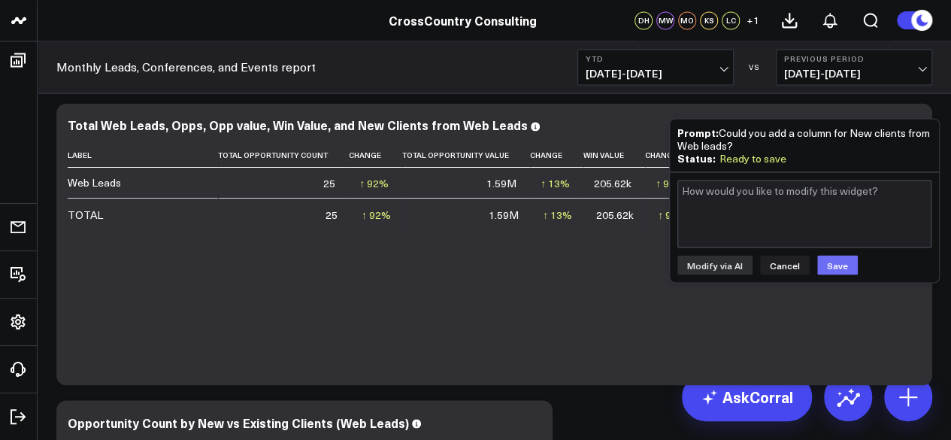
click at [834, 255] on button "Save" at bounding box center [837, 265] width 41 height 20
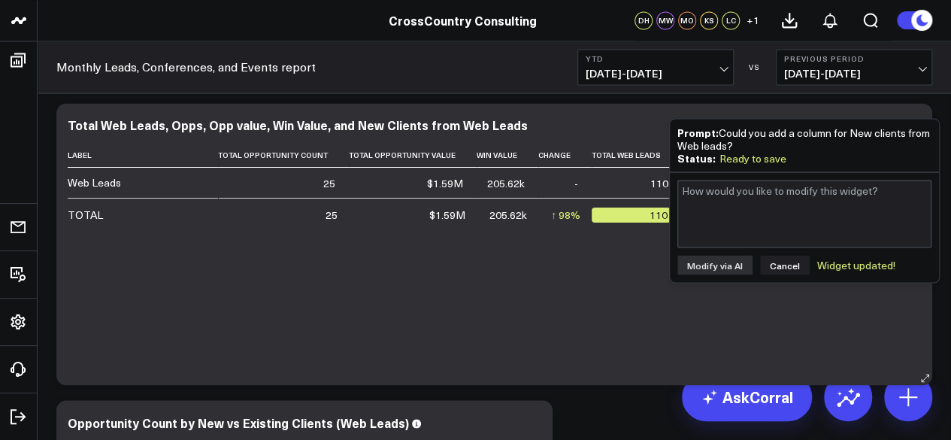
click at [596, 106] on div "Total Web Leads, Opps, Opp value, Win Value, and New Clients from Web Leads Lab…" at bounding box center [494, 244] width 876 height 282
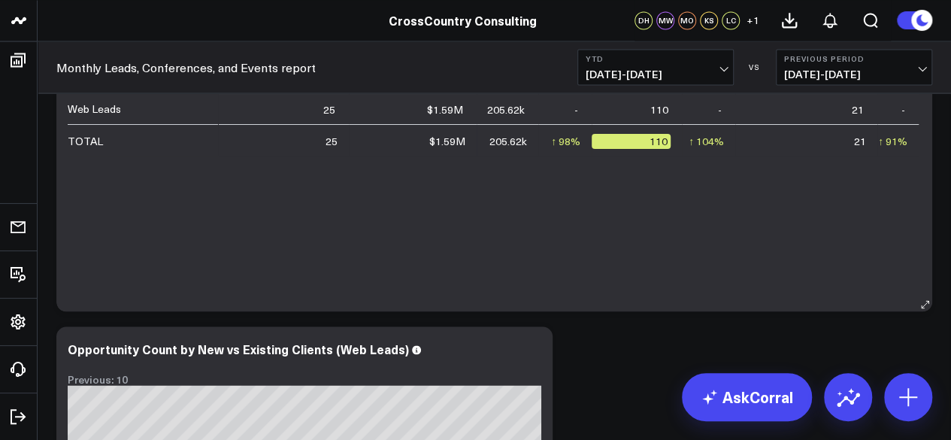
scroll to position [1289, 0]
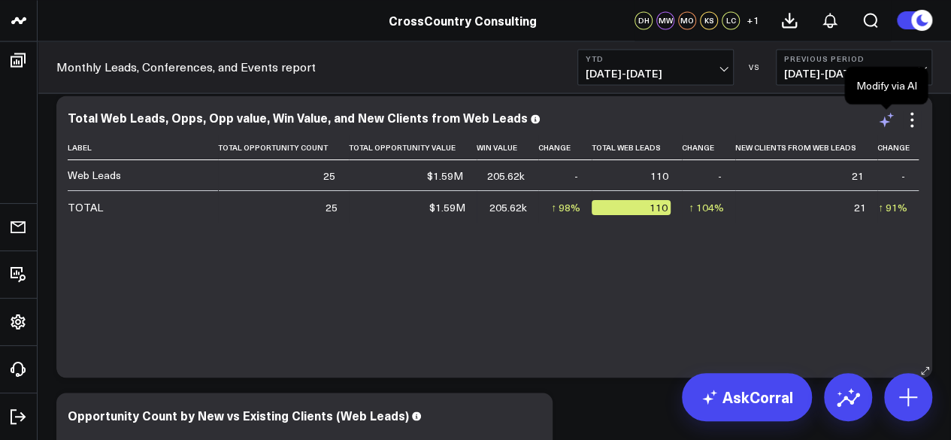
click at [883, 122] on icon at bounding box center [884, 121] width 11 height 11
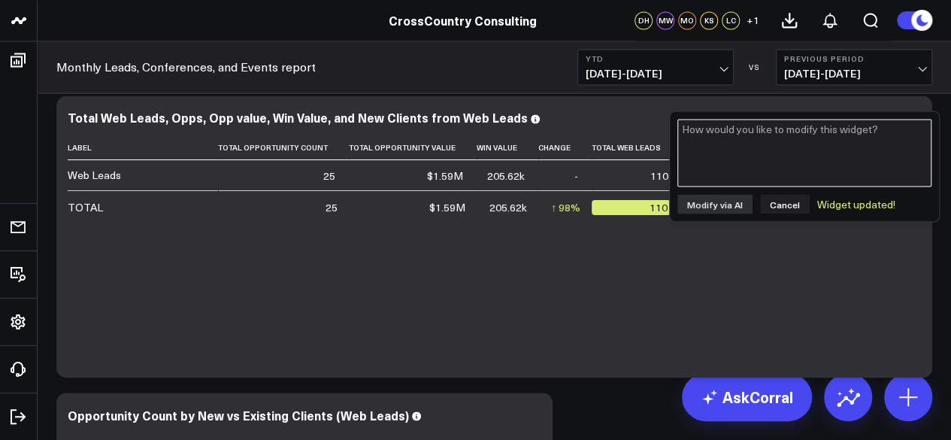
click at [800, 159] on textarea at bounding box center [804, 153] width 254 height 68
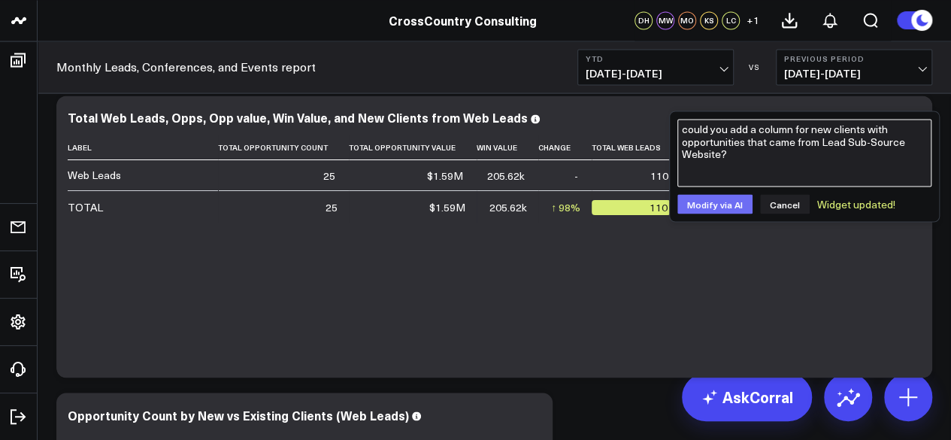
type textarea "could you add a column for new clients with opportunities that came from Lead S…"
click at [723, 200] on button "Modify via AI" at bounding box center [714, 204] width 75 height 20
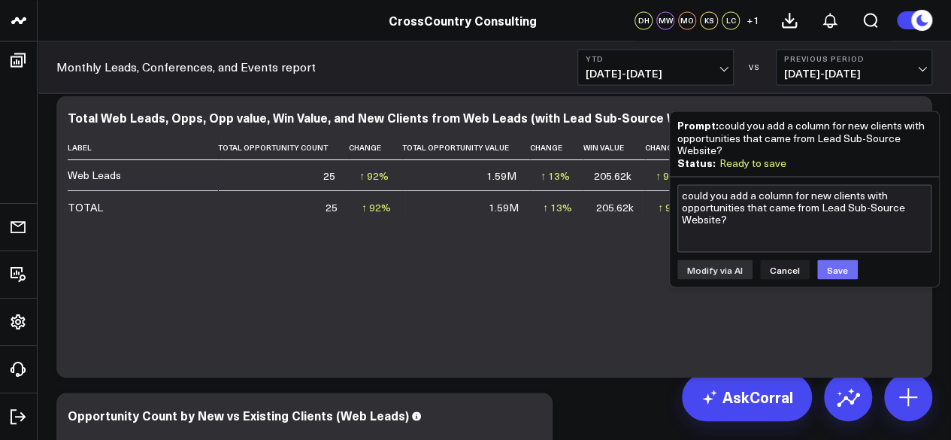
click at [832, 262] on button "Save" at bounding box center [837, 269] width 41 height 20
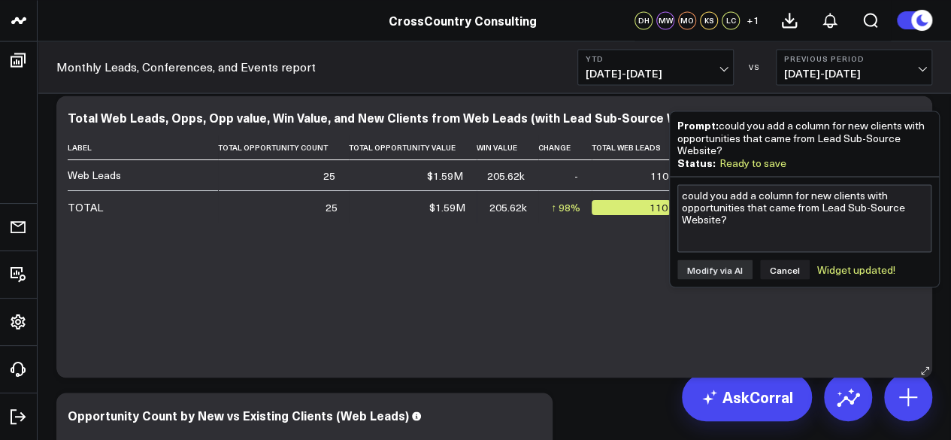
click at [519, 309] on div "Label Total Opportunity Count Total Opportunity Value Win Value Change Total We…" at bounding box center [494, 248] width 853 height 227
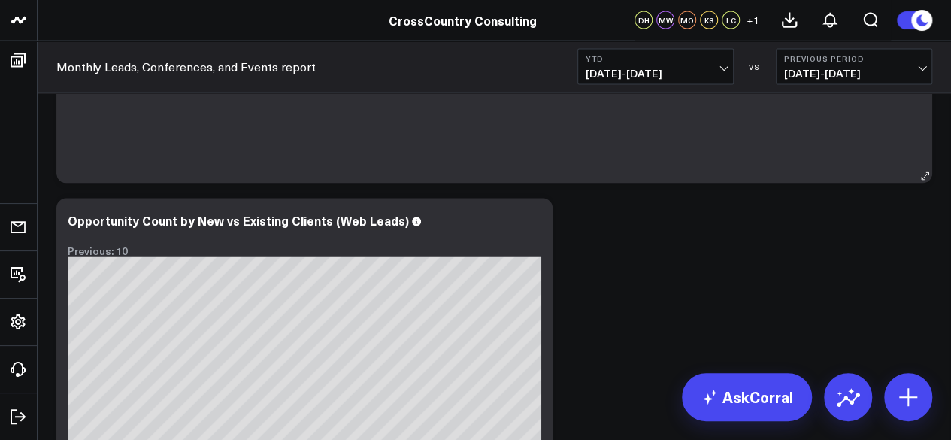
scroll to position [1535, 0]
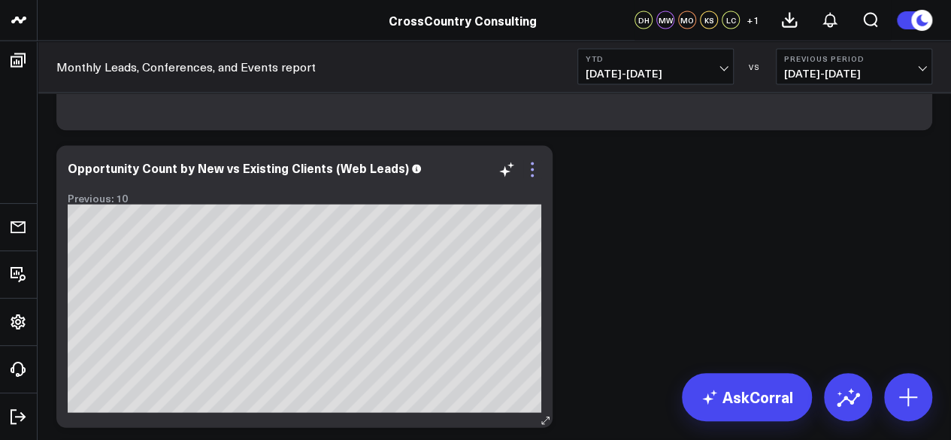
click at [529, 172] on icon at bounding box center [532, 170] width 18 height 18
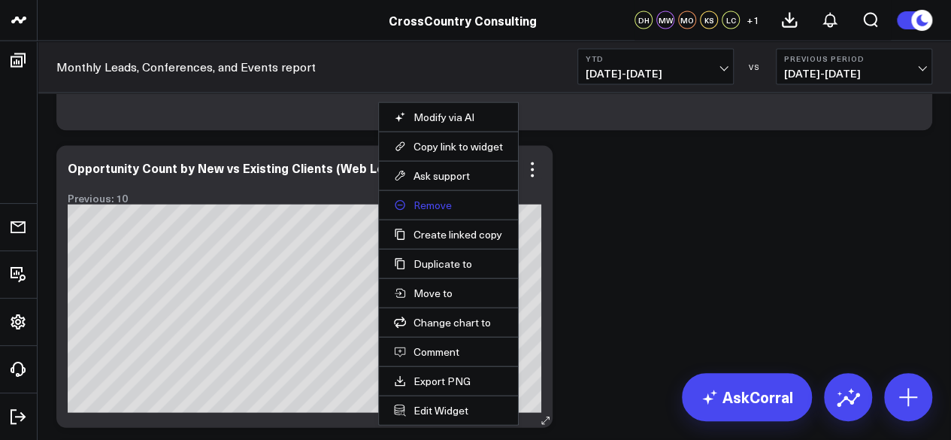
click at [429, 202] on button "Remove" at bounding box center [448, 205] width 109 height 14
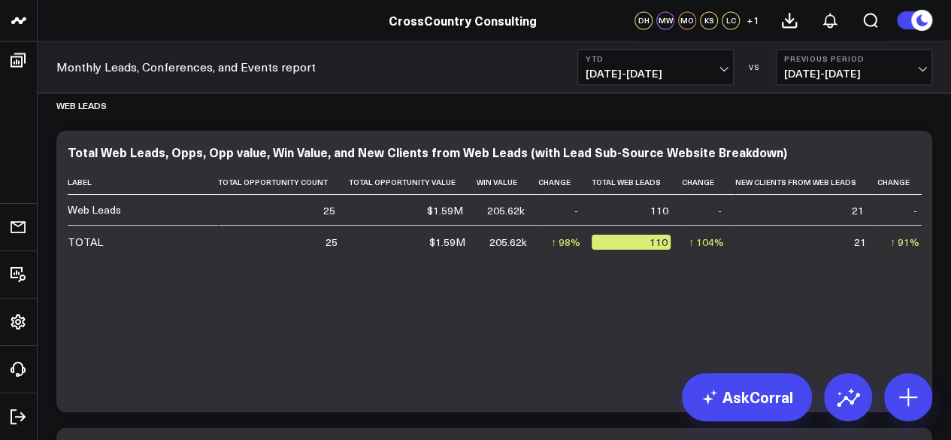
scroll to position [1150, 0]
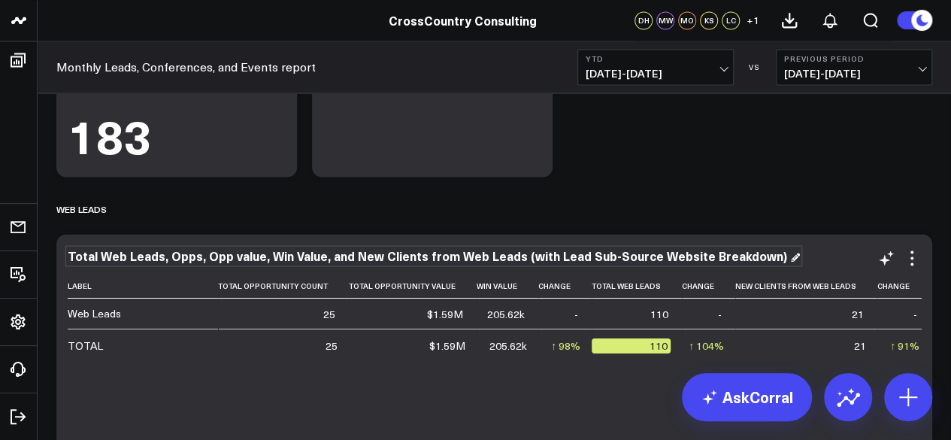
click at [604, 261] on div "Total Web Leads, Opps, Opp value, Win Value, and New Clients from Web Leads (wi…" at bounding box center [434, 255] width 732 height 17
click at [649, 256] on div "Total Web Leads, Opps, Opp value, Win Value, and New Clients from Web Leads (wi…" at bounding box center [434, 255] width 732 height 17
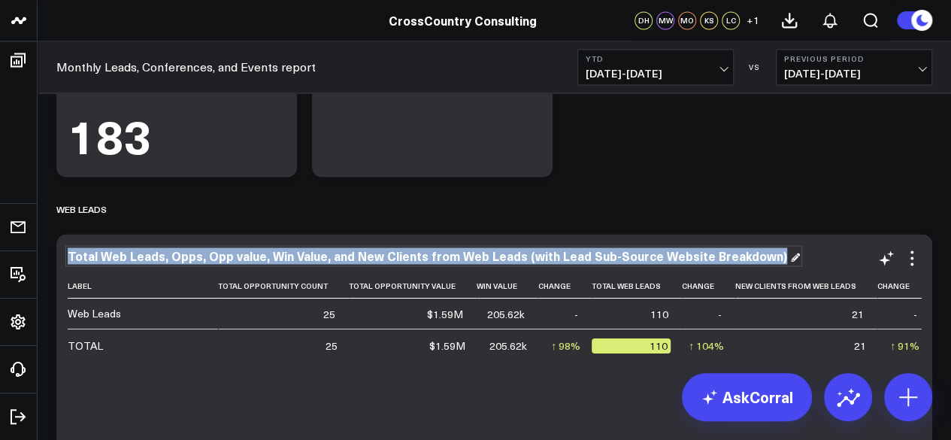
click at [649, 256] on div "Total Web Leads, Opps, Opp value, Win Value, and New Clients from Web Leads (wi…" at bounding box center [434, 255] width 732 height 17
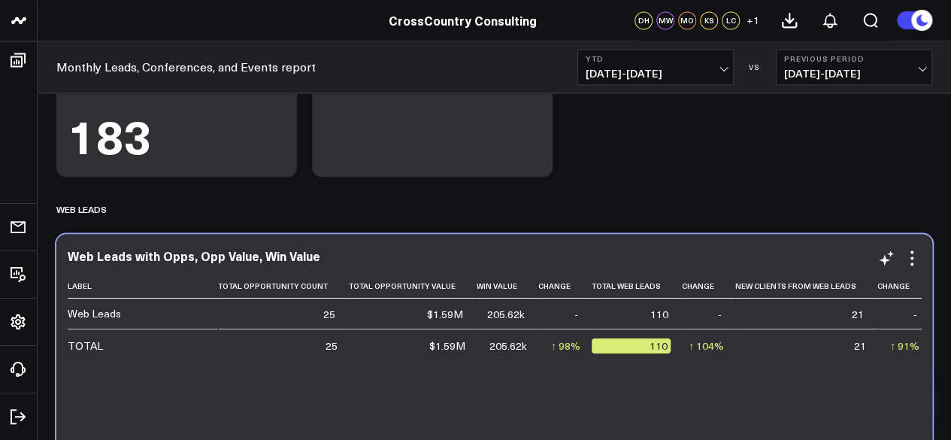
click at [262, 266] on div "Web Leads with Opps, Opp Value, Win Value Label Total Opportunity Count Total O…" at bounding box center [494, 375] width 853 height 252
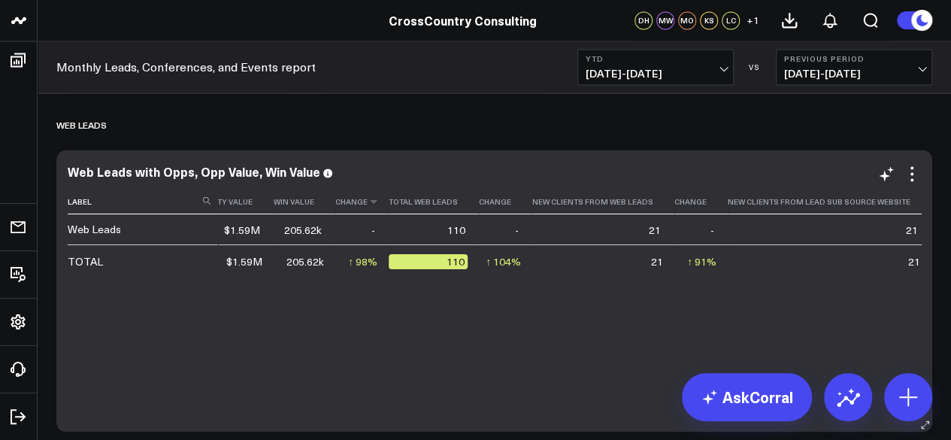
scroll to position [0, 204]
click at [289, 174] on div "Web Leads with Opps, Opp Value, Win Value" at bounding box center [200, 171] width 265 height 17
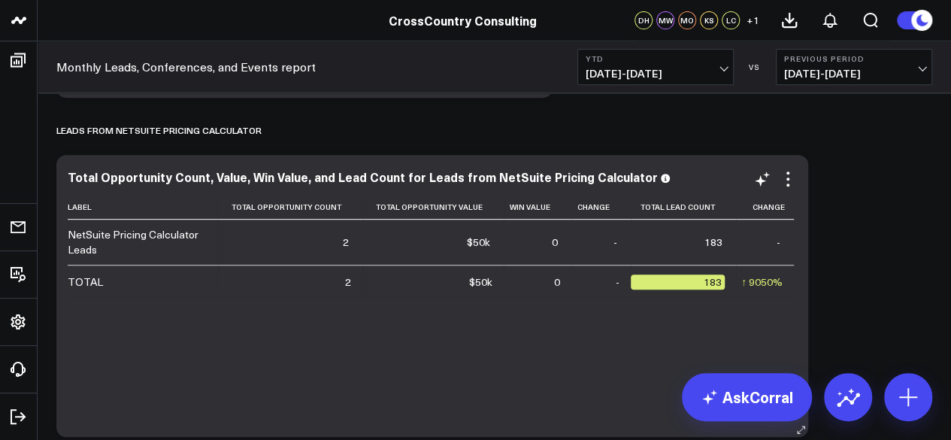
scroll to position [296, 0]
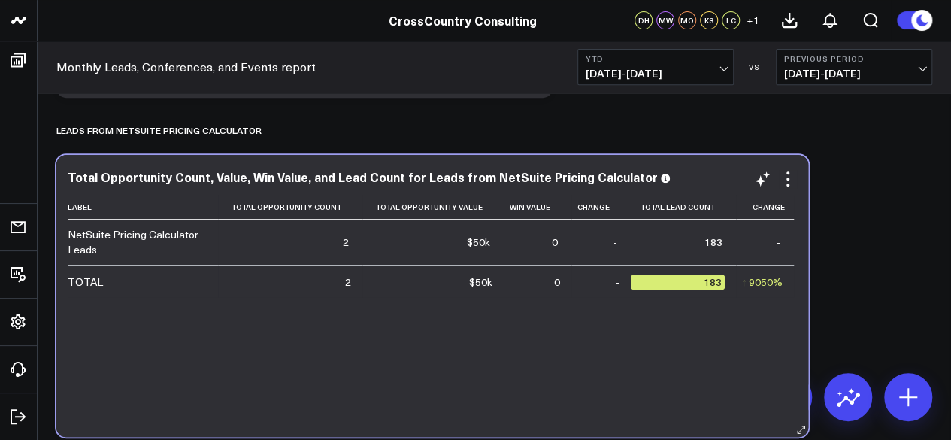
click at [573, 184] on div "Total Opportunity Count, Value, Win Value, and Lead Count for Leads from NetSui…" at bounding box center [432, 178] width 729 height 17
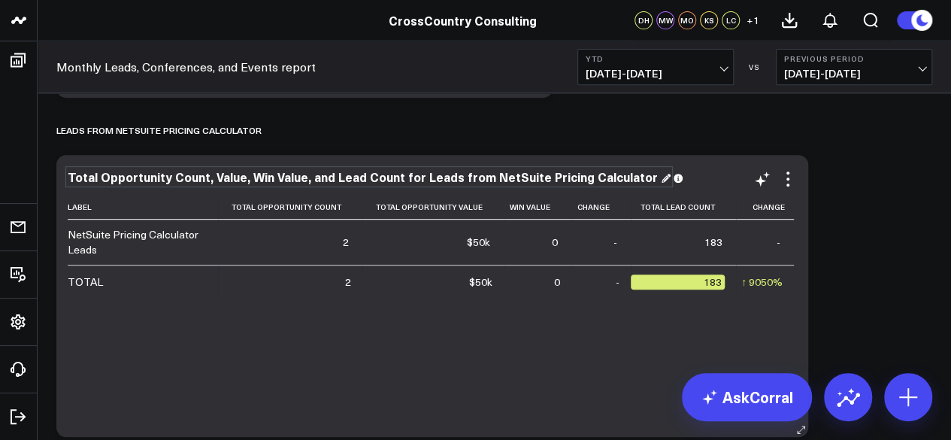
click at [591, 176] on div "Total Opportunity Count, Value, Win Value, and Lead Count for Leads from NetSui…" at bounding box center [369, 176] width 603 height 17
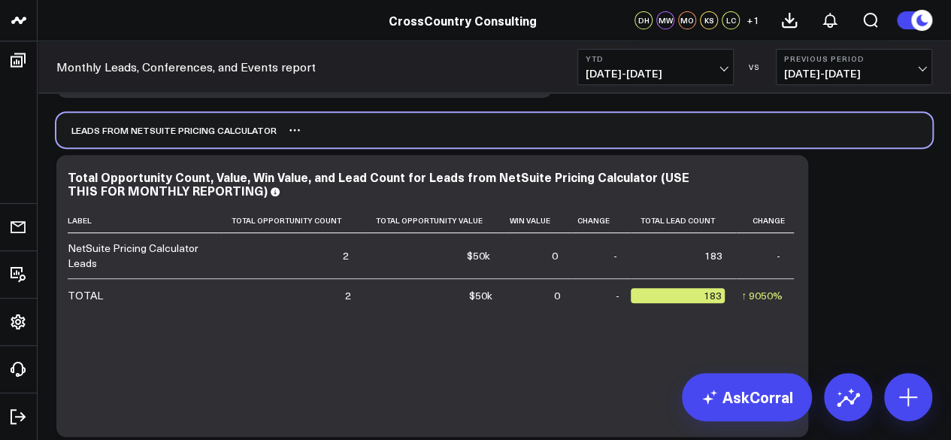
click at [592, 133] on div "Leads from NetSuite Pricing Calculator" at bounding box center [494, 130] width 876 height 35
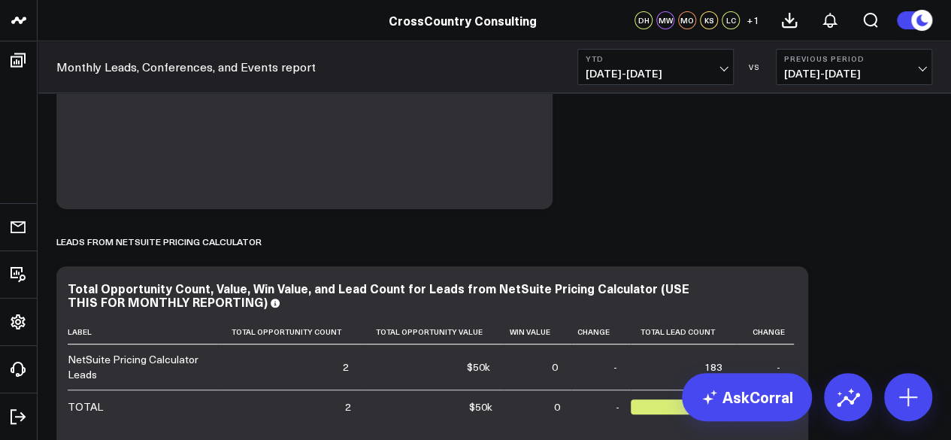
scroll to position [268, 0]
